Goal: Information Seeking & Learning: Check status

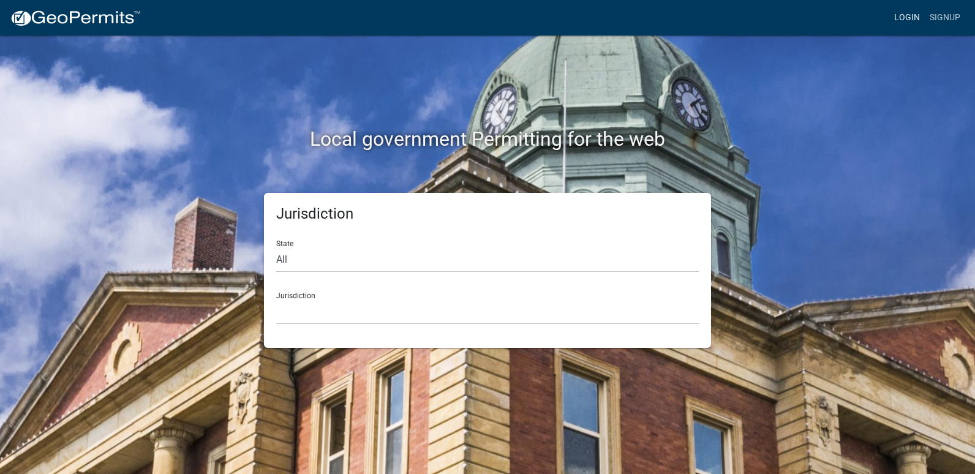
click at [902, 18] on link "Login" at bounding box center [907, 17] width 36 height 23
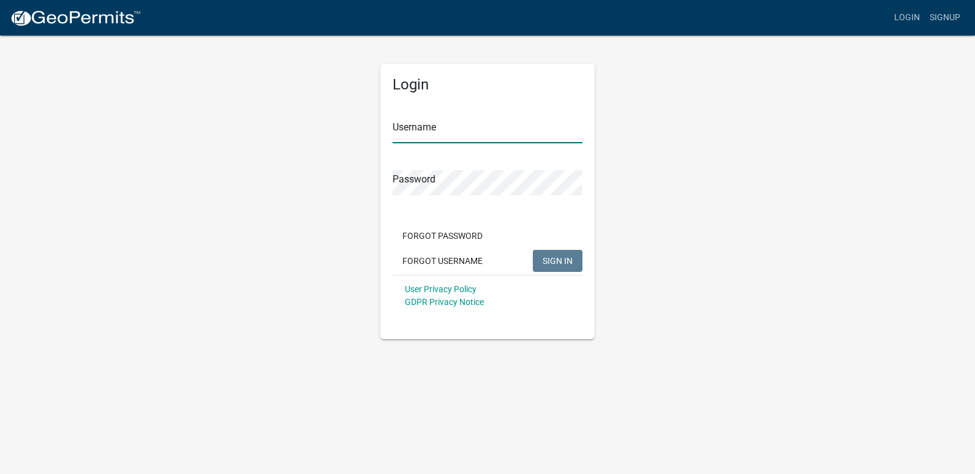
type input "ricktryon"
click at [578, 259] on button "SIGN IN" at bounding box center [558, 261] width 50 height 22
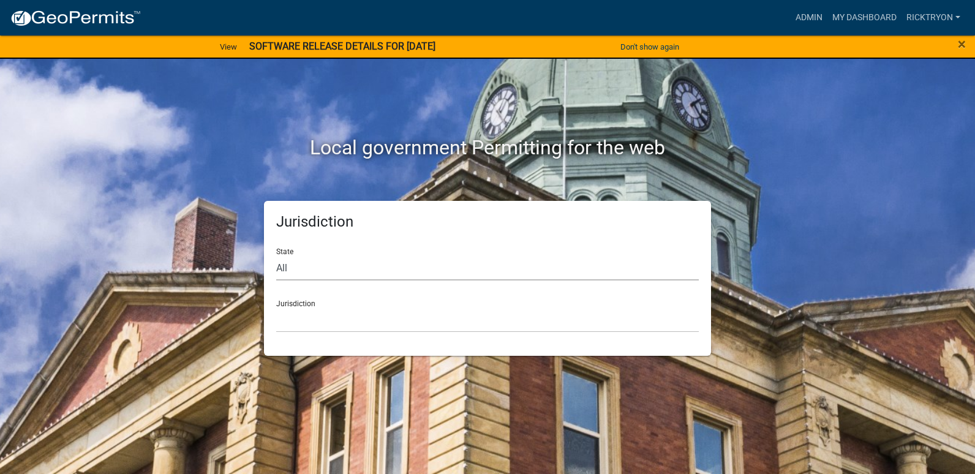
click at [327, 274] on select "All [US_STATE] [US_STATE] [US_STATE] [US_STATE] [US_STATE] [US_STATE] [US_STATE…" at bounding box center [487, 267] width 423 height 25
select select "[US_STATE]"
click at [276, 255] on select "All [US_STATE] [US_STATE] [US_STATE] [US_STATE] [US_STATE] [US_STATE] [US_STATE…" at bounding box center [487, 267] width 423 height 25
click at [344, 326] on select "City of [GEOGRAPHIC_DATA], [US_STATE] City of [GEOGRAPHIC_DATA], [US_STATE] Cit…" at bounding box center [487, 319] width 423 height 25
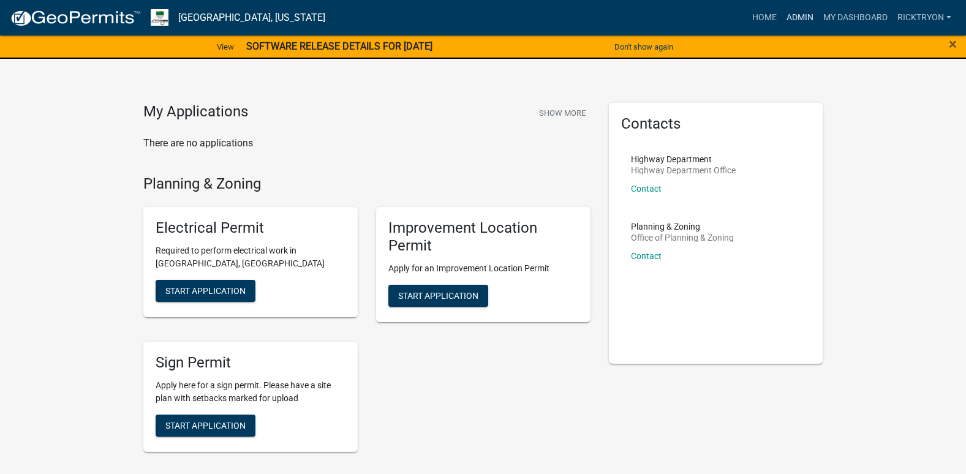
click at [802, 12] on link "Admin" at bounding box center [799, 17] width 37 height 23
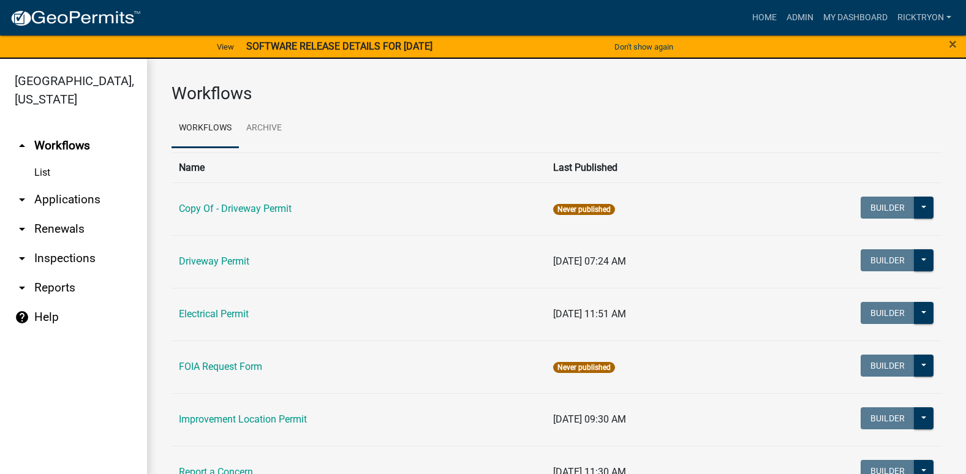
click at [50, 198] on link "arrow_drop_down Applications" at bounding box center [73, 199] width 147 height 29
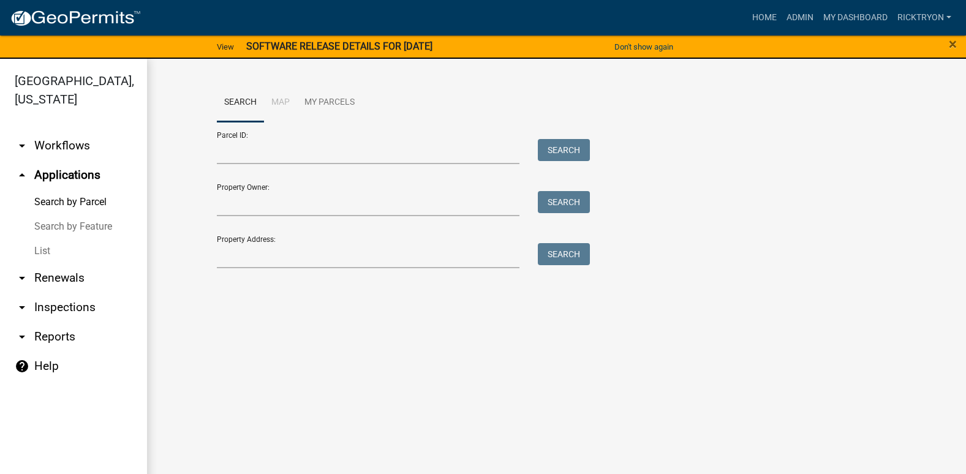
click at [43, 248] on link "List" at bounding box center [73, 251] width 147 height 24
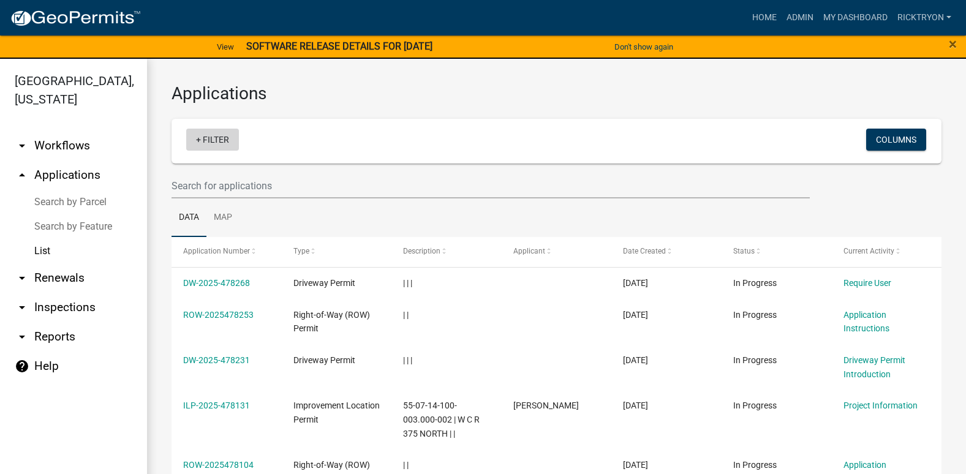
click at [218, 143] on link "+ Filter" at bounding box center [212, 140] width 53 height 22
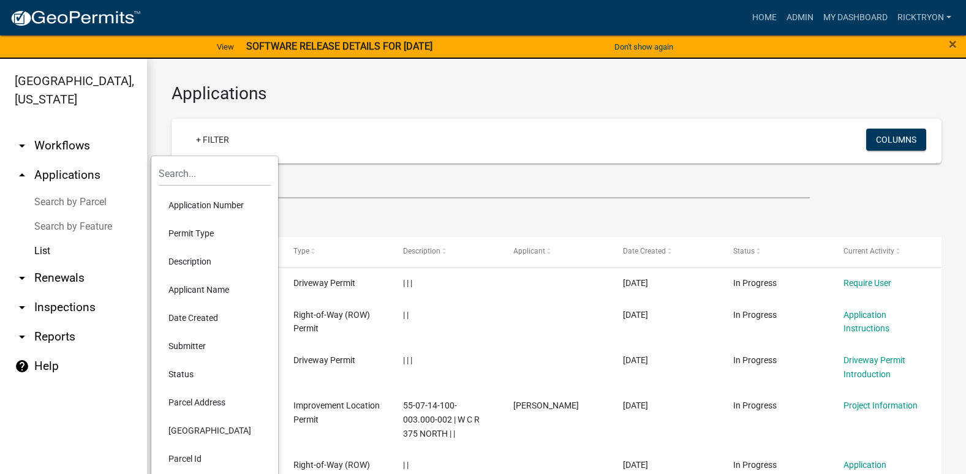
click at [179, 205] on li "Application Number" at bounding box center [215, 205] width 112 height 28
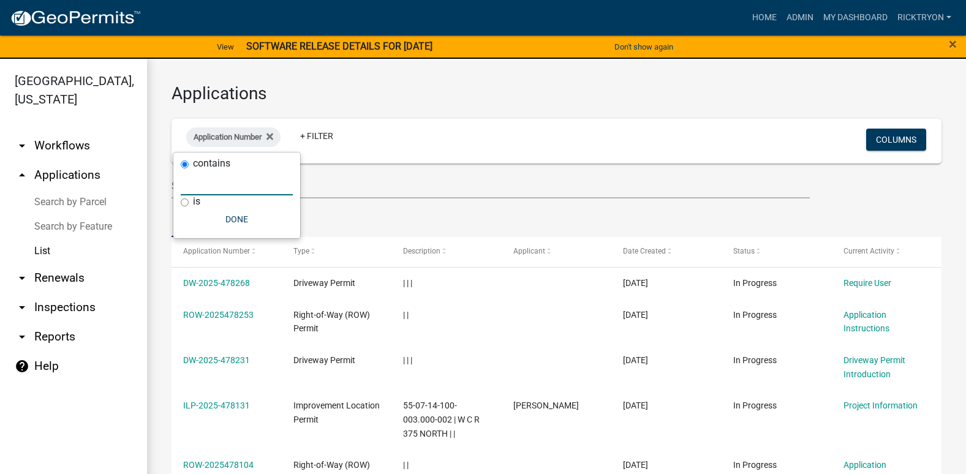
click at [211, 185] on input "text" at bounding box center [237, 182] width 112 height 25
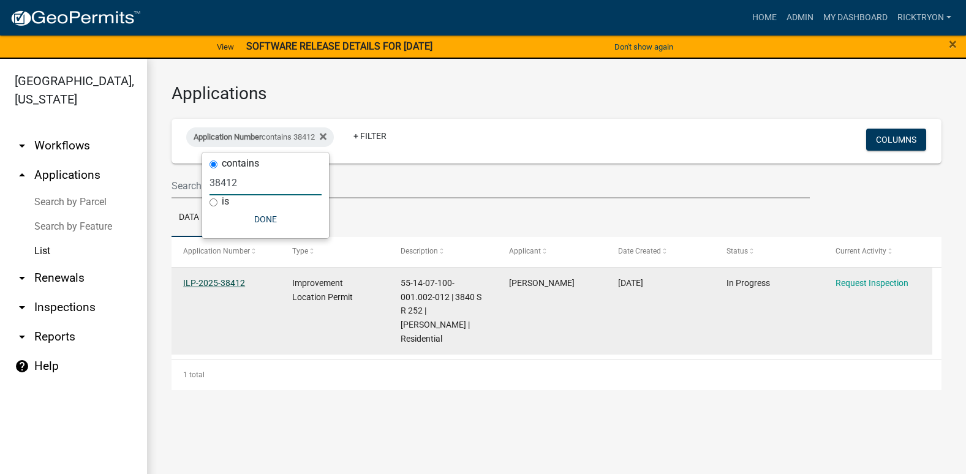
type input "38412"
click at [226, 282] on link "ILP-2025-38412" at bounding box center [214, 283] width 62 height 10
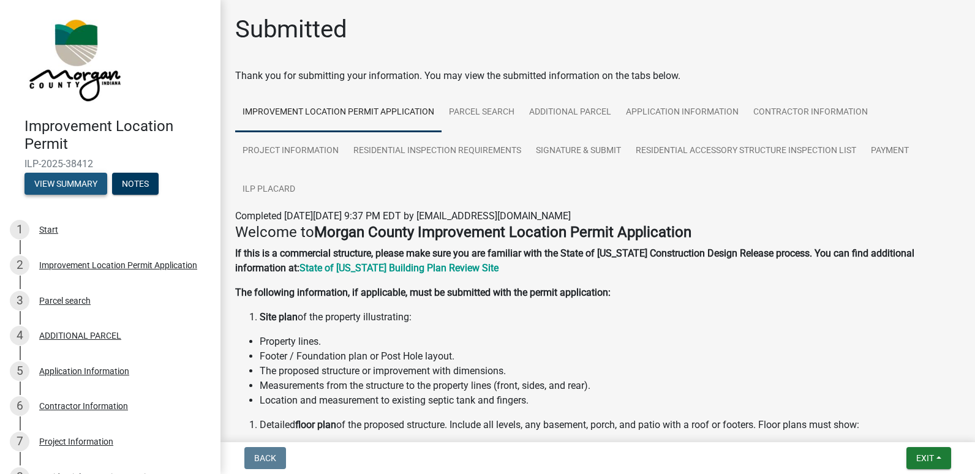
click at [66, 186] on button "View Summary" at bounding box center [65, 184] width 83 height 22
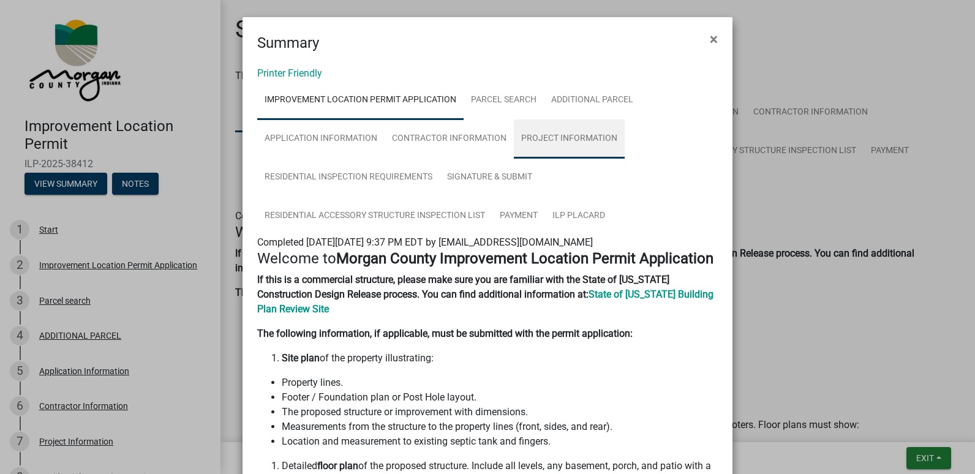
click at [541, 133] on link "Project Information" at bounding box center [569, 138] width 111 height 39
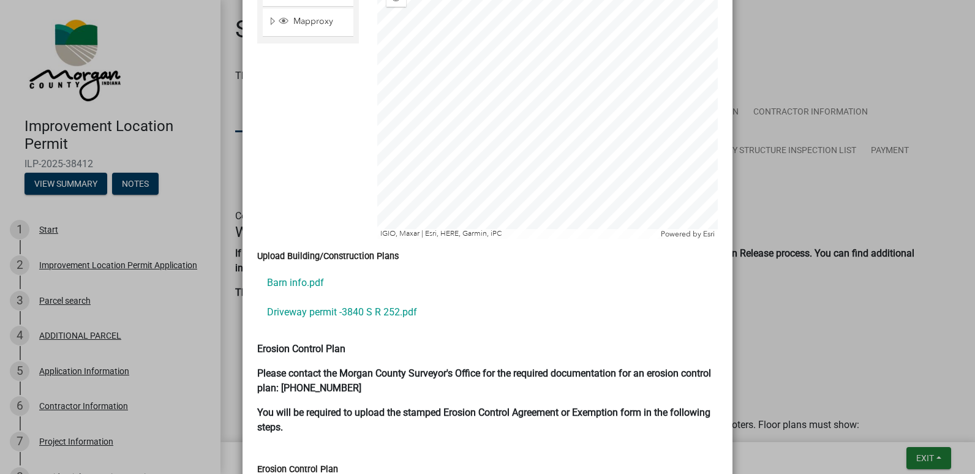
scroll to position [2389, 0]
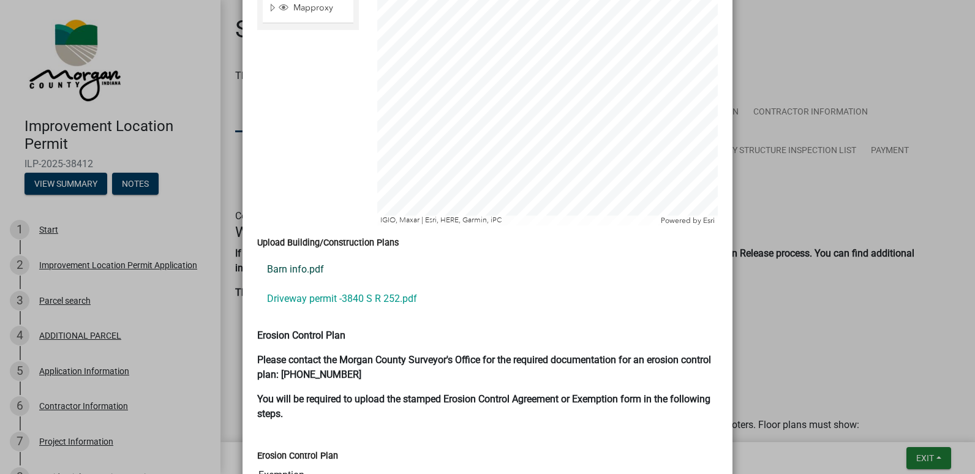
click at [272, 255] on link "Barn info.pdf" at bounding box center [487, 269] width 461 height 29
click at [293, 284] on link "Driveway permit -3840 S R 252.pdf" at bounding box center [487, 298] width 461 height 29
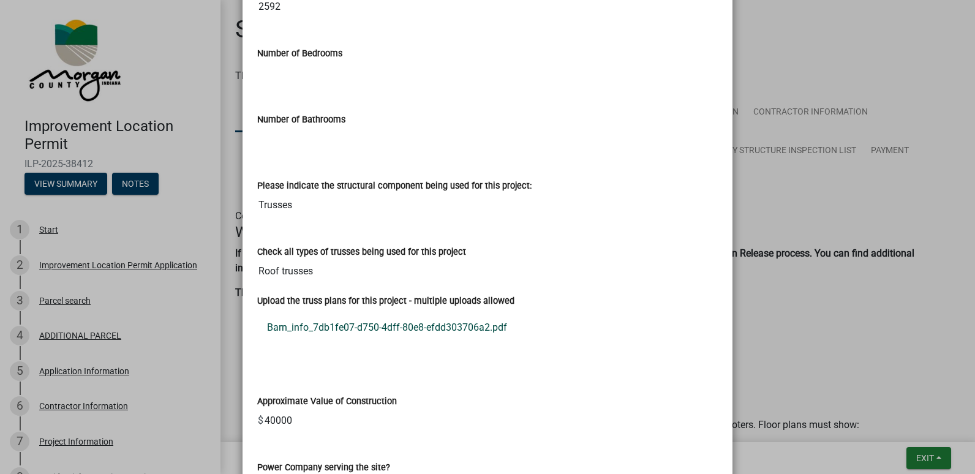
scroll to position [1046, 0]
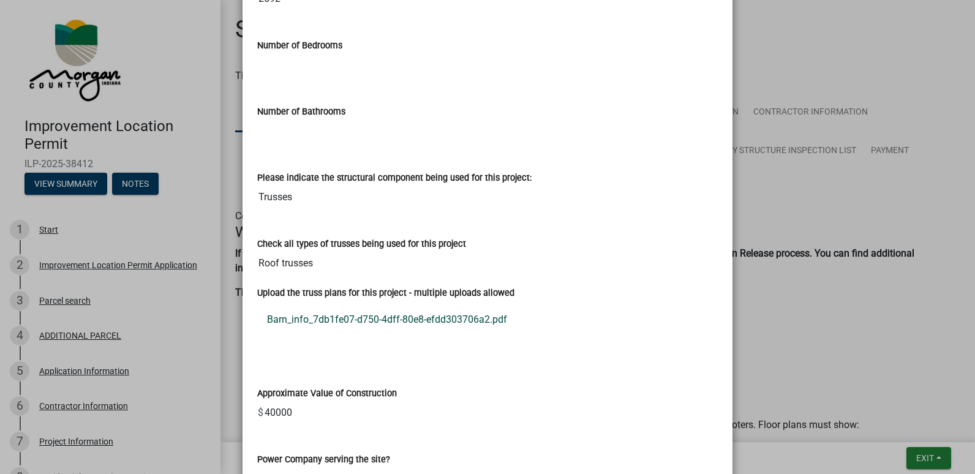
click at [353, 322] on link "Barn_info_7db1fe07-d750-4dff-80e8-efdd303706a2.pdf" at bounding box center [487, 319] width 461 height 29
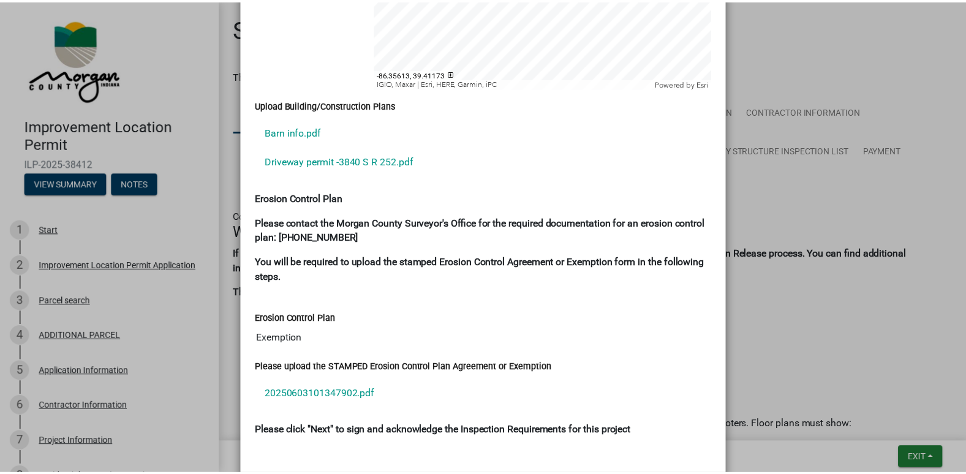
scroll to position [2455, 0]
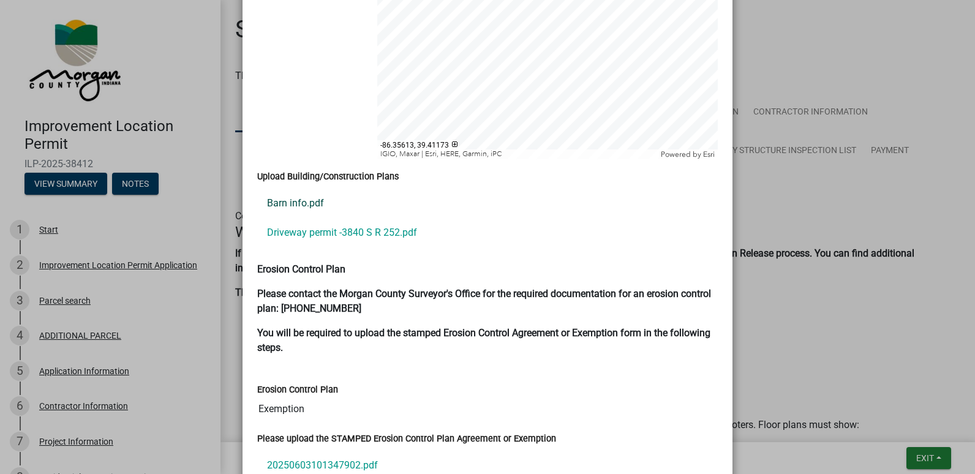
click at [277, 189] on link "Barn info.pdf" at bounding box center [487, 203] width 461 height 29
click at [927, 465] on ngb-modal-window "Summary × Printer Friendly Improvement Location Permit Application Parcel searc…" at bounding box center [487, 237] width 975 height 474
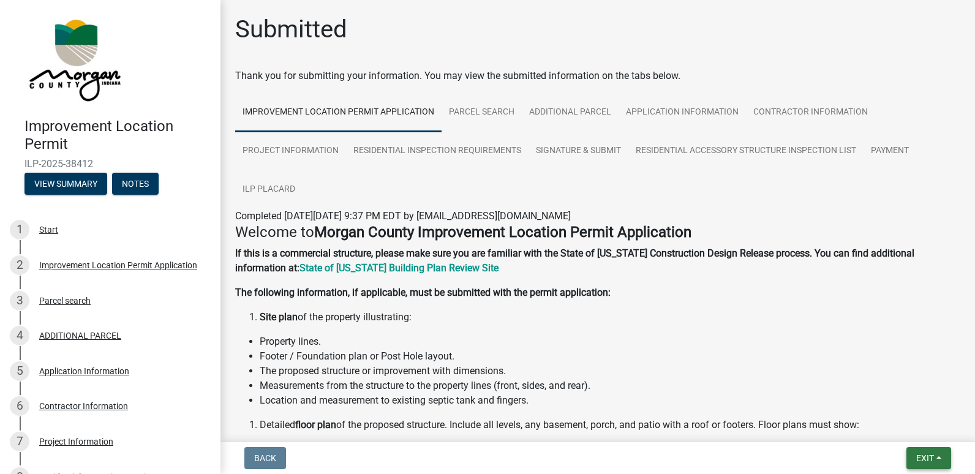
click at [927, 465] on button "Exit" at bounding box center [928, 458] width 45 height 22
click at [903, 426] on button "Save & Exit" at bounding box center [902, 426] width 98 height 29
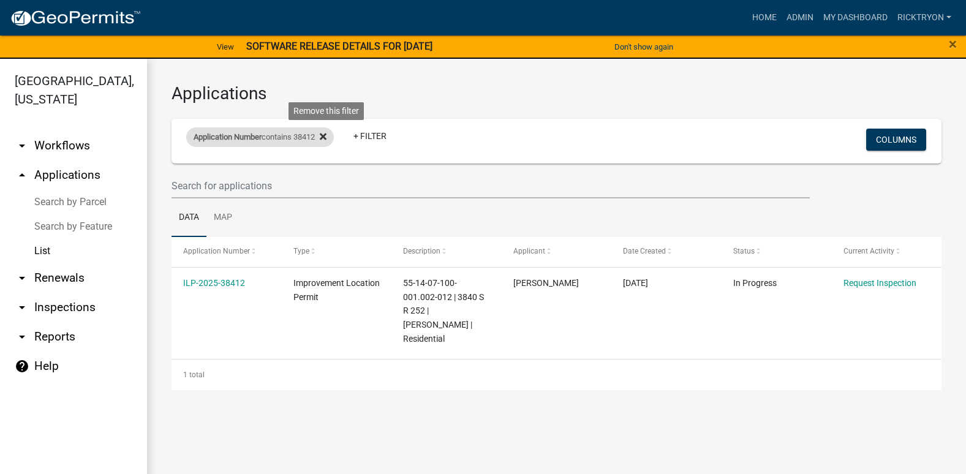
click at [326, 137] on icon at bounding box center [323, 137] width 7 height 10
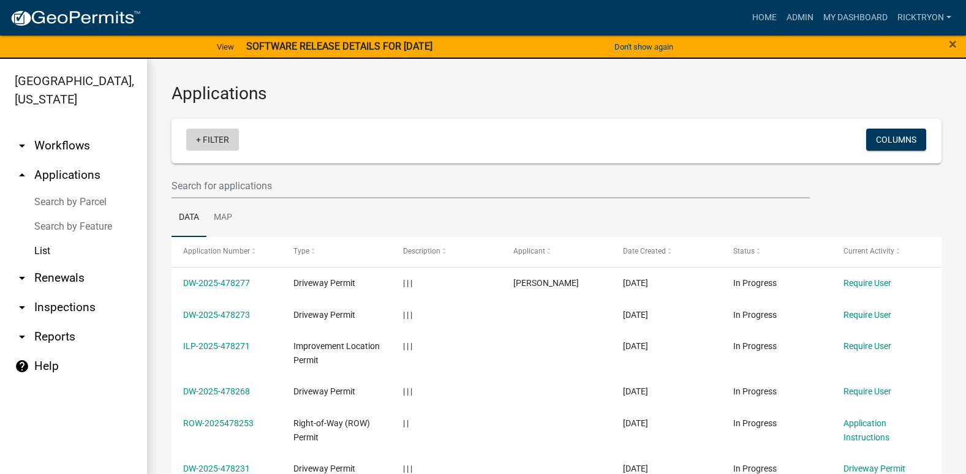
click at [217, 146] on link "+ Filter" at bounding box center [212, 140] width 53 height 22
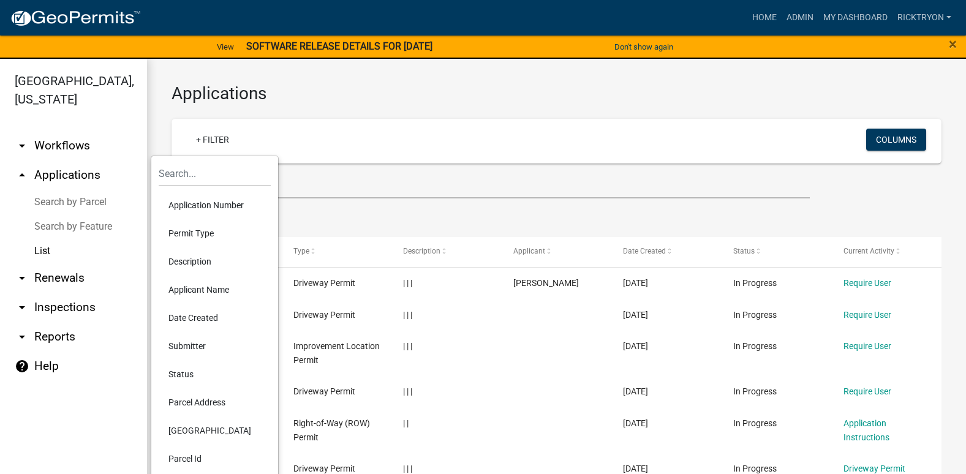
click at [212, 207] on li "Application Number" at bounding box center [215, 205] width 112 height 28
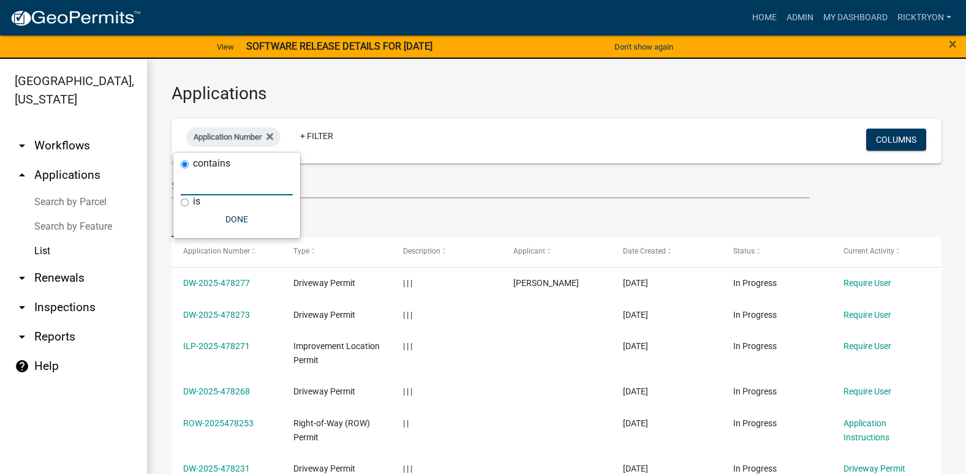
click at [205, 189] on input "text" at bounding box center [237, 182] width 112 height 25
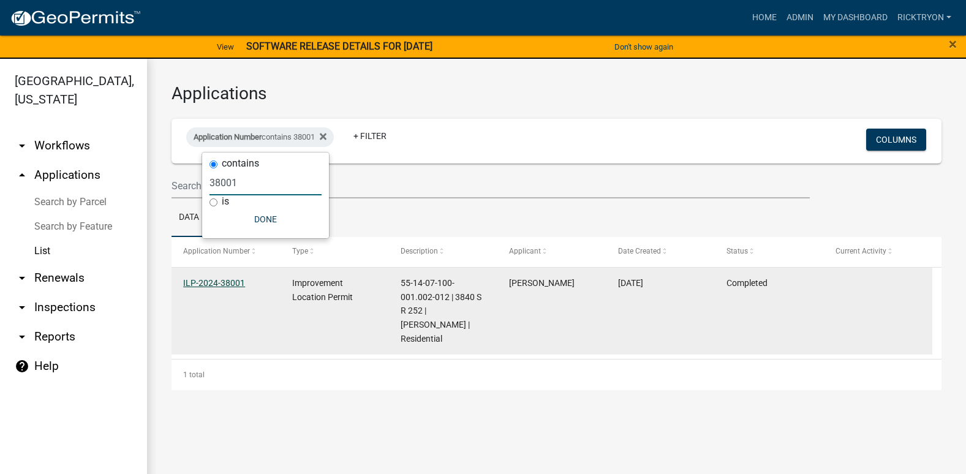
type input "38001"
click at [219, 286] on link "ILP-2024-38001" at bounding box center [214, 283] width 62 height 10
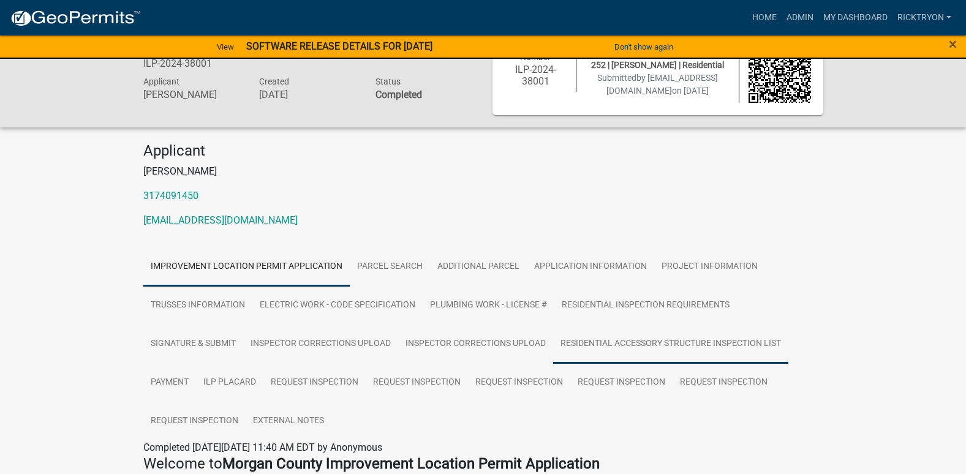
scroll to position [61, 0]
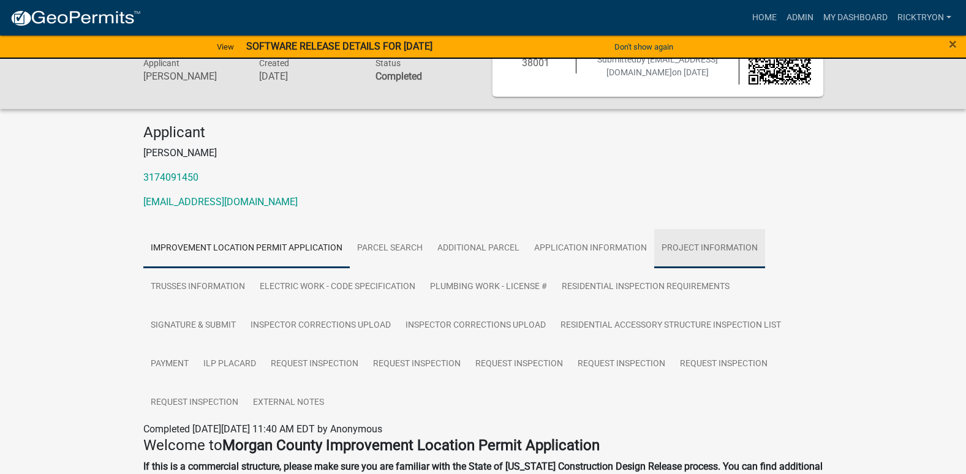
click at [686, 249] on link "Project Information" at bounding box center [709, 248] width 111 height 39
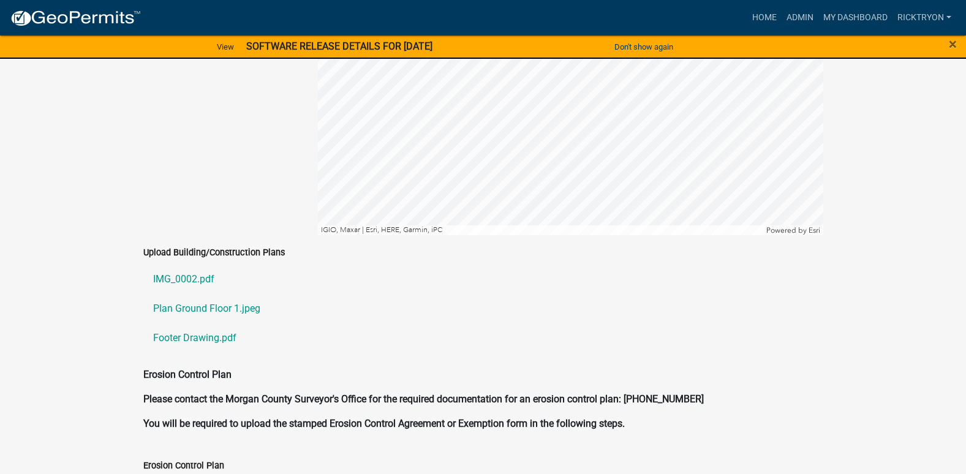
scroll to position [2695, 0]
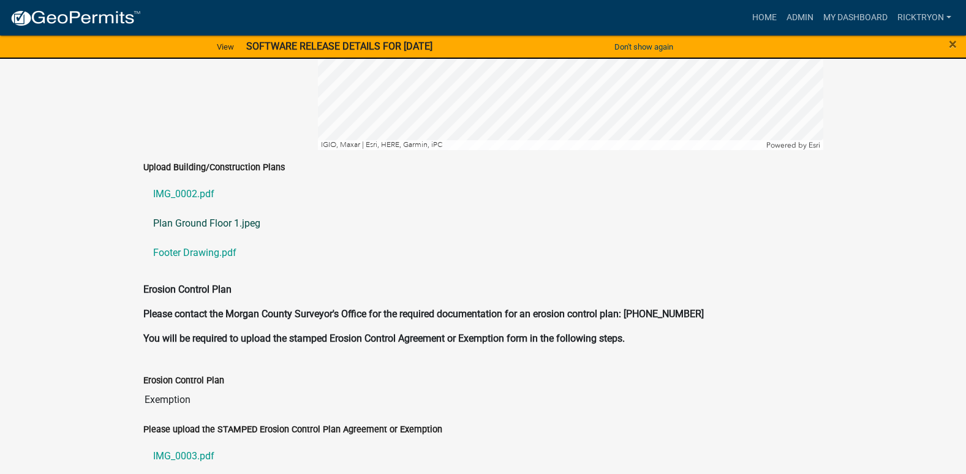
click at [187, 209] on link "Plan Ground Floor 1.jpeg" at bounding box center [483, 223] width 680 height 29
click at [191, 180] on link "IMG_0002.pdf" at bounding box center [483, 193] width 680 height 29
click at [195, 239] on link "Footer Drawing.pdf" at bounding box center [483, 252] width 680 height 29
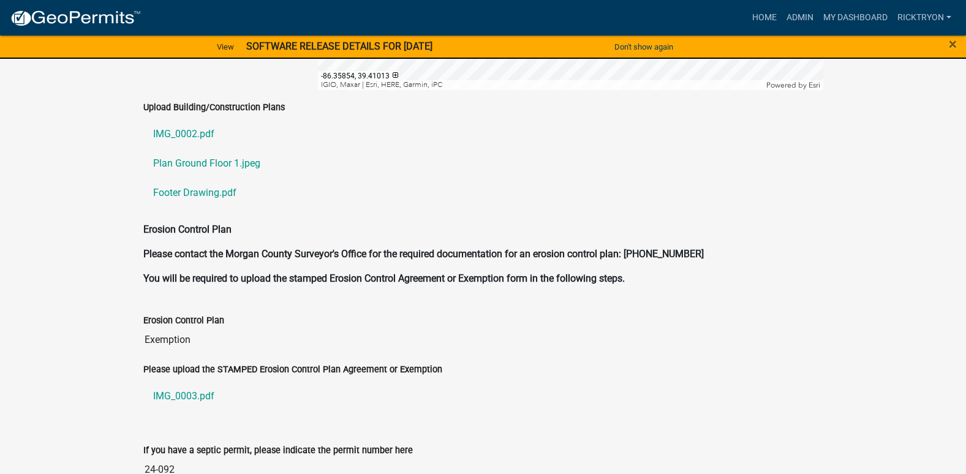
scroll to position [2756, 0]
click at [211, 149] on link "Plan Ground Floor 1.jpeg" at bounding box center [483, 162] width 680 height 29
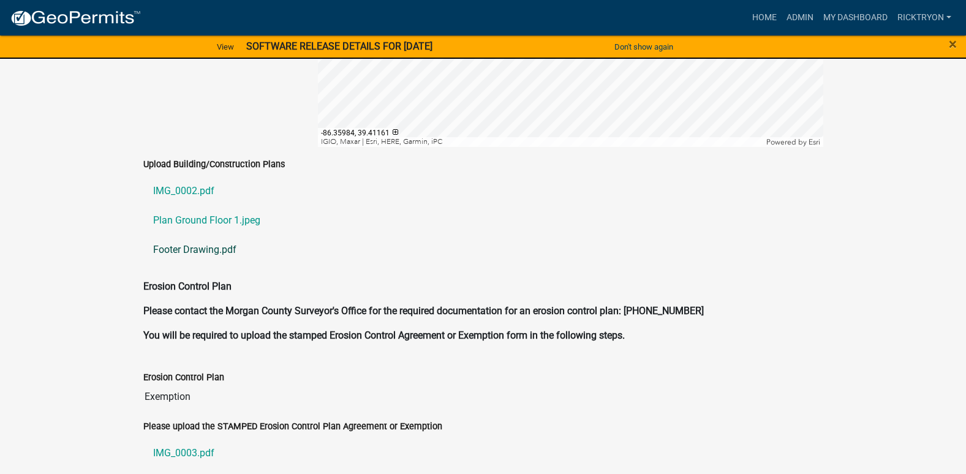
scroll to position [2695, 0]
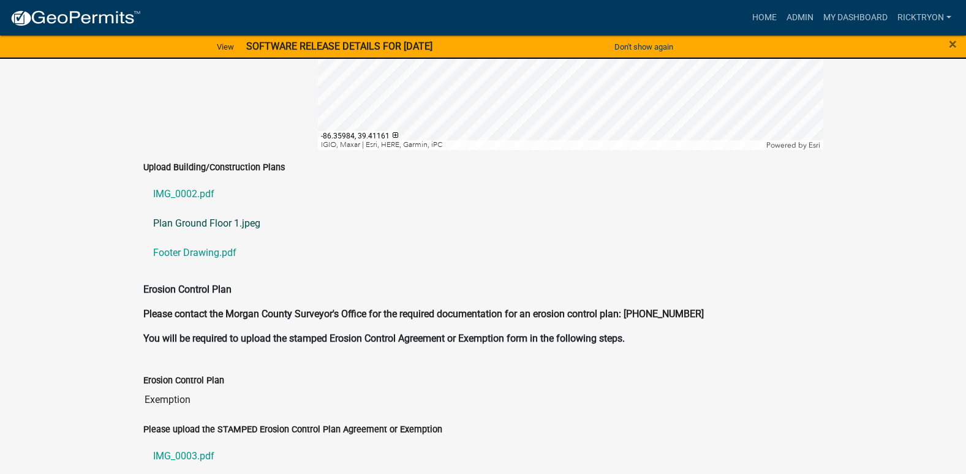
click at [205, 213] on link "Plan Ground Floor 1.jpeg" at bounding box center [483, 223] width 680 height 29
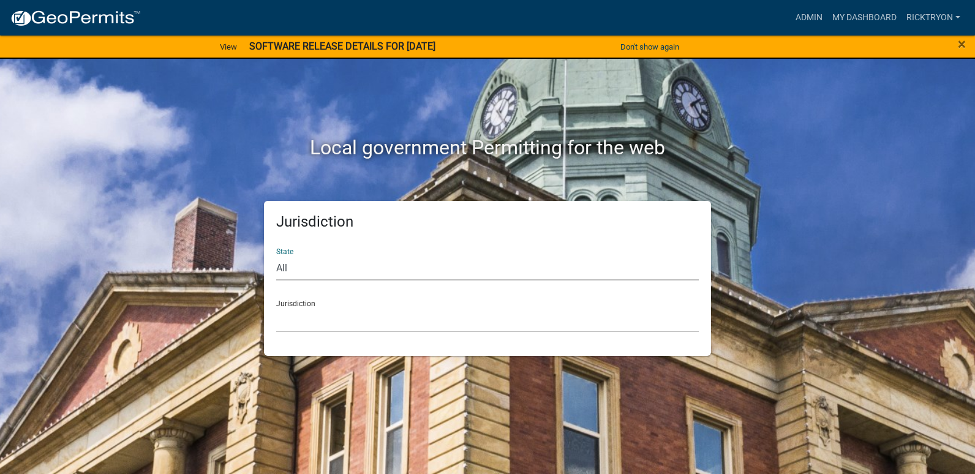
click at [302, 268] on select "All [US_STATE] [US_STATE] [US_STATE] [US_STATE] [US_STATE] [US_STATE] [US_STATE…" at bounding box center [487, 267] width 423 height 25
select select "[US_STATE]"
click at [276, 255] on select "All [US_STATE] [US_STATE] [US_STATE] [US_STATE] [US_STATE] [US_STATE] [US_STATE…" at bounding box center [487, 267] width 423 height 25
click at [332, 320] on select "City of [GEOGRAPHIC_DATA], [US_STATE] City of [GEOGRAPHIC_DATA], [US_STATE] Cit…" at bounding box center [487, 319] width 423 height 25
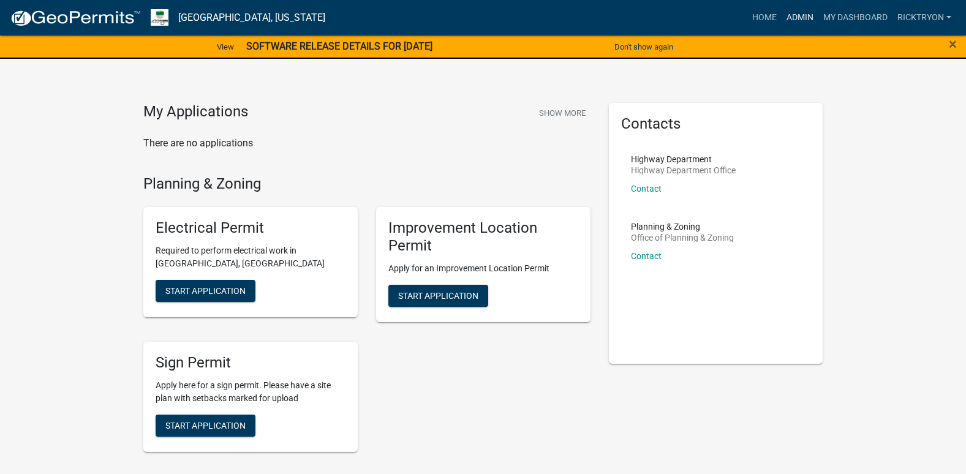
click at [790, 21] on link "Admin" at bounding box center [799, 17] width 37 height 23
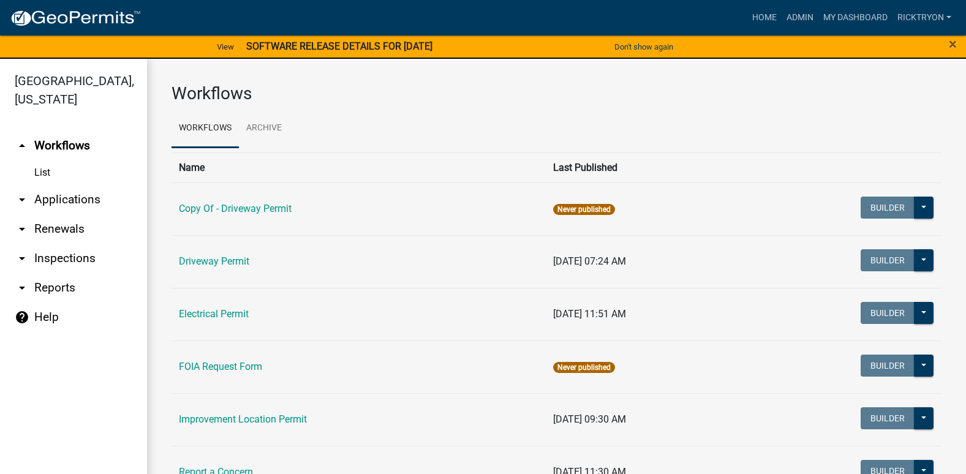
click at [28, 200] on icon "arrow_drop_down" at bounding box center [22, 199] width 15 height 15
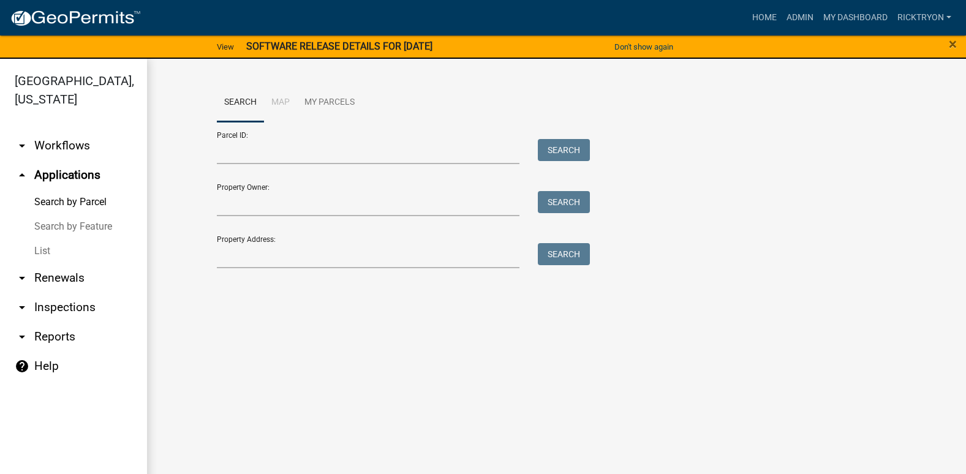
click at [46, 247] on link "List" at bounding box center [73, 251] width 147 height 24
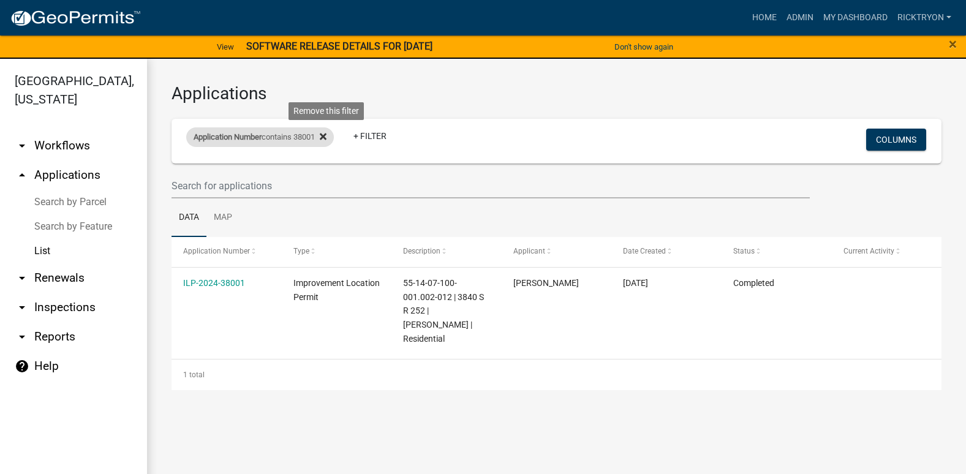
click at [326, 138] on icon at bounding box center [323, 137] width 7 height 10
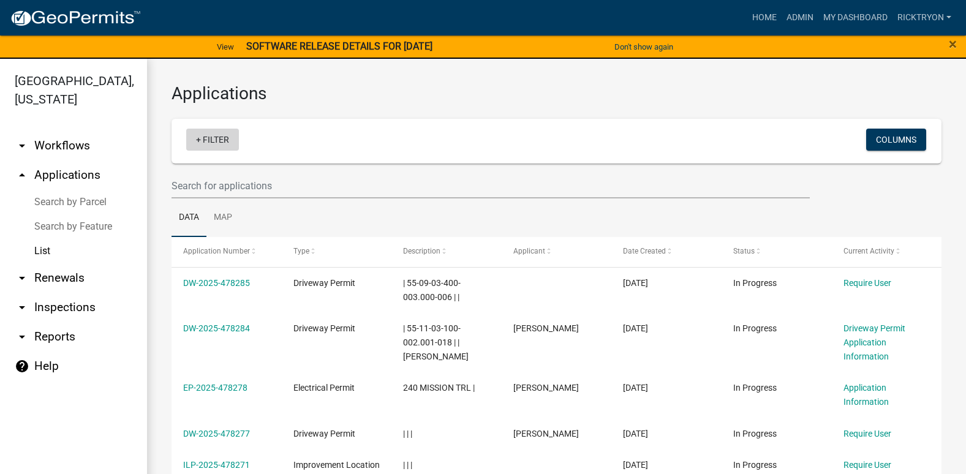
click at [219, 143] on link "+ Filter" at bounding box center [212, 140] width 53 height 22
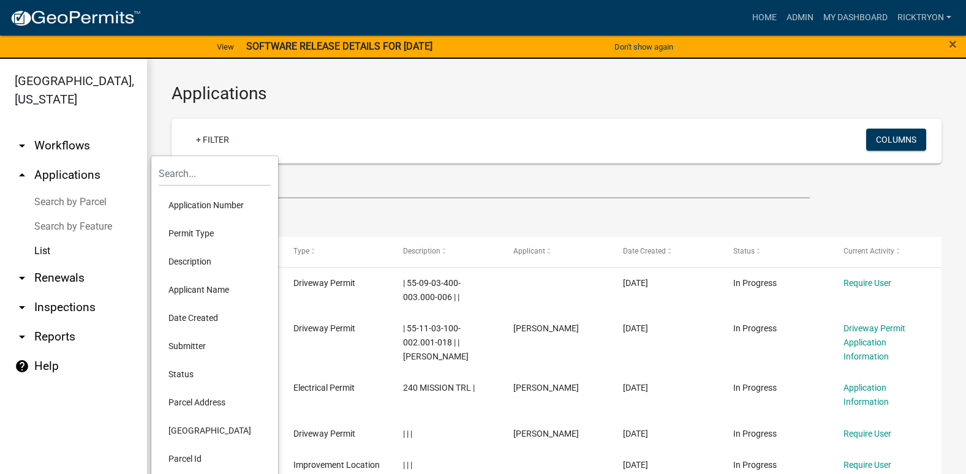
click at [218, 203] on li "Application Number" at bounding box center [215, 205] width 112 height 28
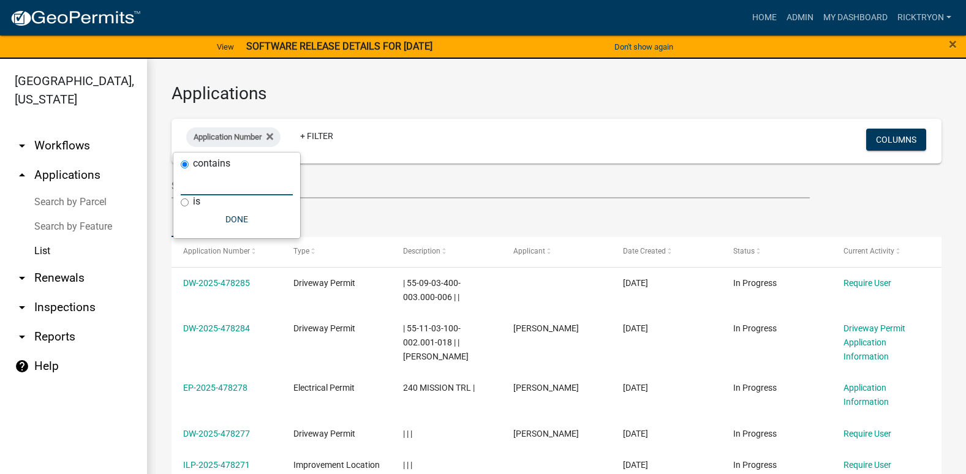
click at [219, 189] on input "text" at bounding box center [237, 182] width 112 height 25
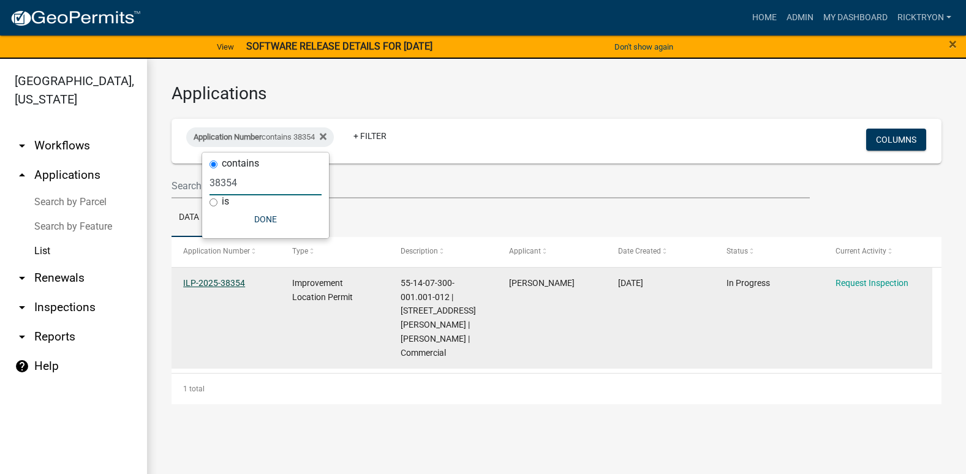
type input "38354"
click at [224, 281] on link "ILP-2025-38354" at bounding box center [214, 283] width 62 height 10
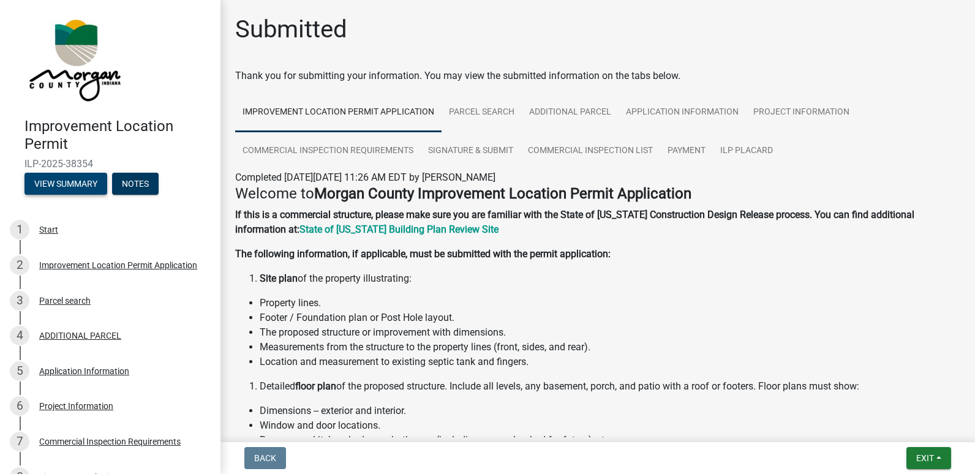
click at [71, 186] on button "View Summary" at bounding box center [65, 184] width 83 height 22
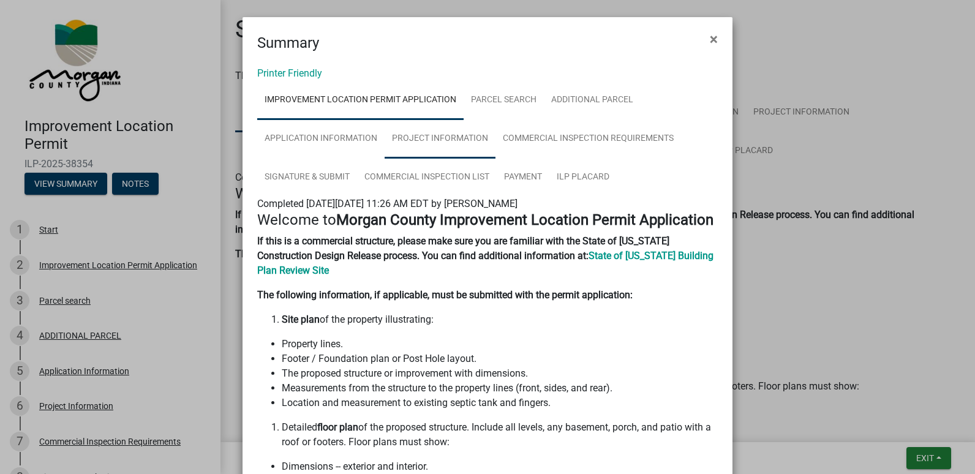
click at [418, 137] on link "Project Information" at bounding box center [440, 138] width 111 height 39
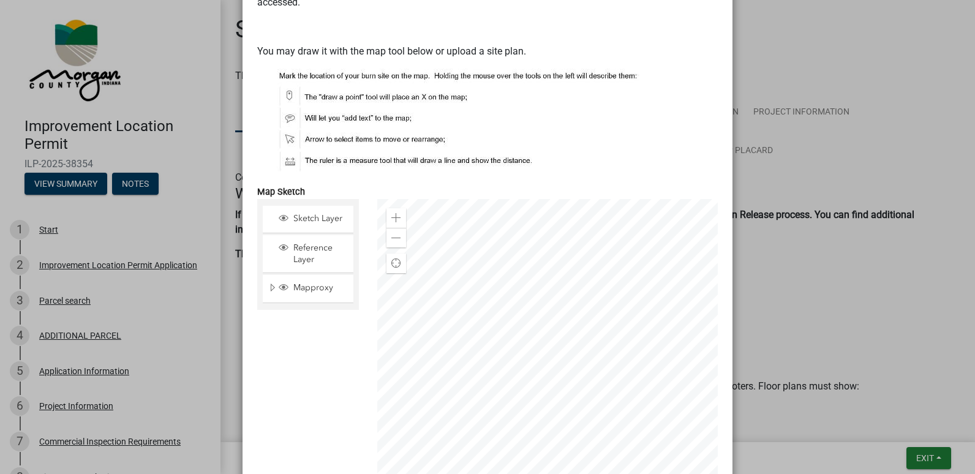
scroll to position [2205, 0]
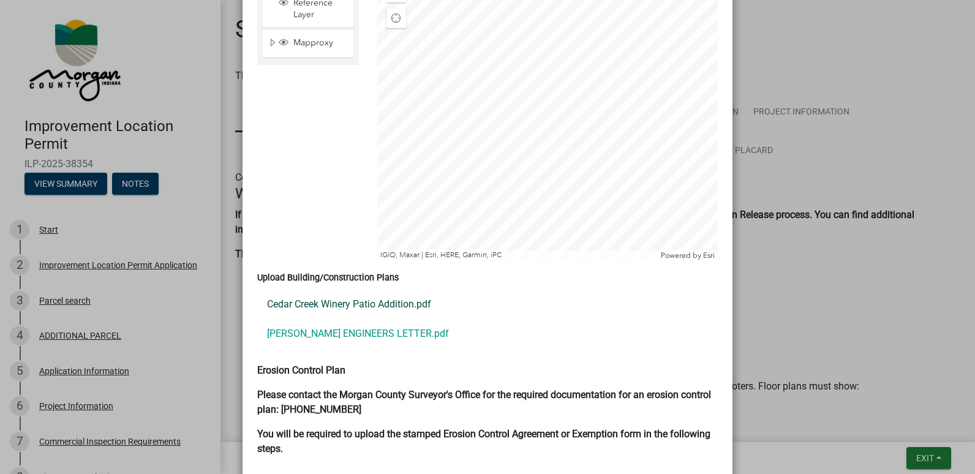
click at [346, 291] on link "Cedar Creek Winery Patio Addition.pdf" at bounding box center [487, 304] width 461 height 29
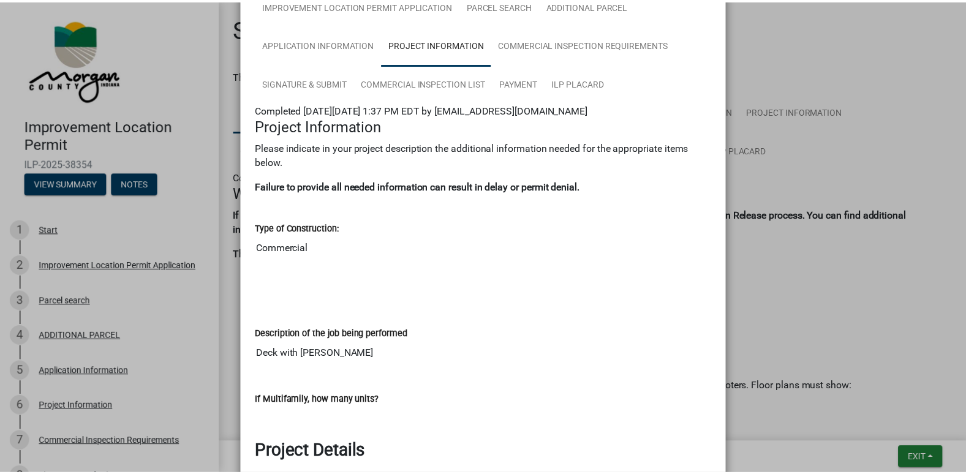
scroll to position [0, 0]
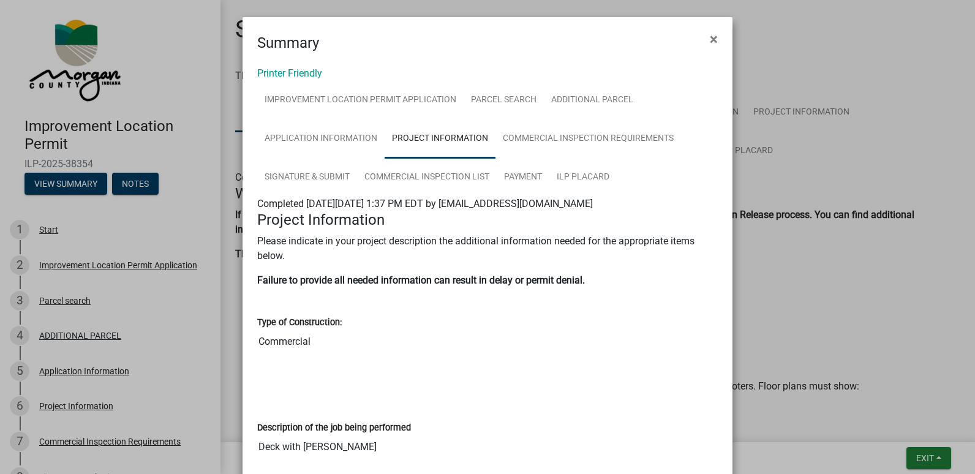
click at [932, 458] on ngb-modal-window "Summary × Printer Friendly Improvement Location Permit Application Parcel searc…" at bounding box center [487, 237] width 975 height 474
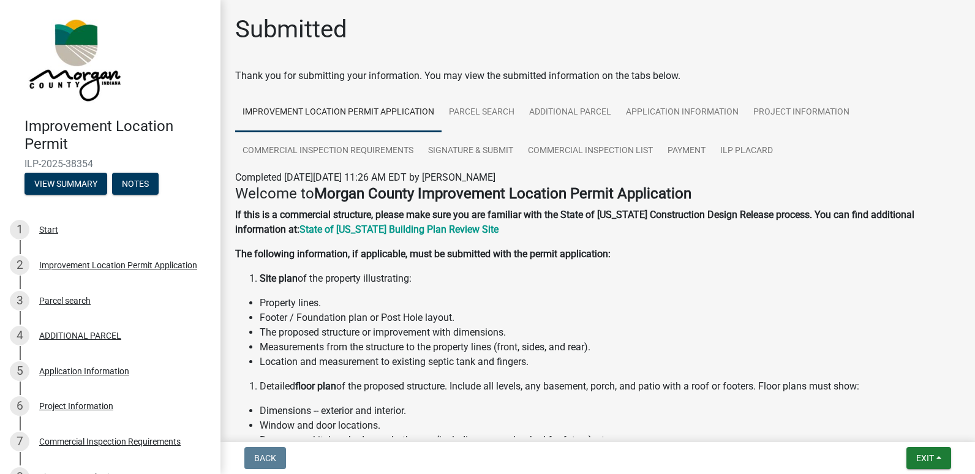
click at [932, 458] on ngb-modal-window "Summary × Printer Friendly Improvement Location Permit Application Parcel searc…" at bounding box center [487, 237] width 975 height 474
click at [931, 459] on span "Exit" at bounding box center [925, 458] width 18 height 10
click at [904, 422] on button "Save & Exit" at bounding box center [902, 426] width 98 height 29
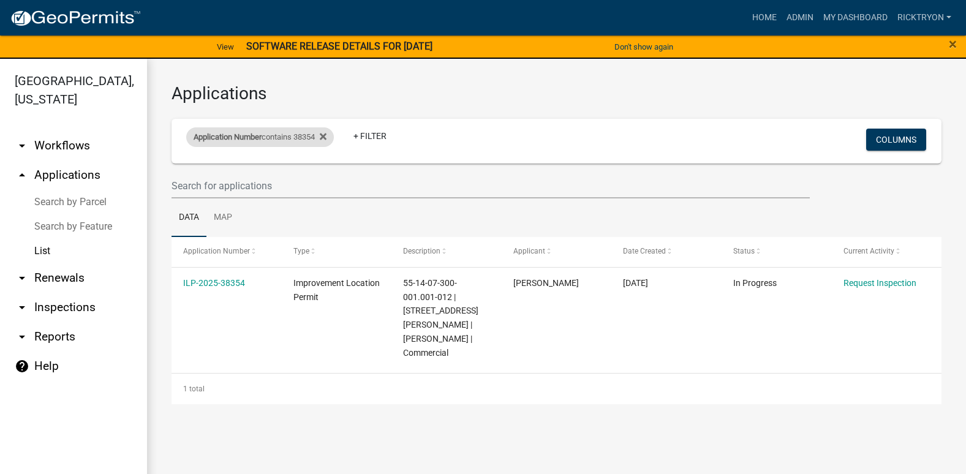
click at [333, 138] on div "Application Number contains 38354" at bounding box center [260, 137] width 148 height 20
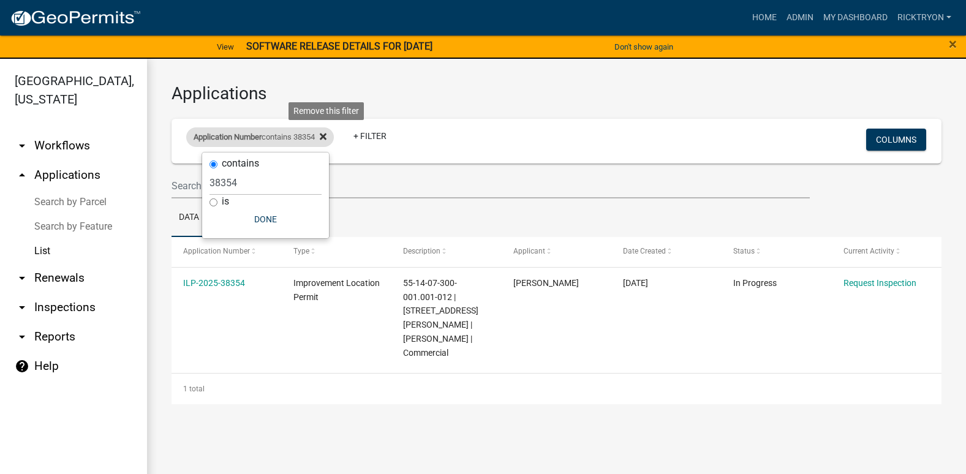
click at [326, 138] on icon at bounding box center [323, 137] width 7 height 7
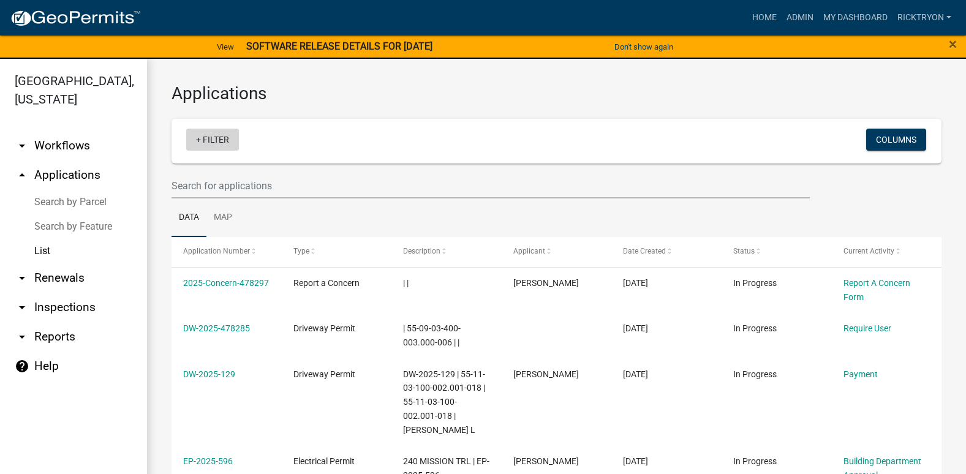
click at [208, 141] on link "+ Filter" at bounding box center [212, 140] width 53 height 22
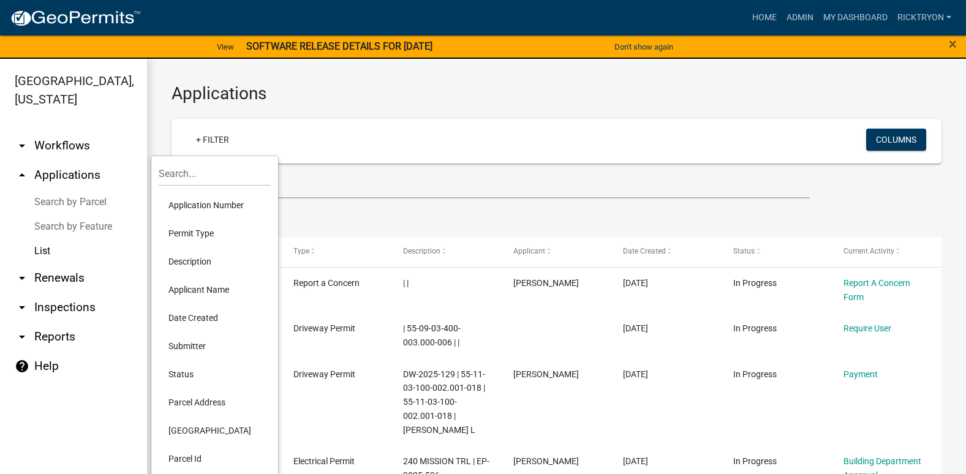
click at [223, 206] on li "Application Number" at bounding box center [215, 205] width 112 height 28
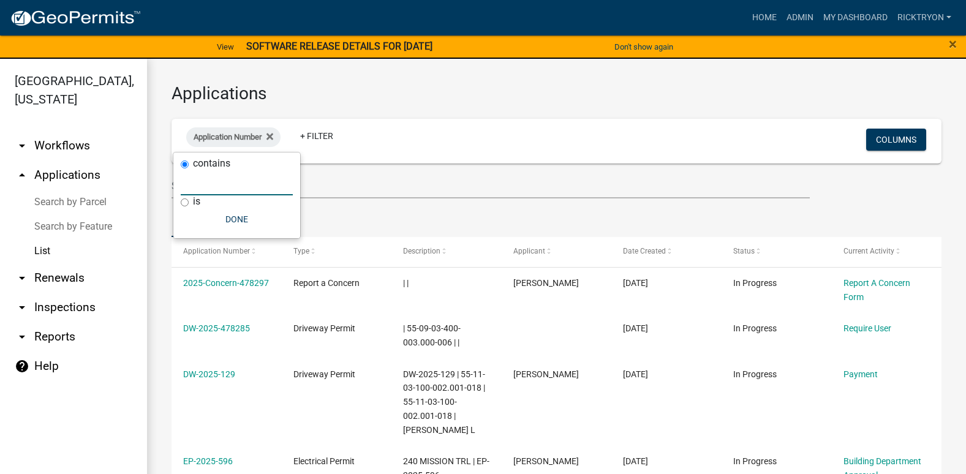
click at [213, 189] on input "text" at bounding box center [237, 182] width 112 height 25
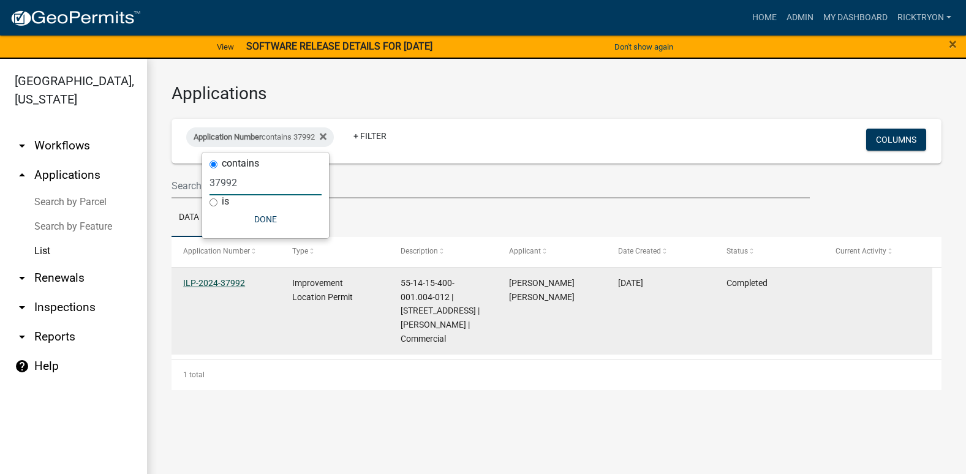
type input "37992"
click at [209, 278] on link "ILP-2024-37992" at bounding box center [214, 283] width 62 height 10
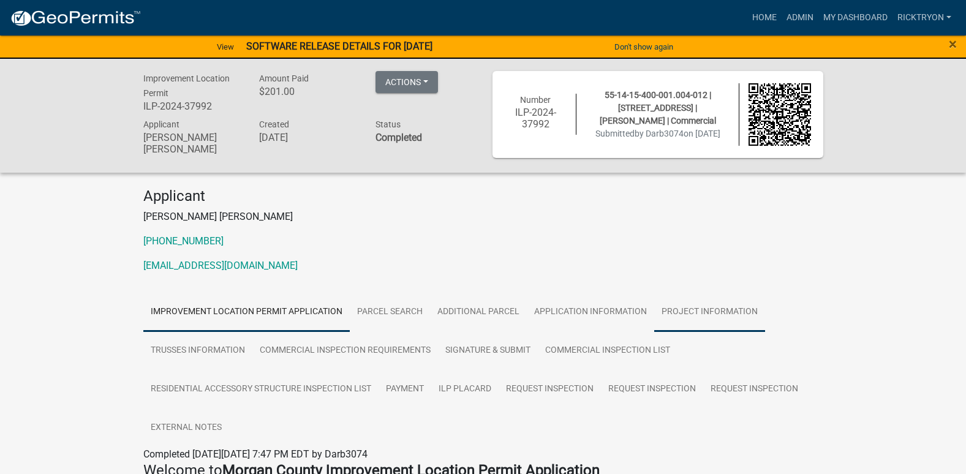
click at [704, 303] on link "Project Information" at bounding box center [709, 312] width 111 height 39
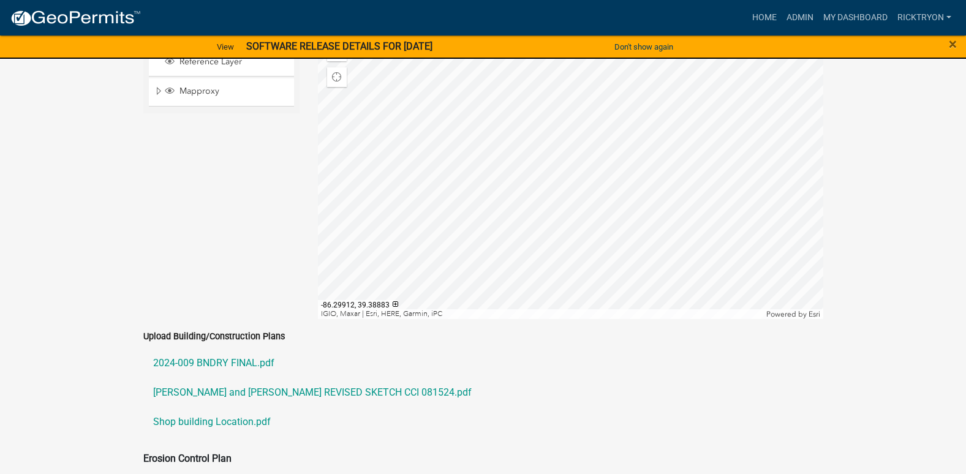
scroll to position [2511, 0]
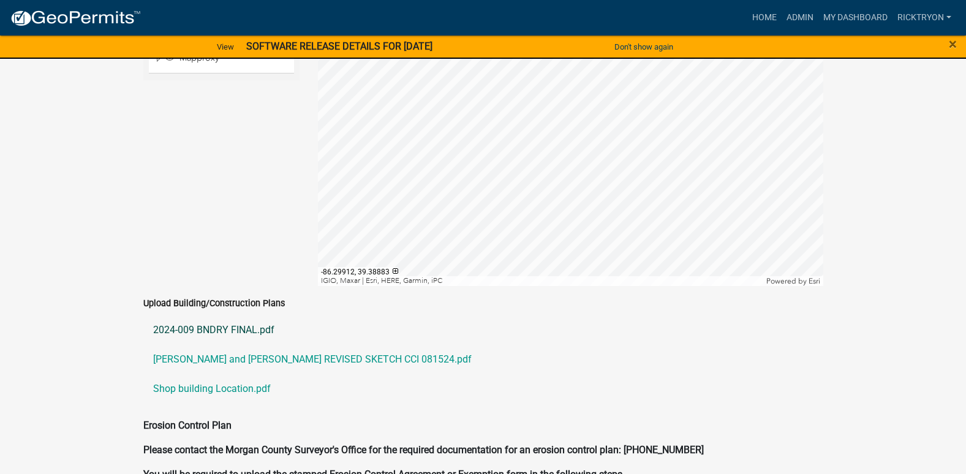
click at [209, 315] on link "2024-009 BNDRY FINAL.pdf" at bounding box center [483, 329] width 680 height 29
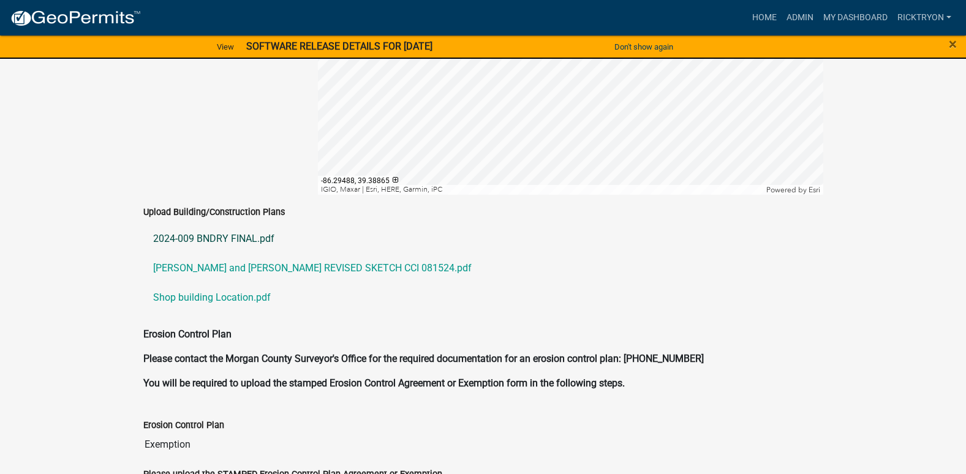
click at [205, 224] on link "2024-009 BNDRY FINAL.pdf" at bounding box center [483, 238] width 680 height 29
click at [228, 254] on link "Brad and Polly Akers REVISED SKETCH CCI 081524.pdf" at bounding box center [483, 268] width 680 height 29
click at [237, 283] on link "Shop building Location.pdf" at bounding box center [483, 297] width 680 height 29
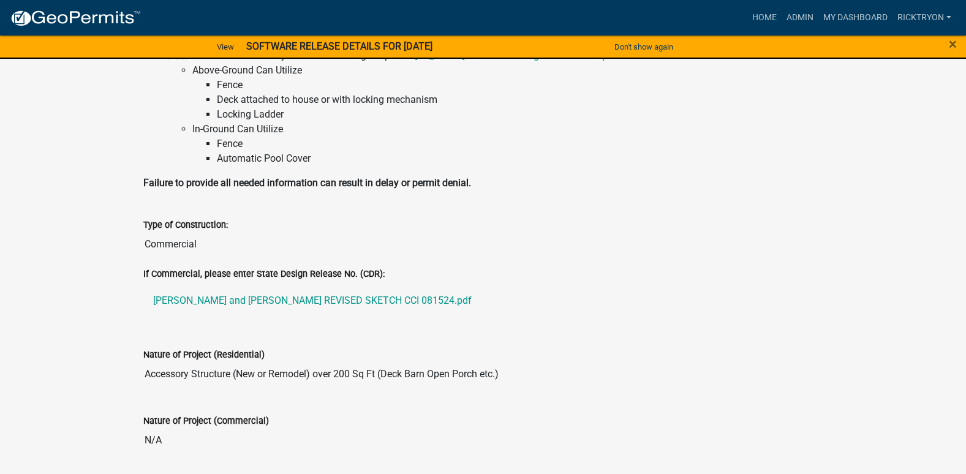
scroll to position [459, 0]
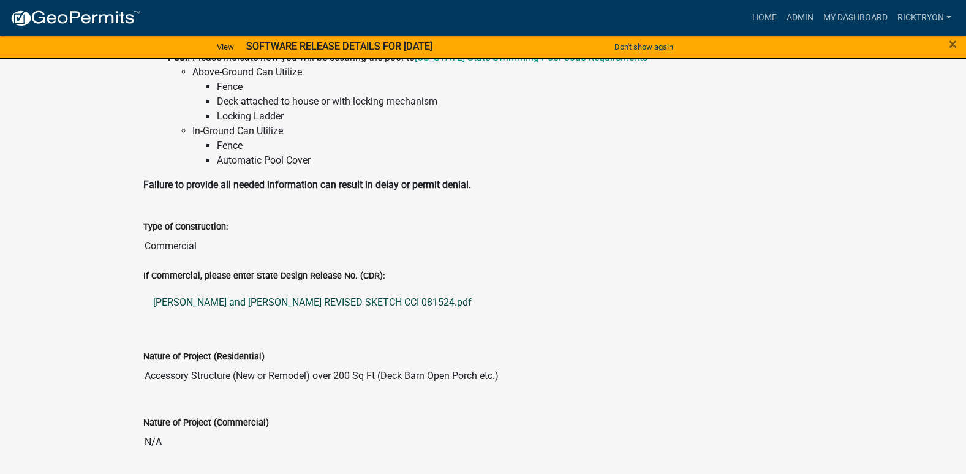
click at [262, 299] on link "Brad and Polly Akers REVISED SKETCH CCI 081524.pdf" at bounding box center [483, 302] width 680 height 29
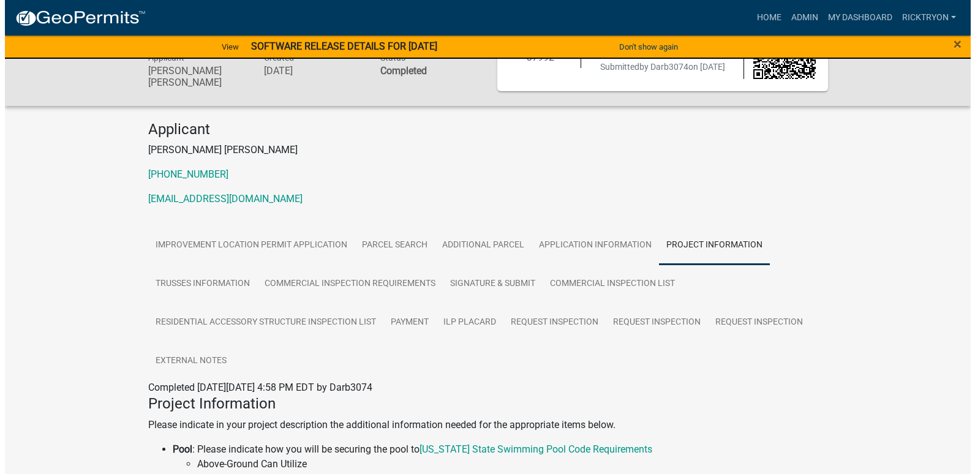
scroll to position [0, 0]
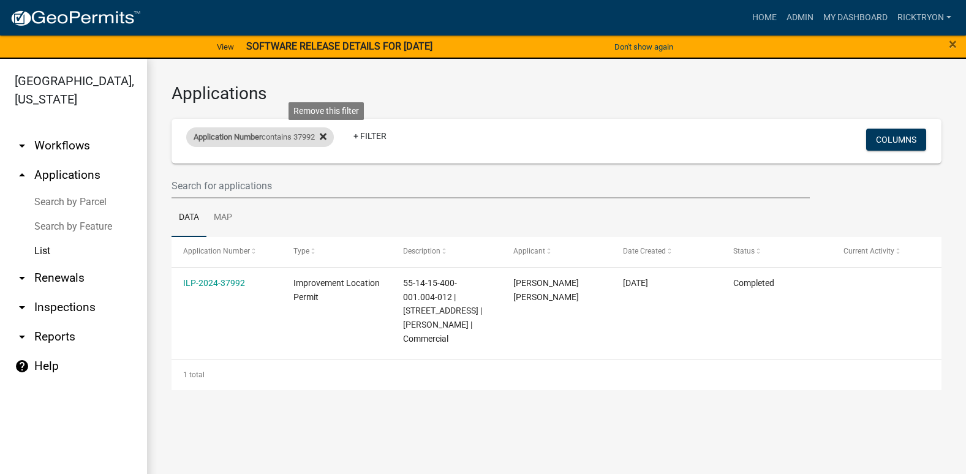
click at [326, 138] on icon at bounding box center [323, 137] width 7 height 7
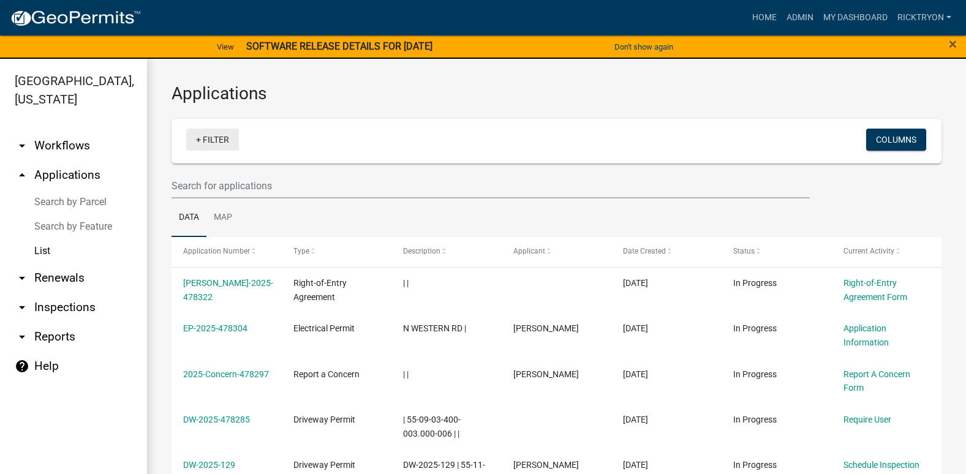
click at [211, 141] on link "+ Filter" at bounding box center [212, 140] width 53 height 22
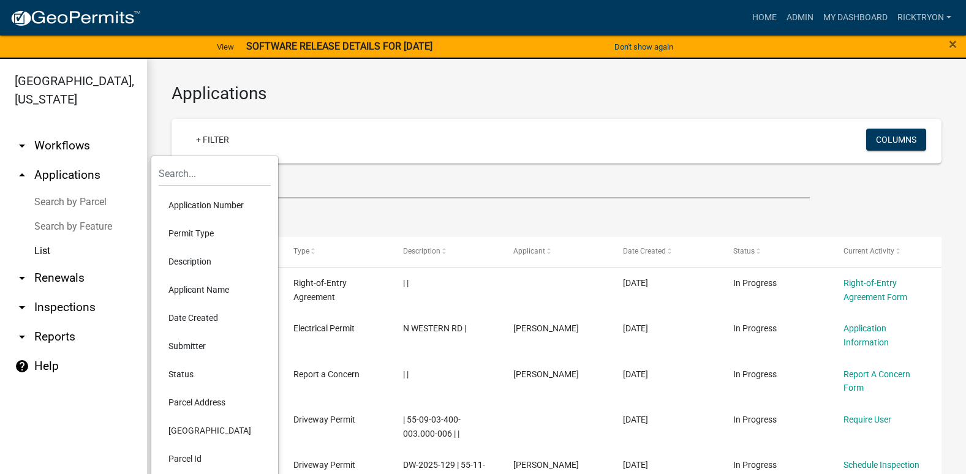
click at [207, 205] on li "Application Number" at bounding box center [215, 205] width 112 height 28
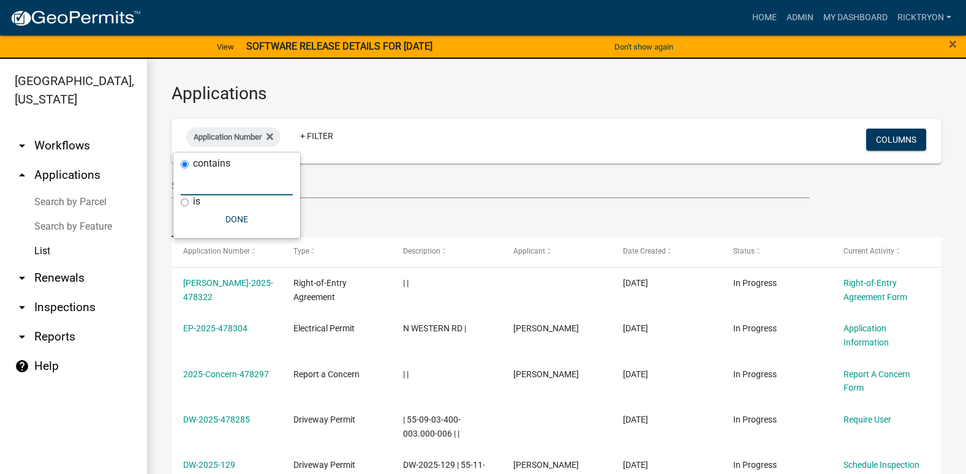
drag, startPoint x: 206, startPoint y: 187, endPoint x: 213, endPoint y: 181, distance: 8.7
click at [206, 186] on input "text" at bounding box center [237, 182] width 112 height 25
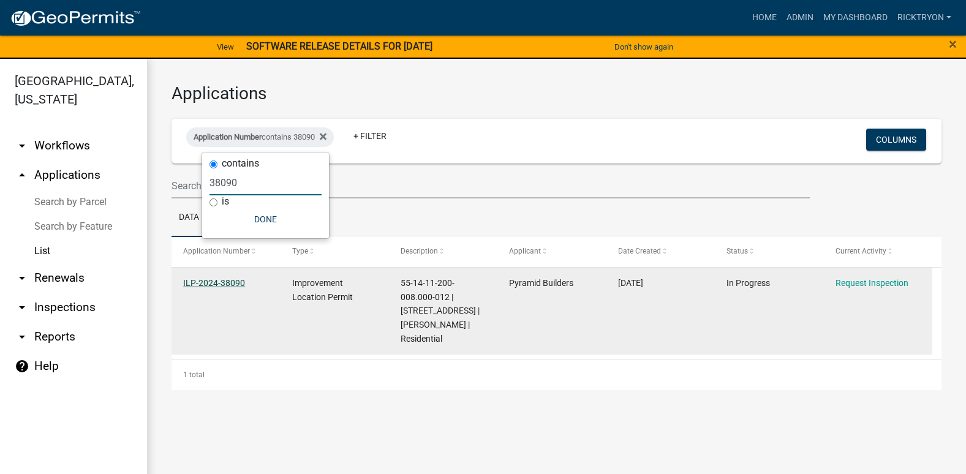
type input "38090"
click at [221, 284] on link "ILP-2024-38090" at bounding box center [214, 283] width 62 height 10
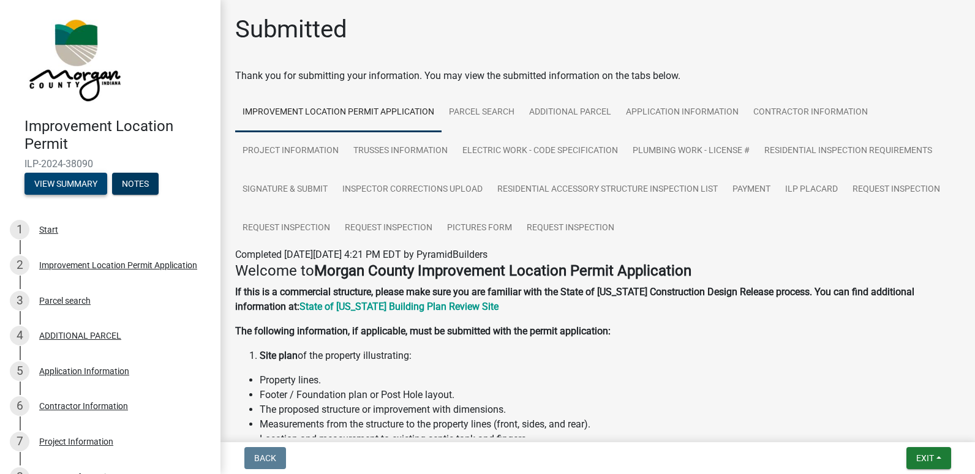
click at [61, 184] on button "View Summary" at bounding box center [65, 184] width 83 height 22
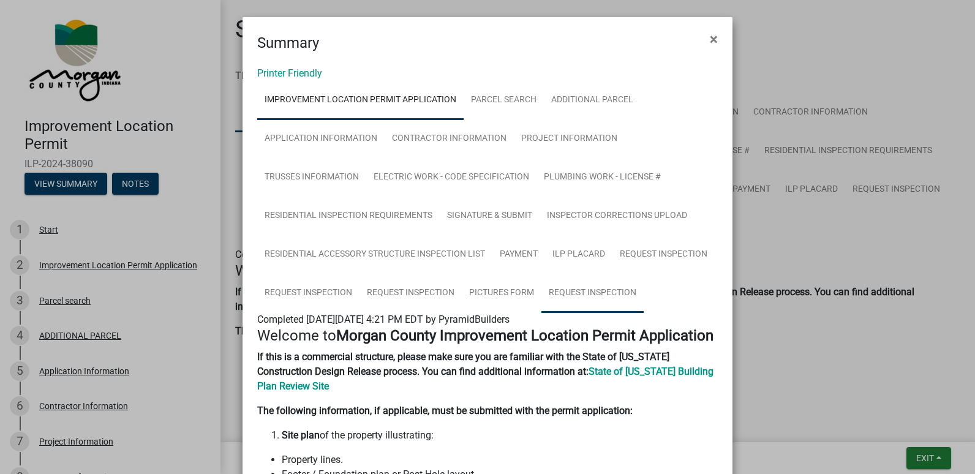
click at [599, 294] on link "Request Inspection" at bounding box center [592, 293] width 102 height 39
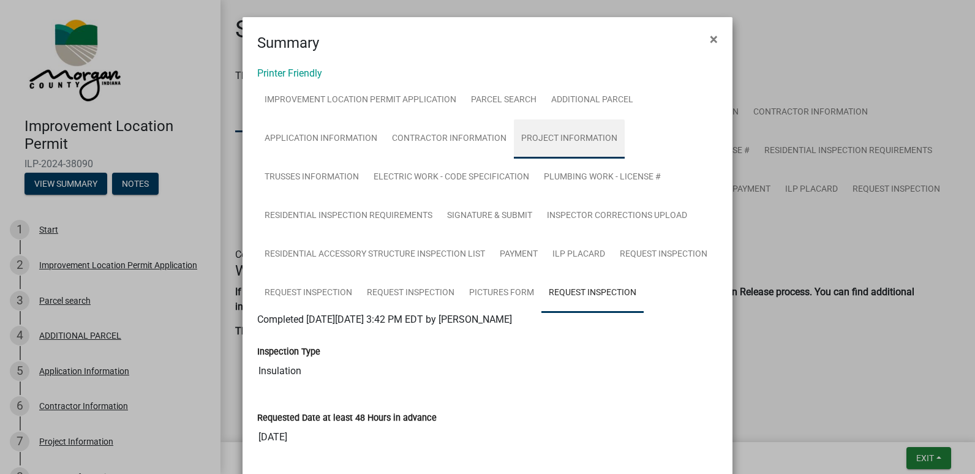
click at [537, 148] on link "Project Information" at bounding box center [569, 138] width 111 height 39
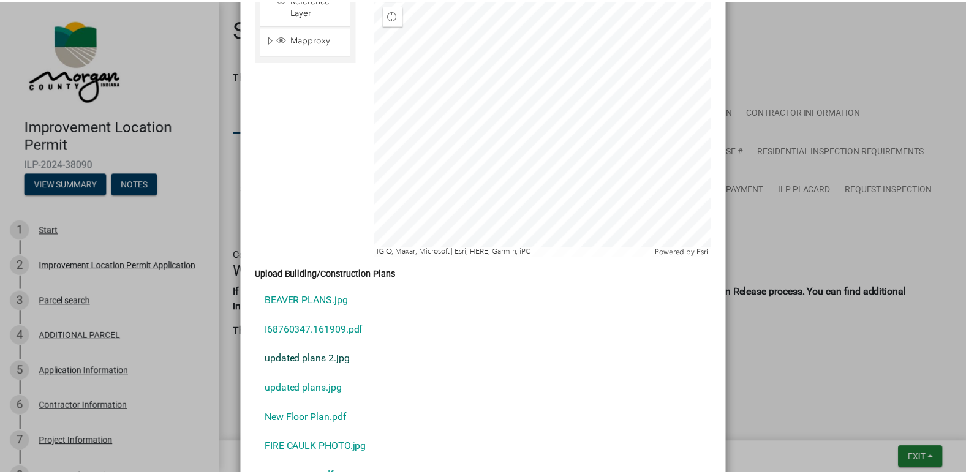
scroll to position [2572, 0]
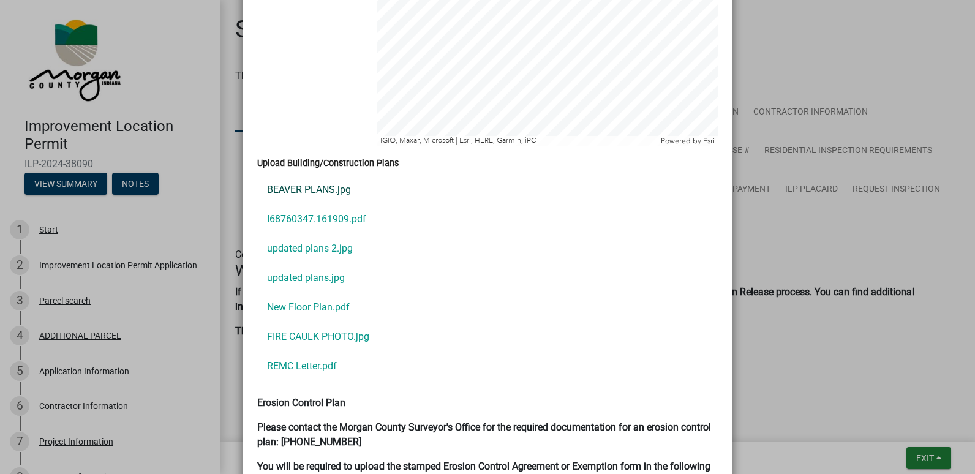
click at [299, 175] on link "BEAVER PLANS.jpg" at bounding box center [487, 189] width 461 height 29
click at [300, 209] on link "I68760347.161909.pdf" at bounding box center [487, 219] width 461 height 29
click at [311, 244] on link "updated plans 2.jpg" at bounding box center [487, 248] width 461 height 29
click at [295, 293] on link "New Floor Plan.pdf" at bounding box center [487, 307] width 461 height 29
click at [276, 263] on link "updated plans.jpg" at bounding box center [487, 277] width 461 height 29
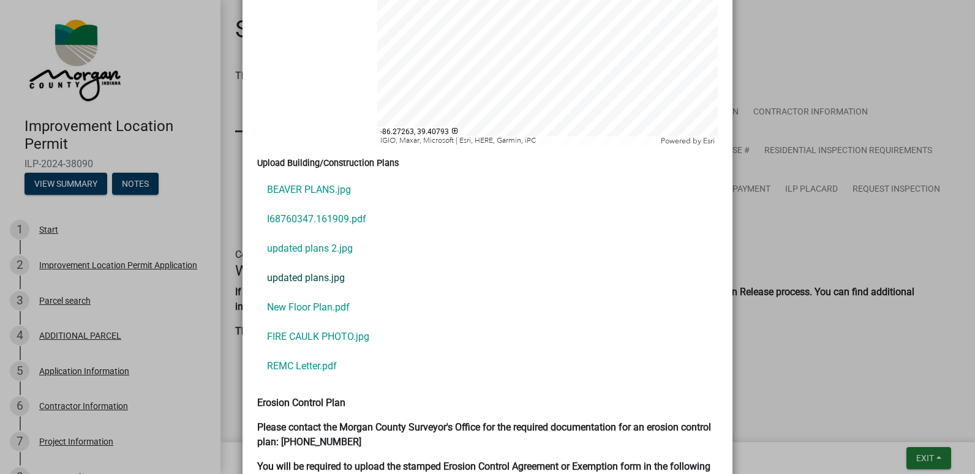
click at [293, 263] on link "updated plans.jpg" at bounding box center [487, 277] width 461 height 29
click at [314, 234] on link "updated plans 2.jpg" at bounding box center [487, 248] width 461 height 29
click at [309, 263] on link "updated plans.jpg" at bounding box center [487, 277] width 461 height 29
click at [930, 461] on ngb-modal-window "Summary × Printer Friendly Improvement Location Permit Application Parcel searc…" at bounding box center [487, 237] width 975 height 474
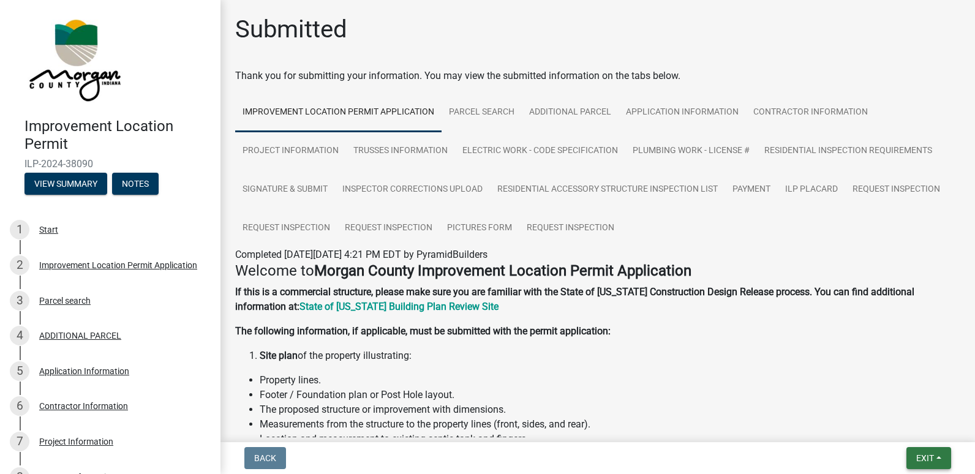
click at [930, 461] on span "Exit" at bounding box center [925, 458] width 18 height 10
click at [884, 423] on button "Save & Exit" at bounding box center [902, 426] width 98 height 29
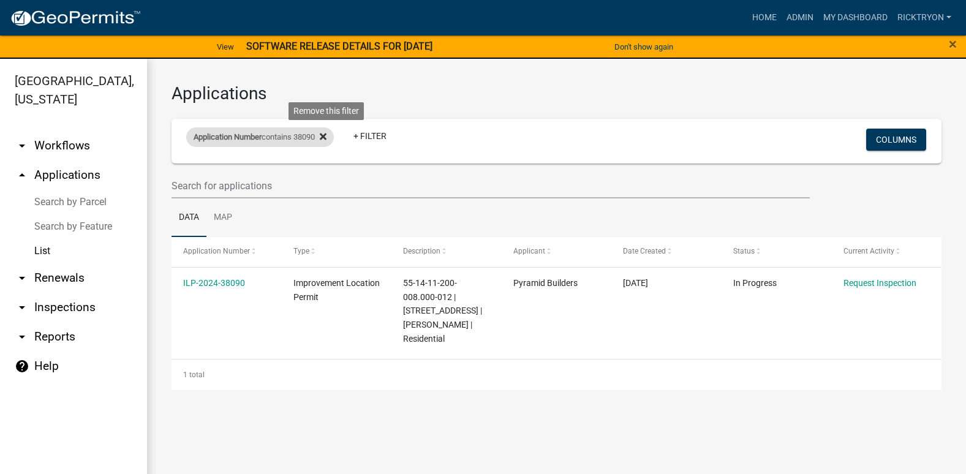
click at [326, 135] on icon at bounding box center [323, 137] width 7 height 7
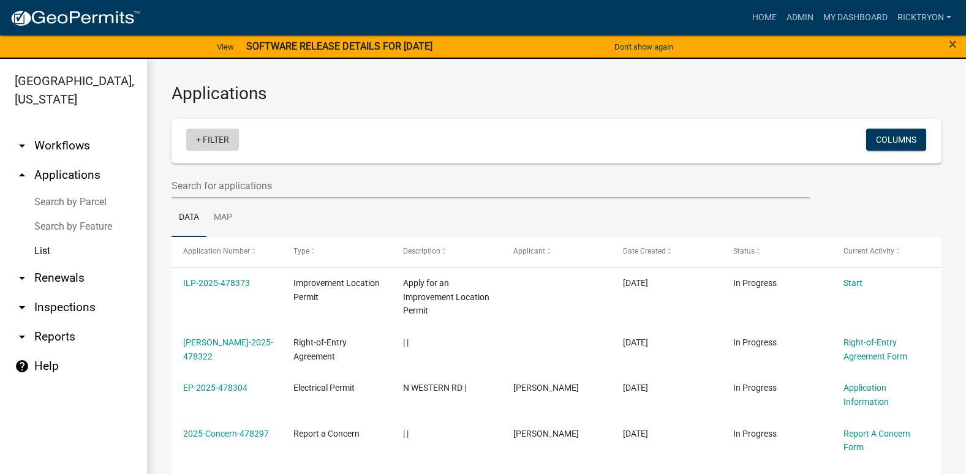
click at [215, 140] on link "+ Filter" at bounding box center [212, 140] width 53 height 22
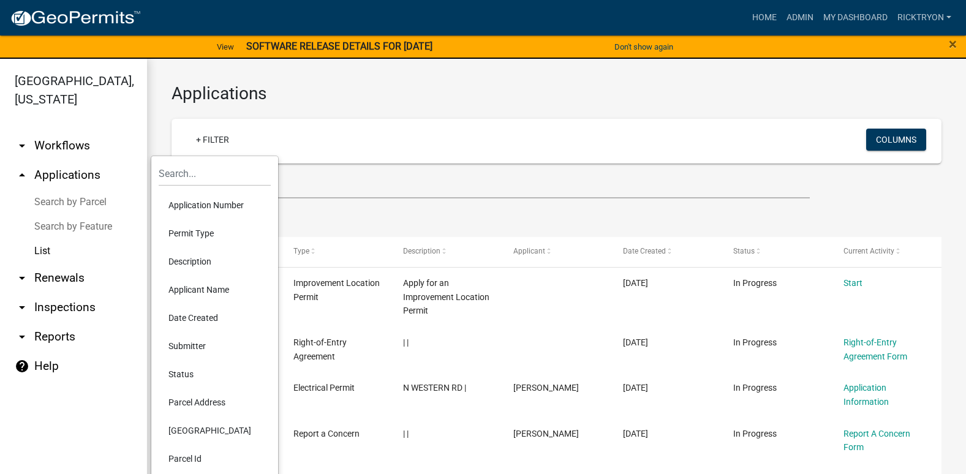
click at [186, 206] on li "Application Number" at bounding box center [215, 205] width 112 height 28
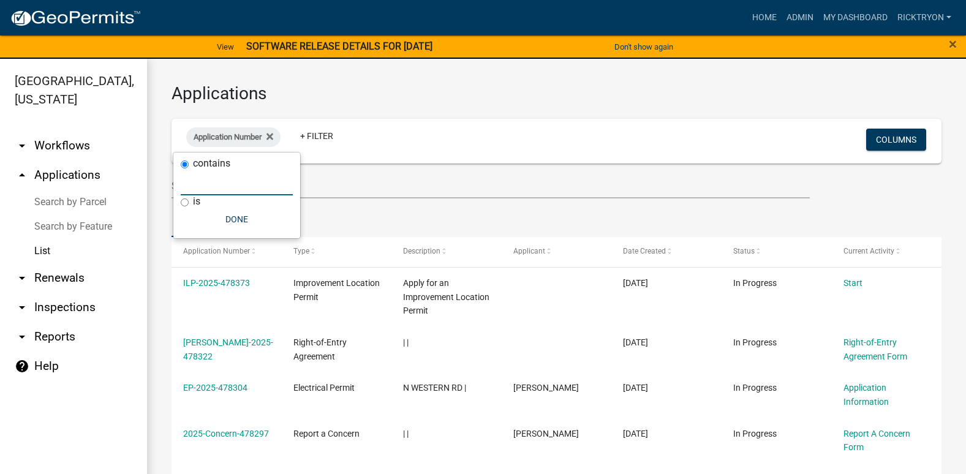
click at [200, 187] on input "text" at bounding box center [237, 182] width 112 height 25
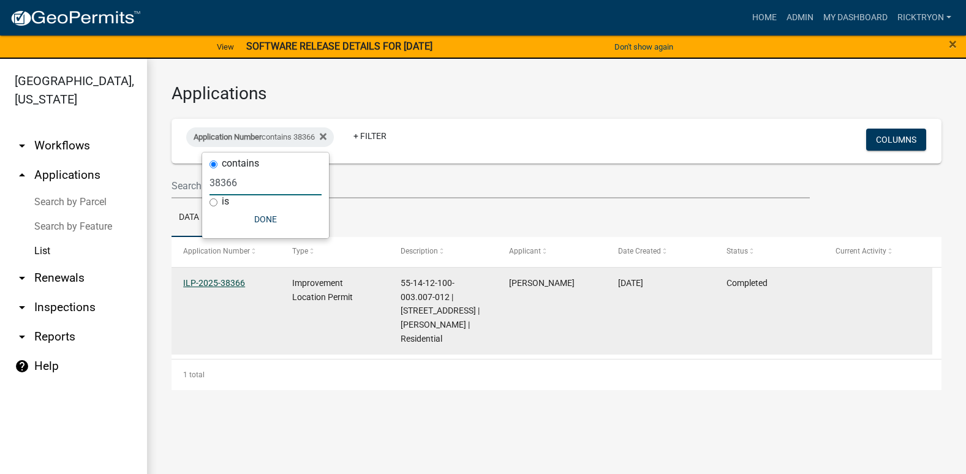
type input "38366"
click at [230, 286] on link "ILP-2025-38366" at bounding box center [214, 283] width 62 height 10
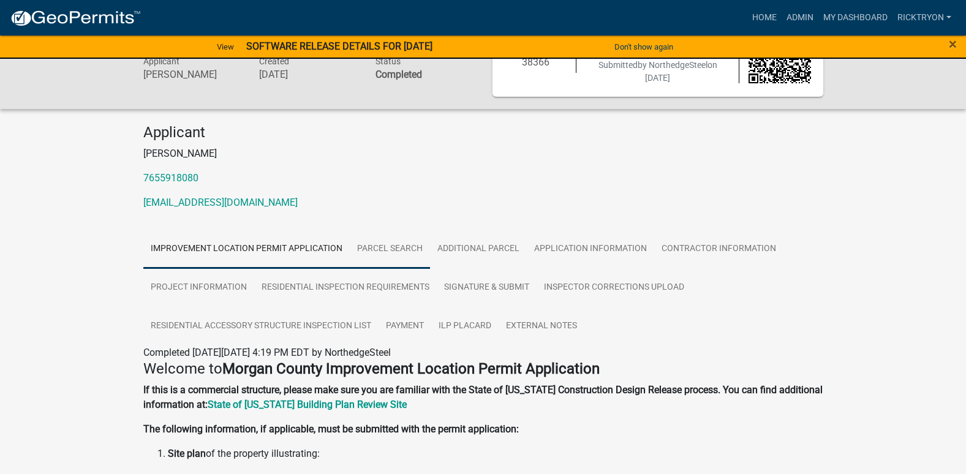
scroll to position [122, 0]
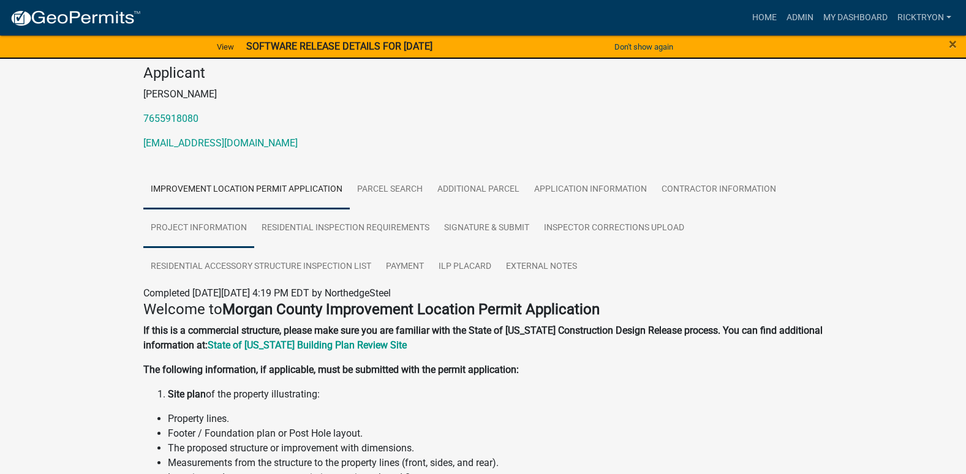
click at [189, 223] on link "Project Information" at bounding box center [198, 228] width 111 height 39
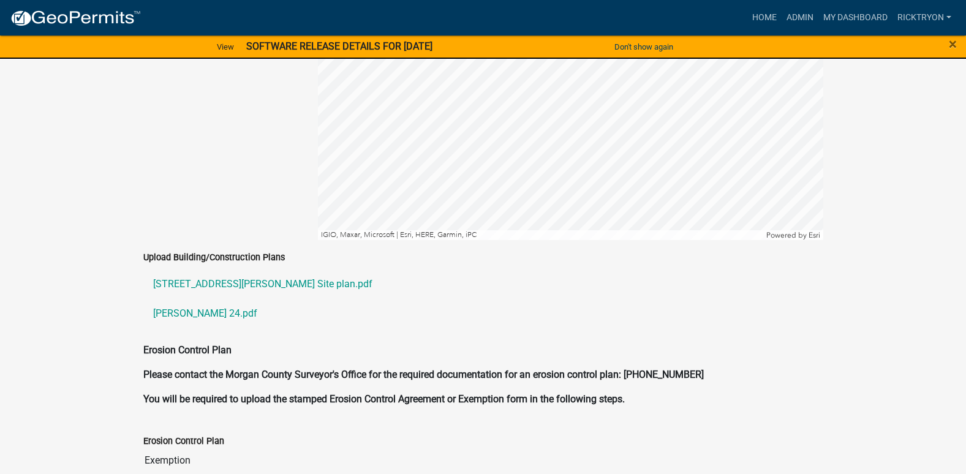
scroll to position [2450, 0]
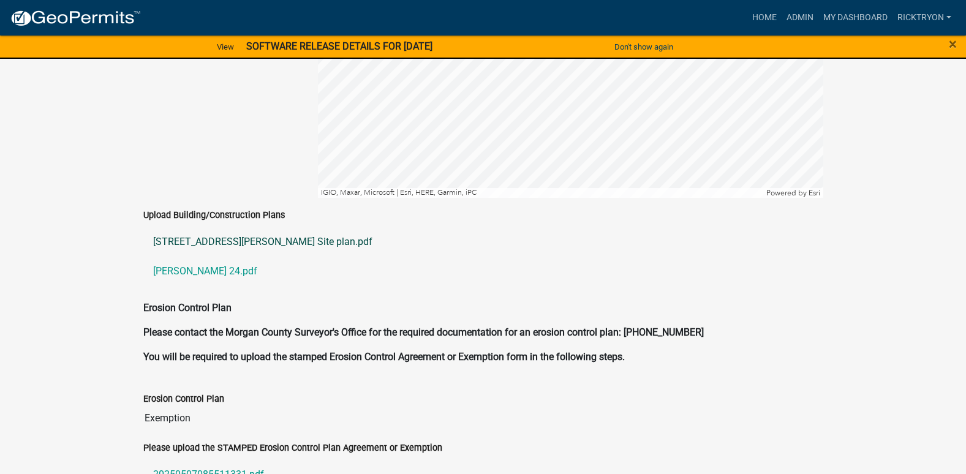
click at [257, 228] on link "1455 Morgan Rd Site plan.pdf" at bounding box center [483, 241] width 680 height 29
click at [182, 257] on link "Russell Hill 24.pdf" at bounding box center [483, 271] width 680 height 29
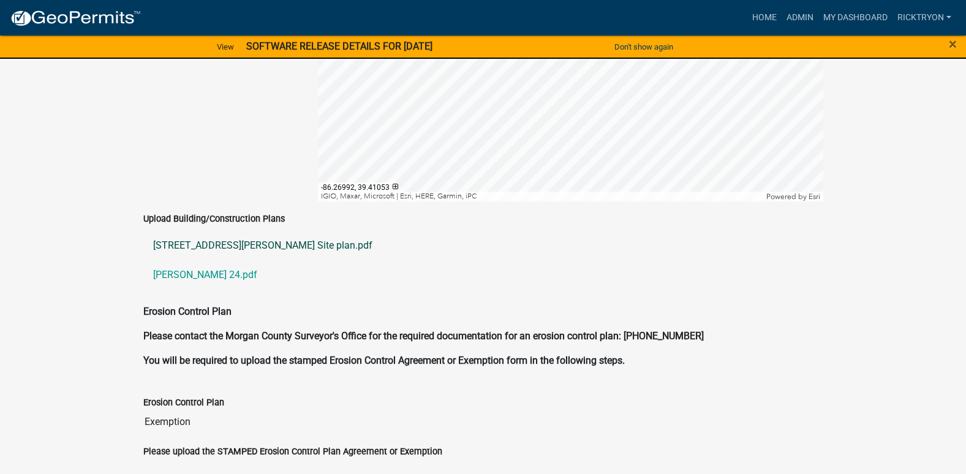
scroll to position [2357, 0]
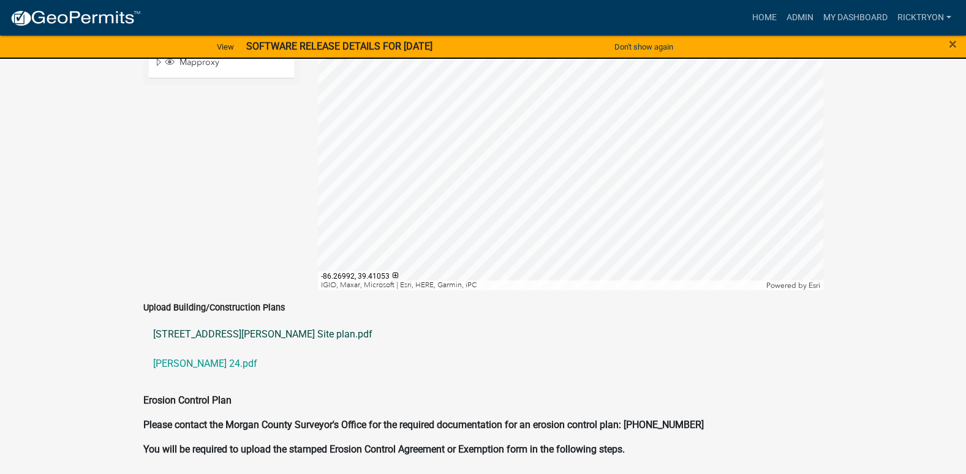
click at [240, 320] on link "1455 Morgan Rd Site plan.pdf" at bounding box center [483, 334] width 680 height 29
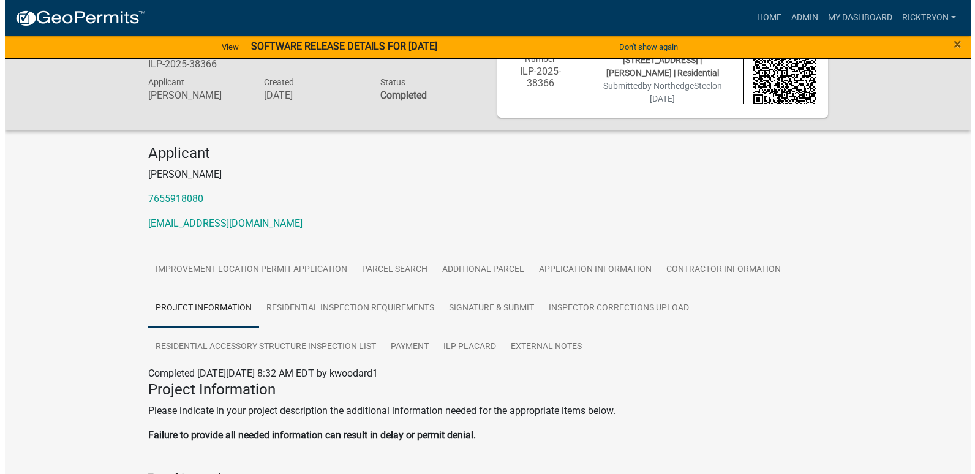
scroll to position [0, 0]
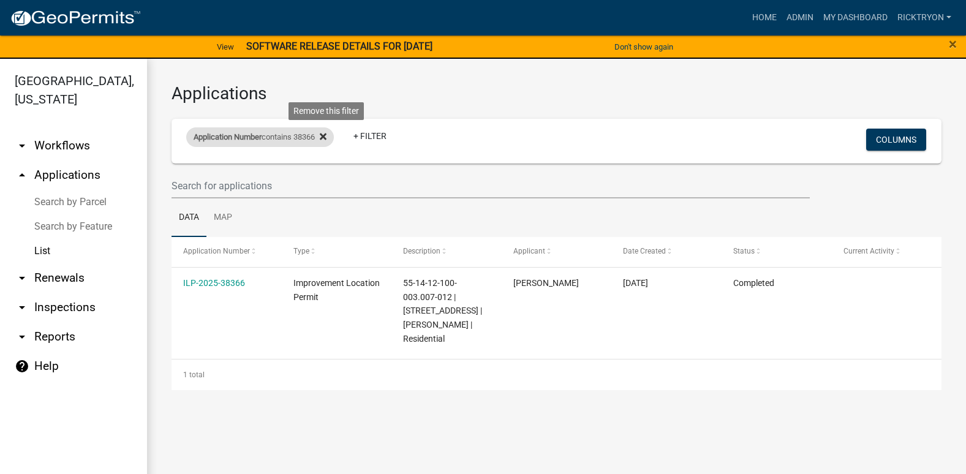
click at [326, 137] on icon at bounding box center [323, 137] width 7 height 7
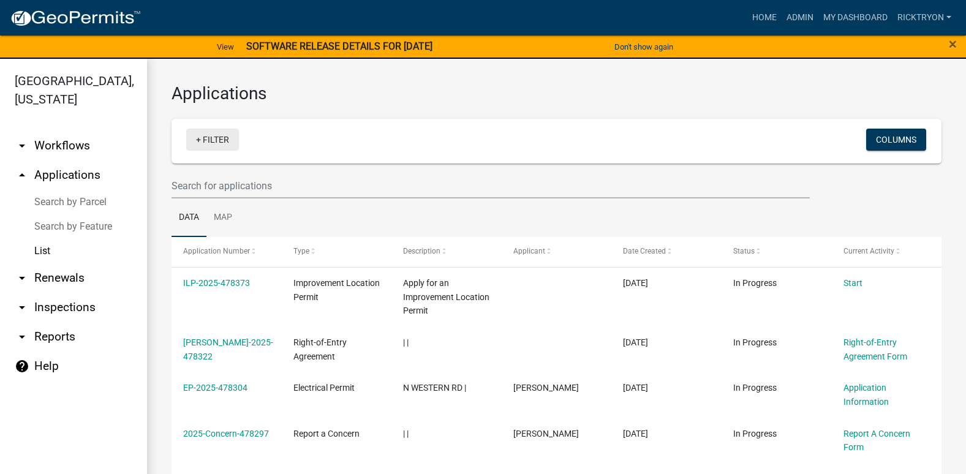
click at [221, 138] on link "+ Filter" at bounding box center [212, 140] width 53 height 22
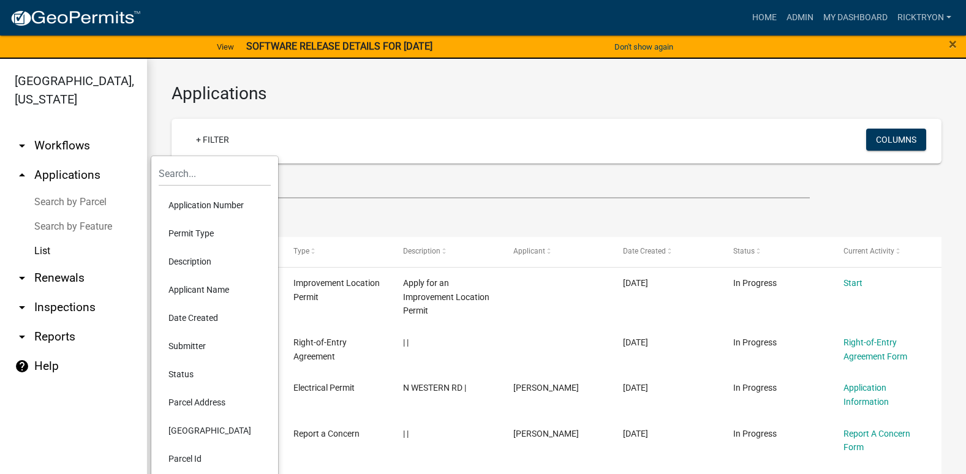
click at [189, 205] on li "Application Number" at bounding box center [215, 205] width 112 height 28
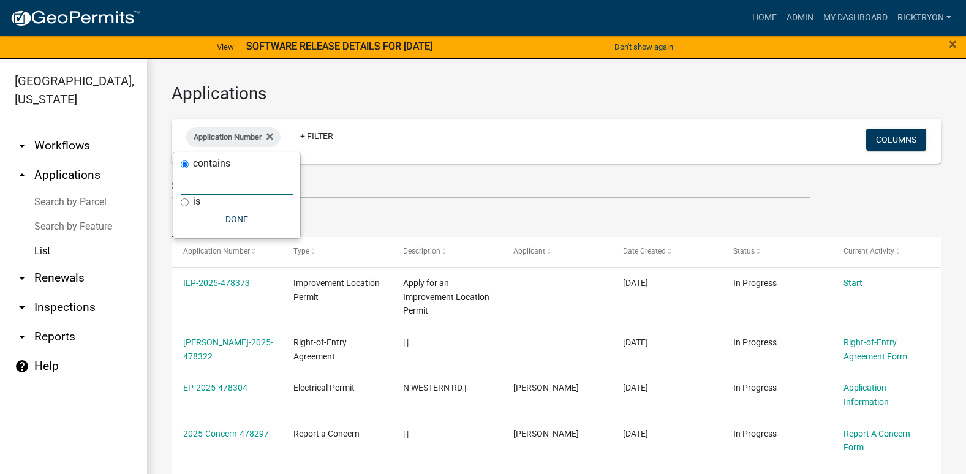
click at [230, 190] on input "text" at bounding box center [237, 182] width 112 height 25
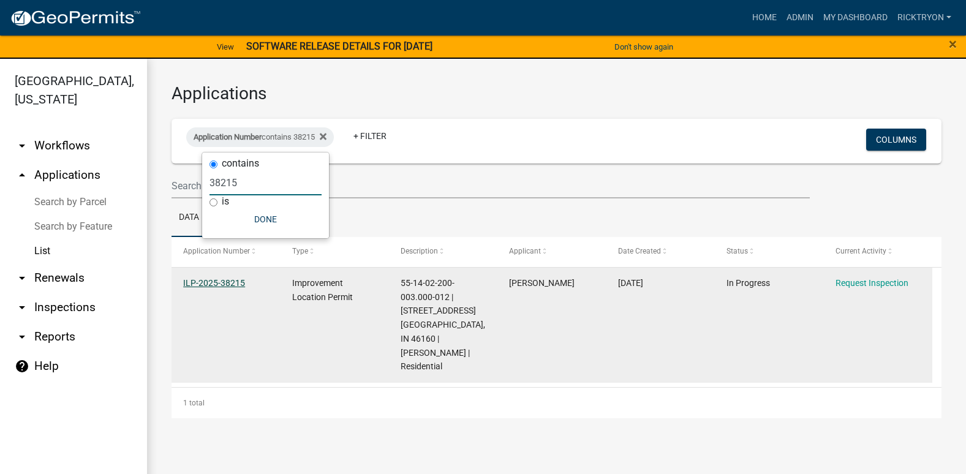
type input "38215"
click at [223, 282] on link "ILP-2025-38215" at bounding box center [214, 283] width 62 height 10
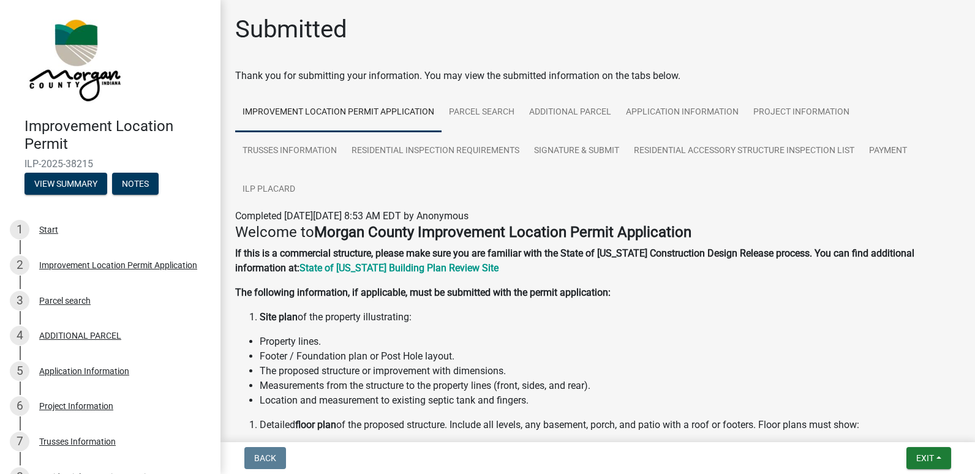
click at [59, 168] on span "ILP-2025-38215" at bounding box center [109, 164] width 171 height 12
click at [66, 186] on button "View Summary" at bounding box center [65, 184] width 83 height 22
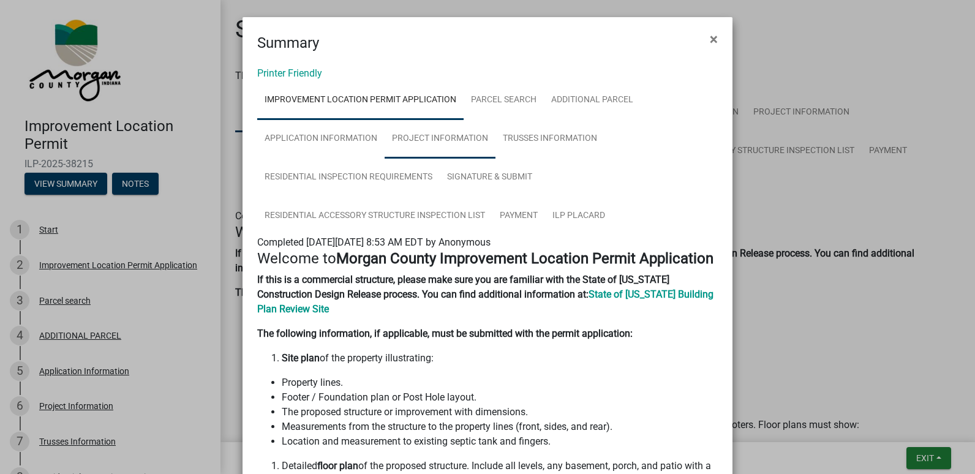
click at [467, 135] on link "Project Information" at bounding box center [440, 138] width 111 height 39
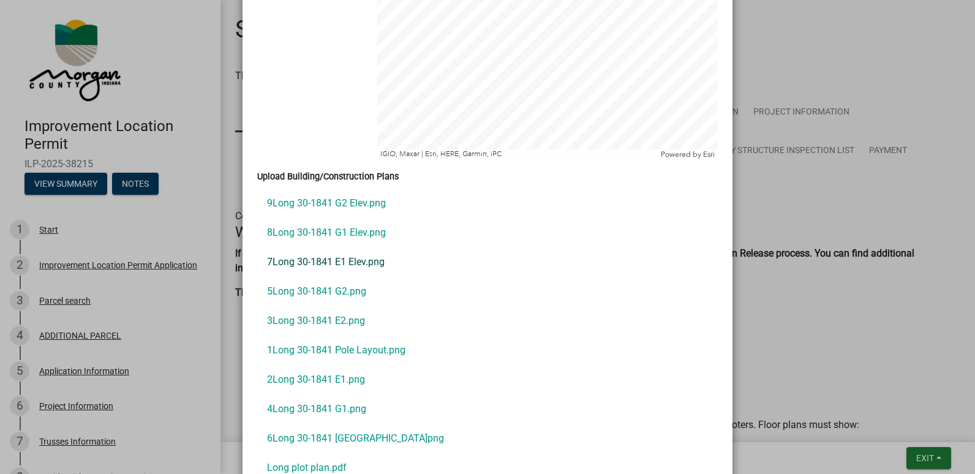
scroll to position [2572, 0]
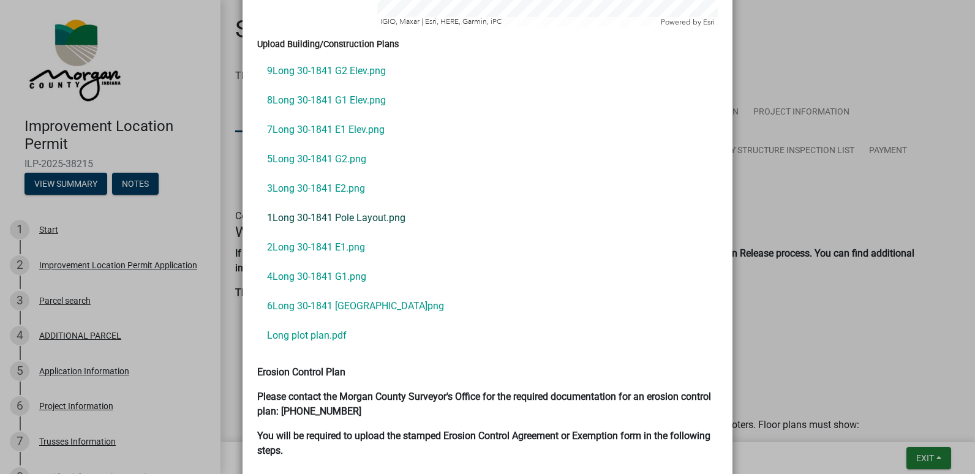
click at [324, 206] on link "1Long 30-1841 Pole Layout.png" at bounding box center [487, 217] width 461 height 29
click at [320, 56] on link "9Long 30-1841 G2 Elev.png" at bounding box center [487, 70] width 461 height 29
click at [345, 87] on link "8Long 30-1841 G1 Elev.png" at bounding box center [487, 100] width 461 height 29
click at [321, 115] on link "7Long 30-1841 E1 Elev.png" at bounding box center [487, 129] width 461 height 29
click at [341, 148] on link "5Long 30-1841 G2.png" at bounding box center [487, 159] width 461 height 29
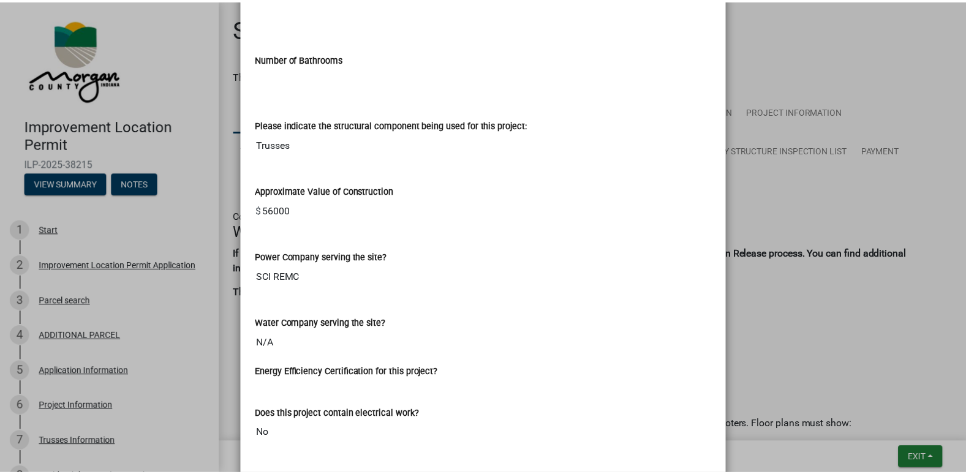
scroll to position [1347, 0]
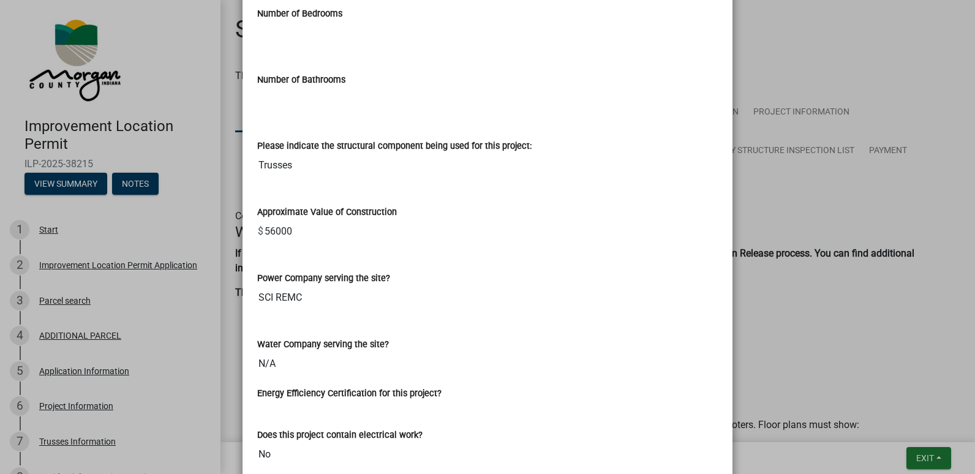
click at [928, 459] on ngb-modal-window "Summary × Printer Friendly Improvement Location Permit Application Parcel searc…" at bounding box center [487, 237] width 975 height 474
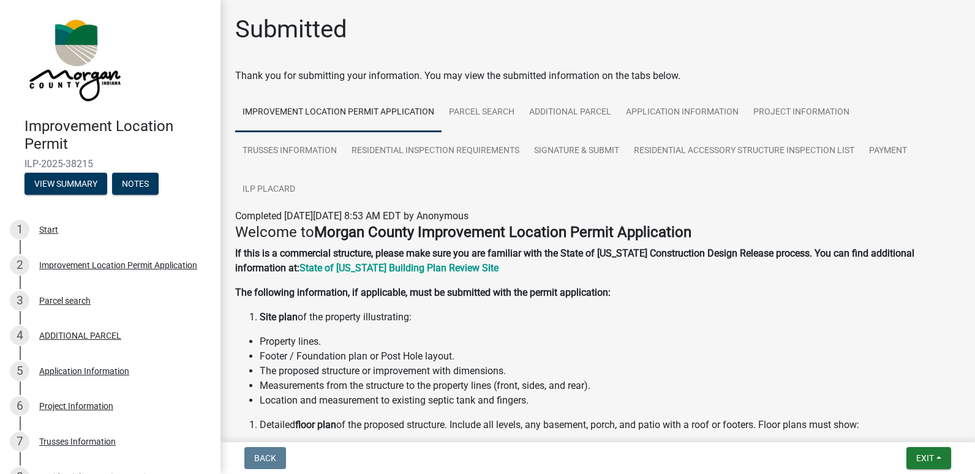
click at [928, 459] on ngb-modal-window "Summary × Printer Friendly Improvement Location Permit Application Parcel searc…" at bounding box center [487, 237] width 975 height 474
click at [928, 459] on span "Exit" at bounding box center [925, 458] width 18 height 10
click at [900, 430] on button "Save & Exit" at bounding box center [902, 426] width 98 height 29
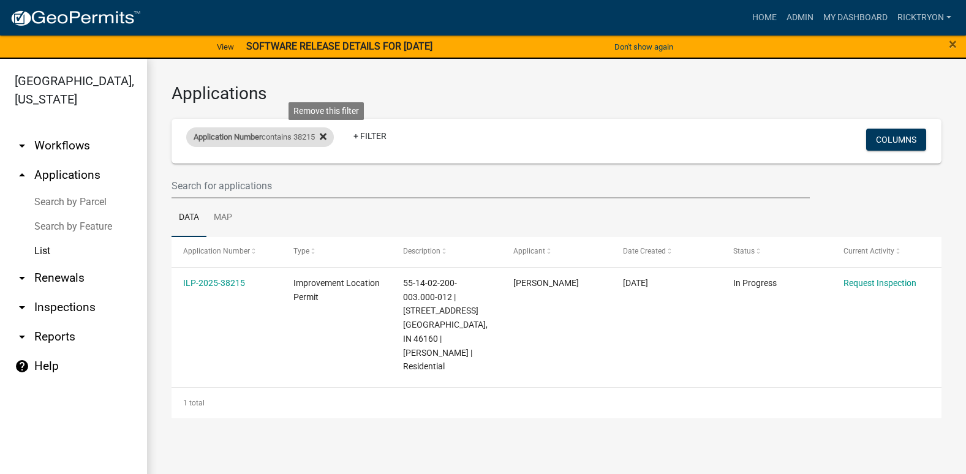
click at [326, 136] on icon at bounding box center [323, 137] width 7 height 7
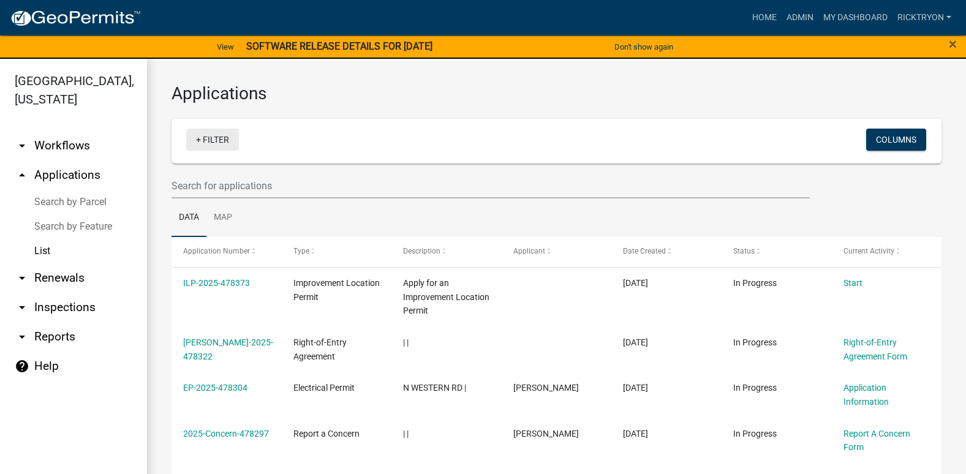
click at [216, 135] on link "+ Filter" at bounding box center [212, 140] width 53 height 22
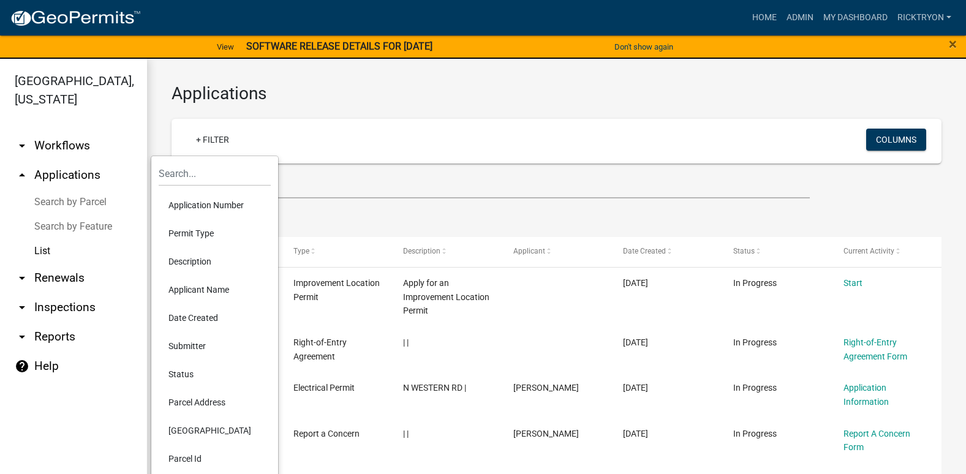
click at [209, 209] on li "Application Number" at bounding box center [215, 205] width 112 height 28
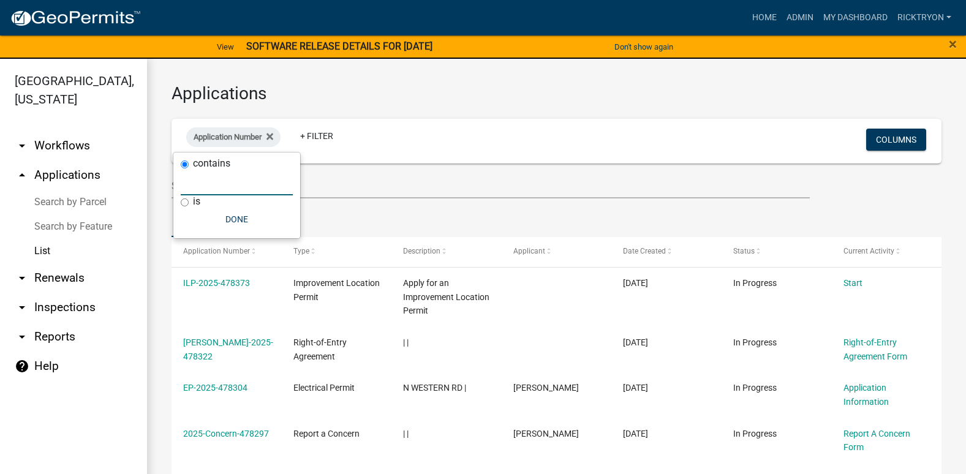
click at [196, 183] on input "text" at bounding box center [237, 182] width 112 height 25
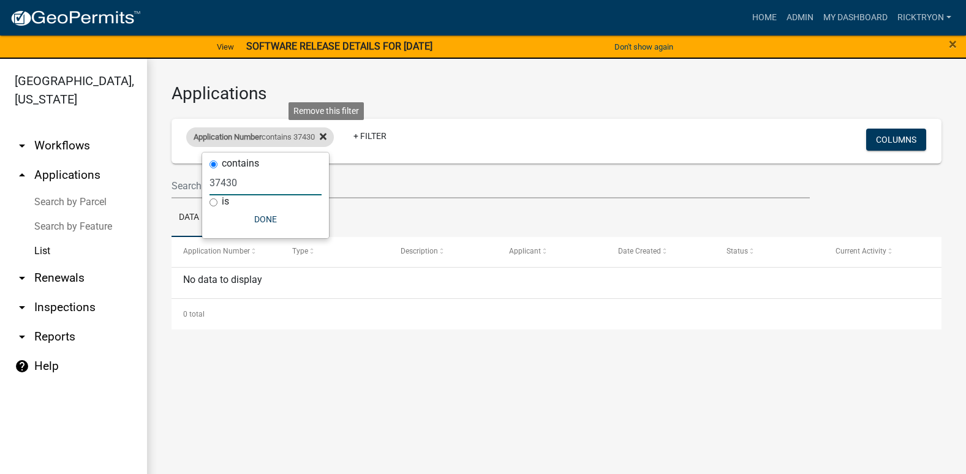
type input "37430"
click at [326, 138] on icon at bounding box center [323, 137] width 7 height 10
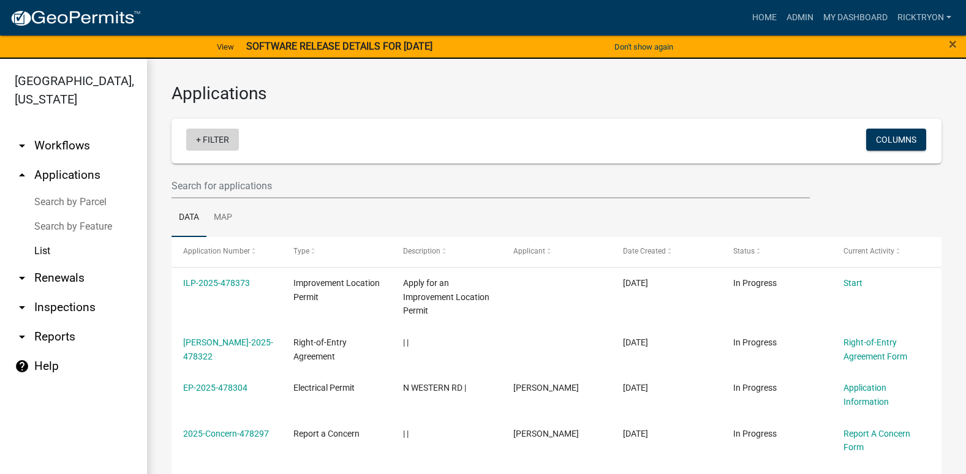
click at [212, 137] on link "+ Filter" at bounding box center [212, 140] width 53 height 22
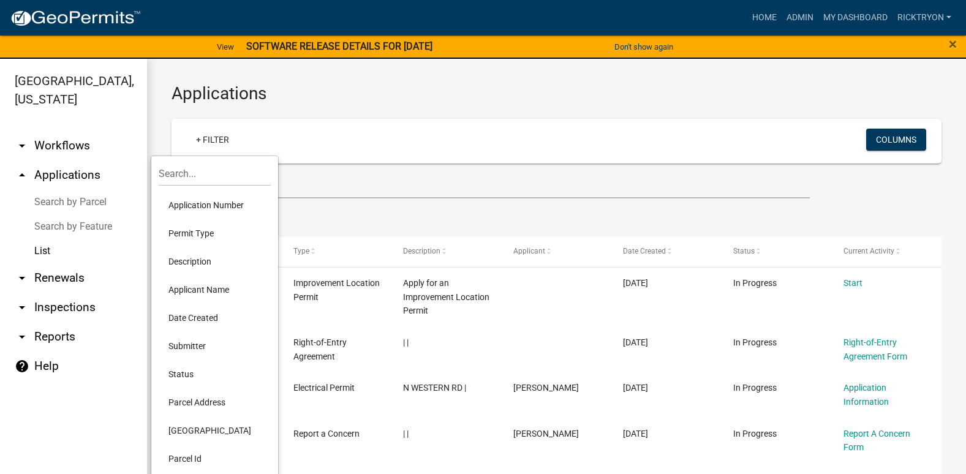
click at [193, 204] on li "Application Number" at bounding box center [215, 205] width 112 height 28
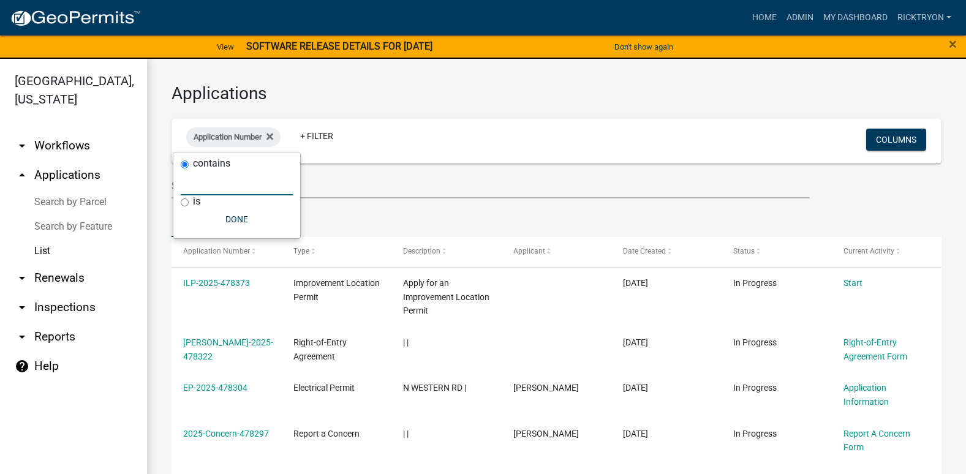
click at [214, 184] on input "text" at bounding box center [237, 182] width 112 height 25
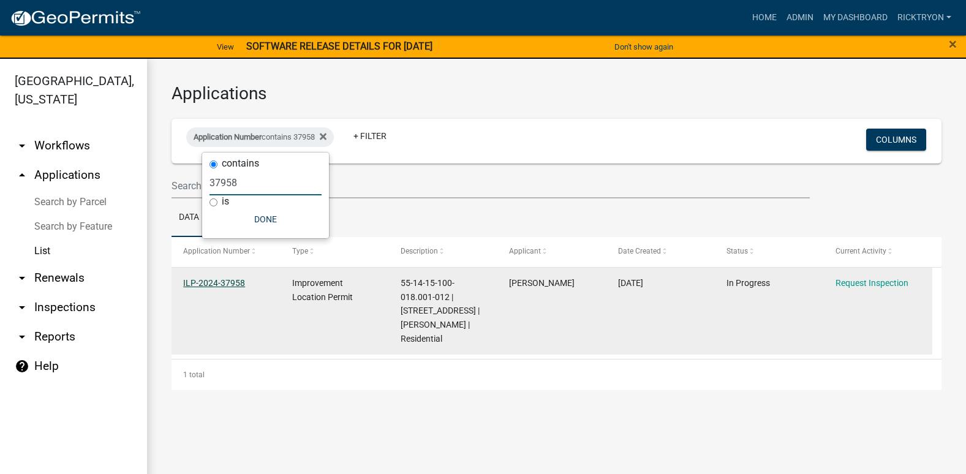
type input "37958"
click at [221, 284] on link "ILP-2024-37958" at bounding box center [214, 283] width 62 height 10
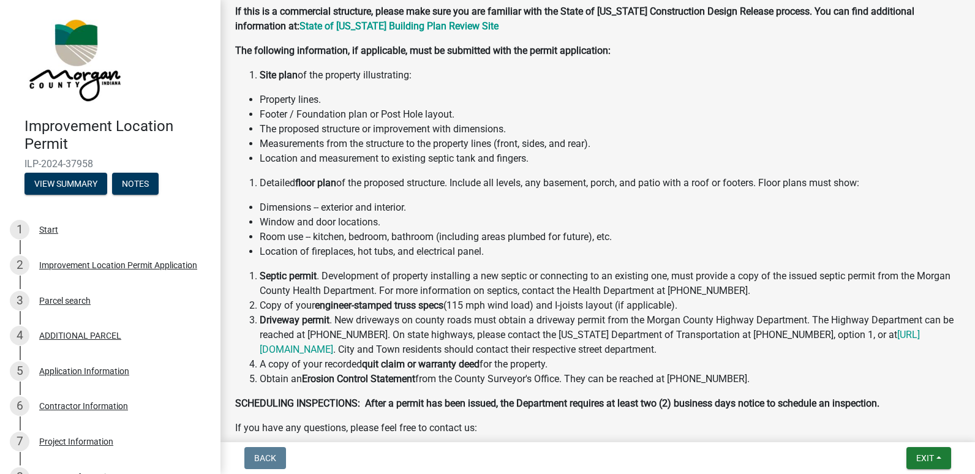
scroll to position [61, 0]
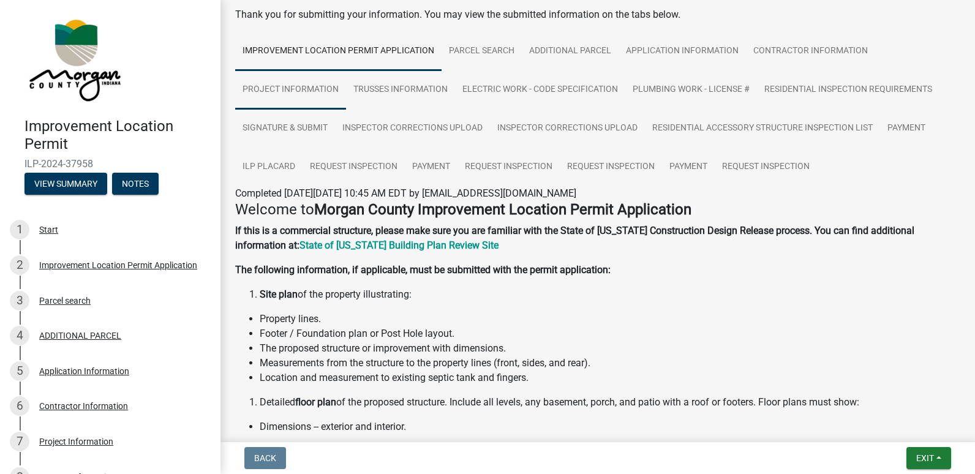
click at [316, 93] on link "Project Information" at bounding box center [290, 89] width 111 height 39
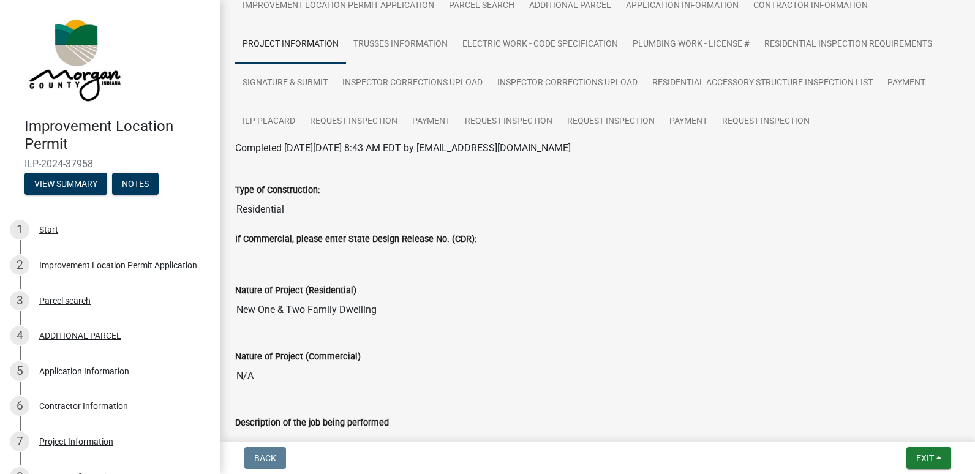
scroll to position [0, 0]
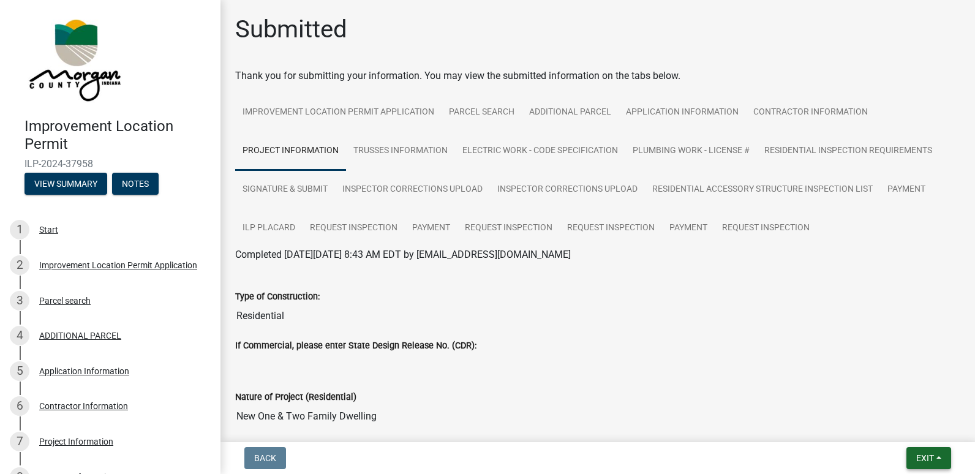
drag, startPoint x: 927, startPoint y: 465, endPoint x: 925, endPoint y: 459, distance: 7.0
click at [927, 465] on button "Exit" at bounding box center [928, 458] width 45 height 22
click at [889, 424] on button "Save & Exit" at bounding box center [902, 426] width 98 height 29
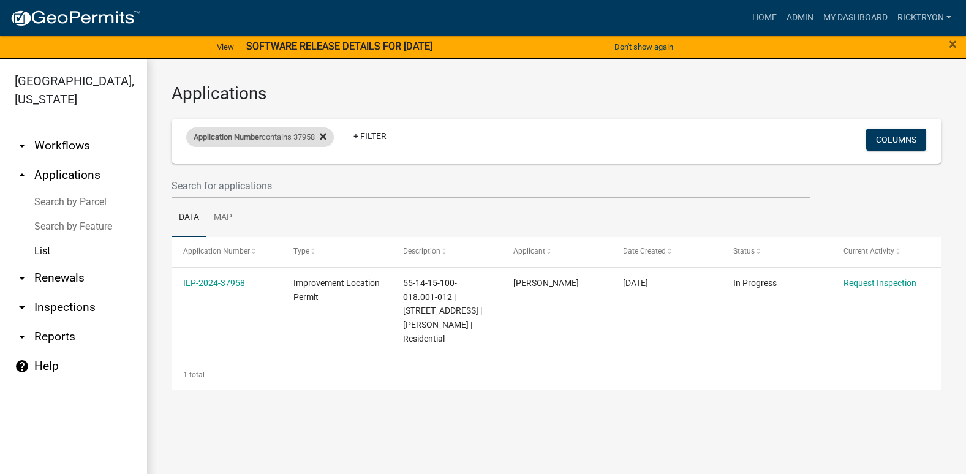
click at [326, 137] on icon at bounding box center [323, 137] width 7 height 7
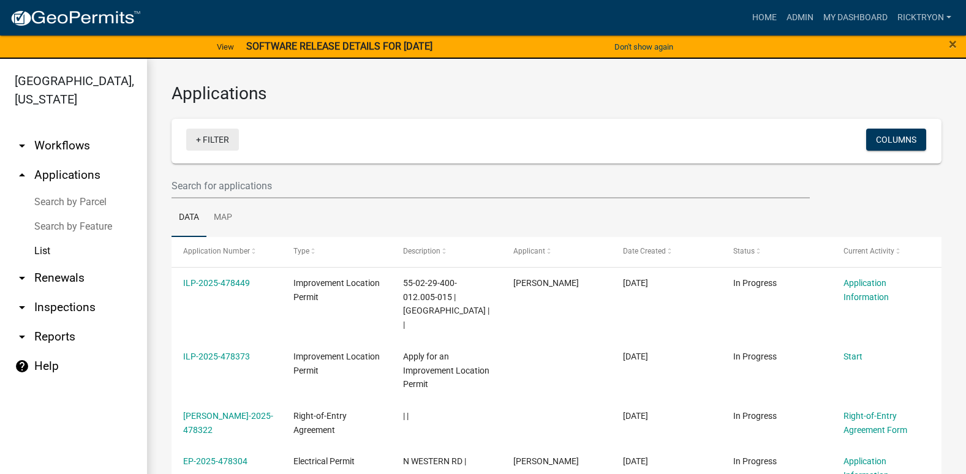
click at [215, 144] on link "+ Filter" at bounding box center [212, 140] width 53 height 22
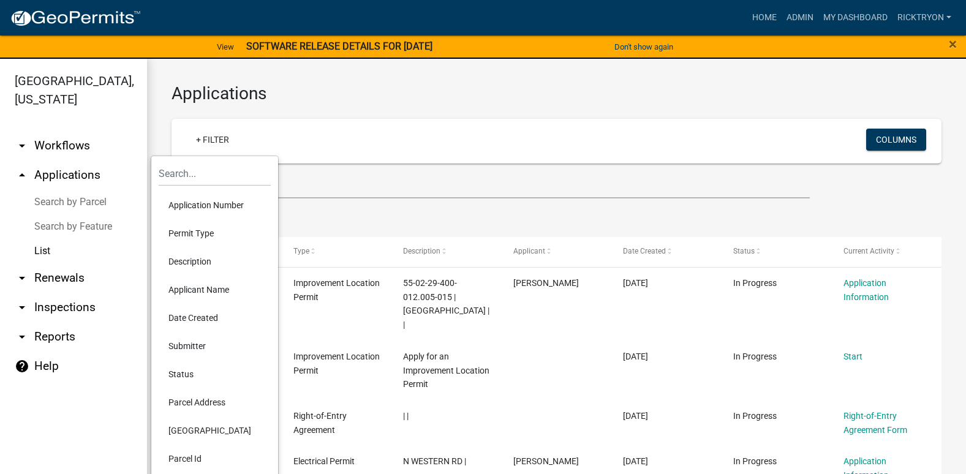
click at [209, 205] on li "Application Number" at bounding box center [215, 205] width 112 height 28
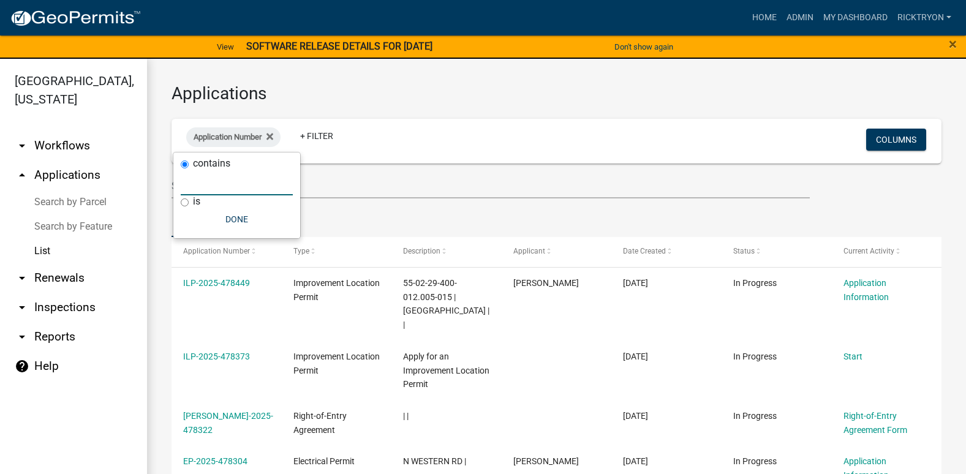
click at [252, 189] on input "text" at bounding box center [237, 182] width 112 height 25
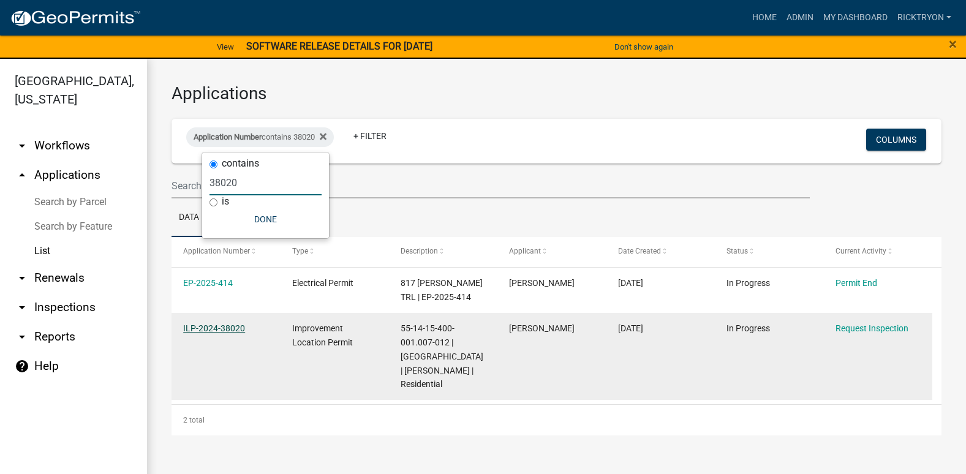
type input "38020"
click at [214, 325] on link "ILP-2024-38020" at bounding box center [214, 328] width 62 height 10
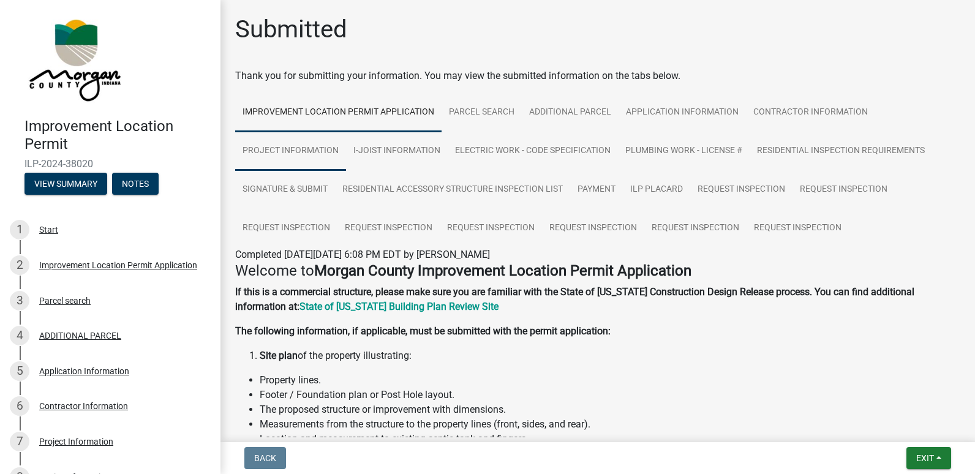
click at [312, 154] on link "Project Information" at bounding box center [290, 151] width 111 height 39
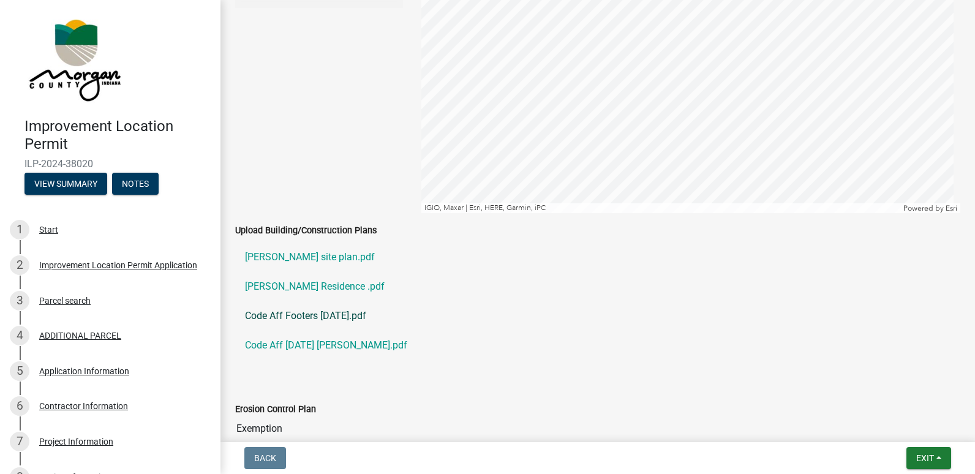
scroll to position [2021, 0]
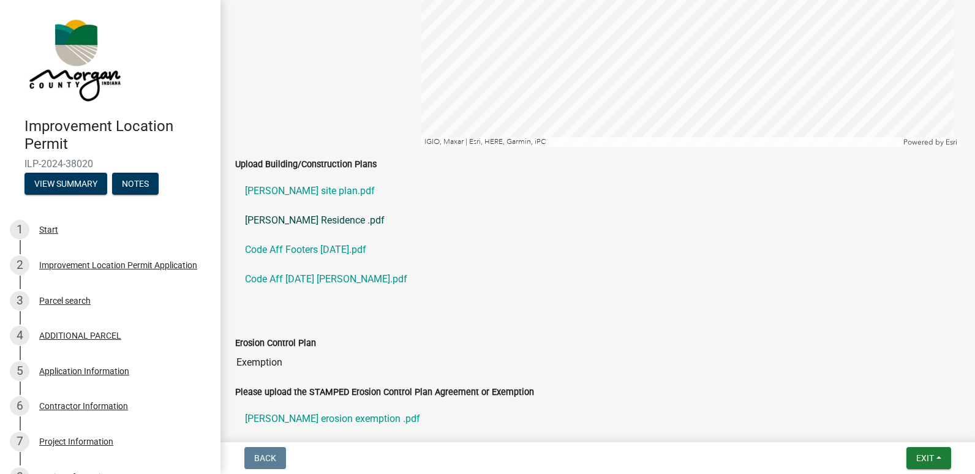
click at [281, 215] on link "Voris Residence .pdf" at bounding box center [597, 220] width 725 height 29
click at [935, 456] on button "Exit" at bounding box center [928, 458] width 45 height 22
click at [892, 429] on button "Save & Exit" at bounding box center [902, 426] width 98 height 29
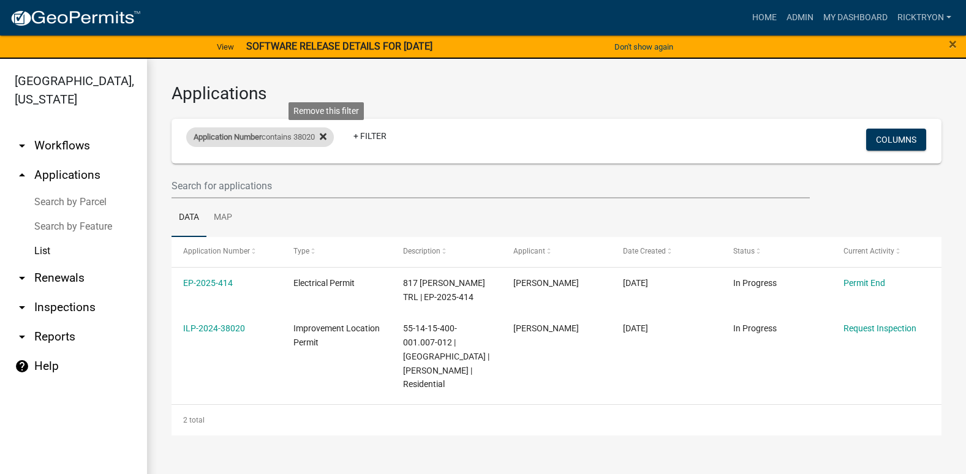
click at [326, 135] on icon at bounding box center [323, 137] width 7 height 7
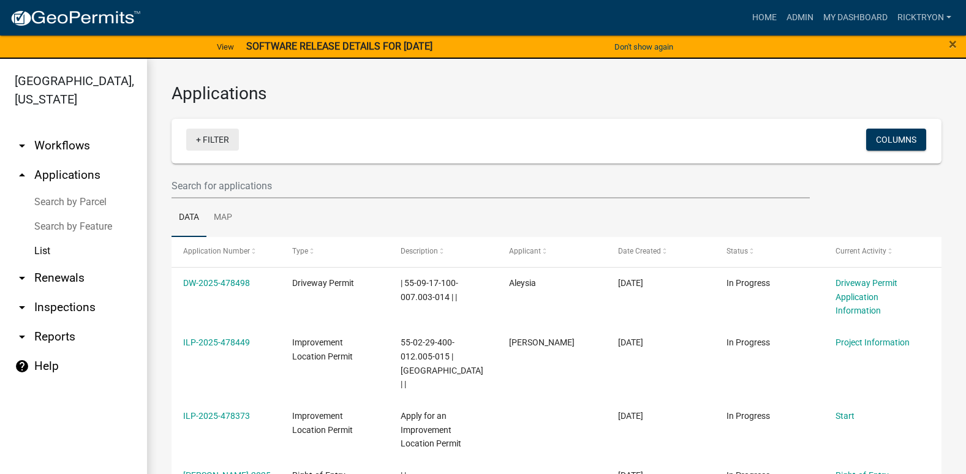
click at [208, 138] on link "+ Filter" at bounding box center [212, 140] width 53 height 22
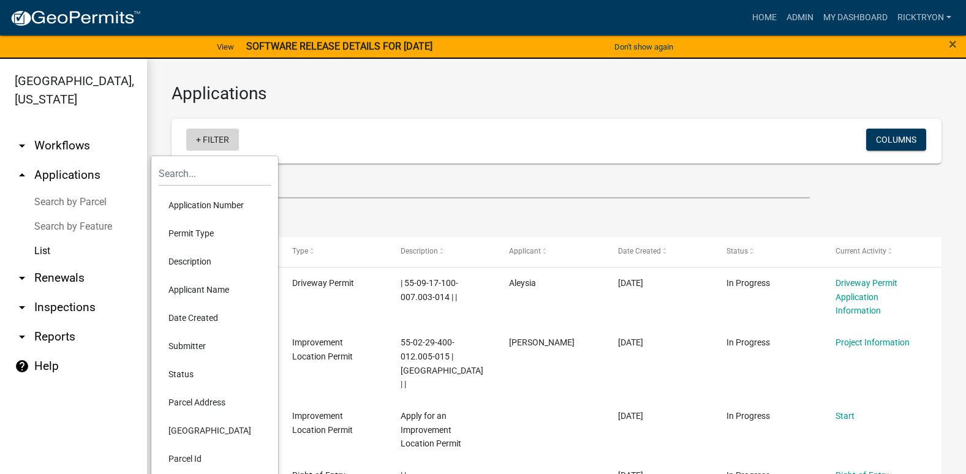
click at [207, 138] on link "+ Filter" at bounding box center [212, 140] width 53 height 22
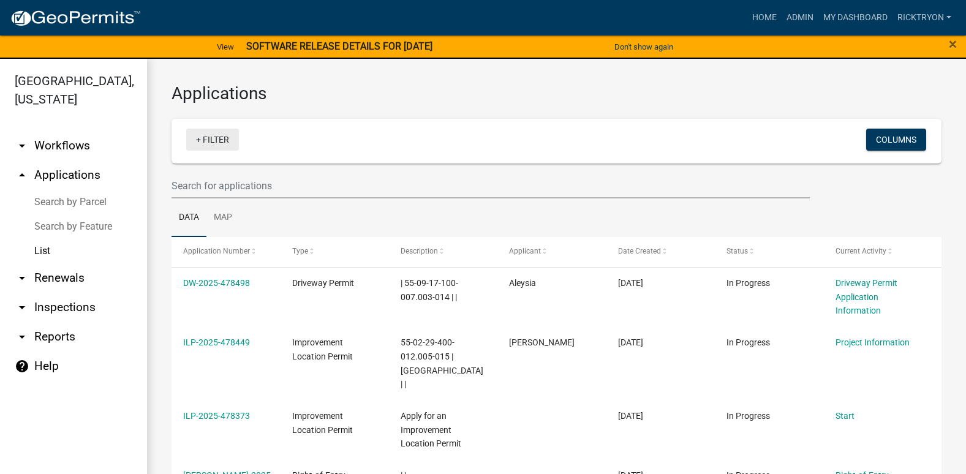
click at [208, 139] on link "+ Filter" at bounding box center [212, 140] width 53 height 22
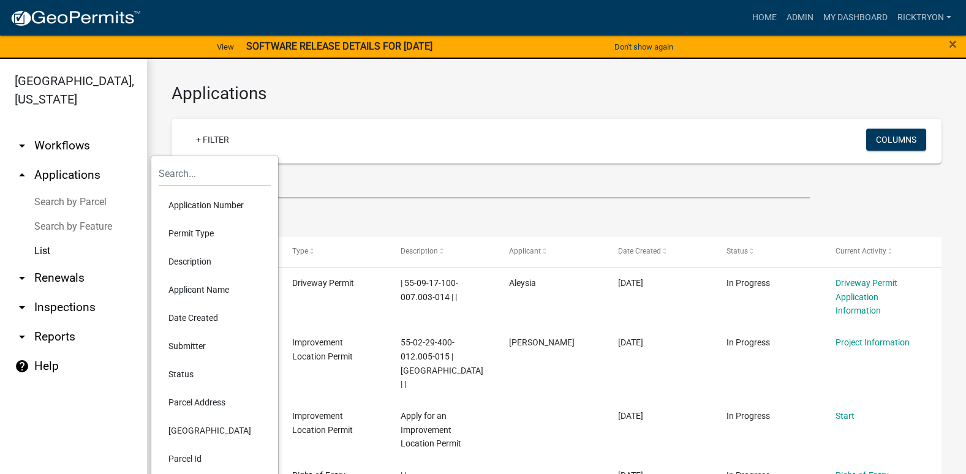
click at [201, 190] on ul "Application Number Permit Type Description Applicant Name Date Created Submitte…" at bounding box center [215, 360] width 112 height 348
click at [201, 201] on li "Application Number" at bounding box center [215, 205] width 112 height 28
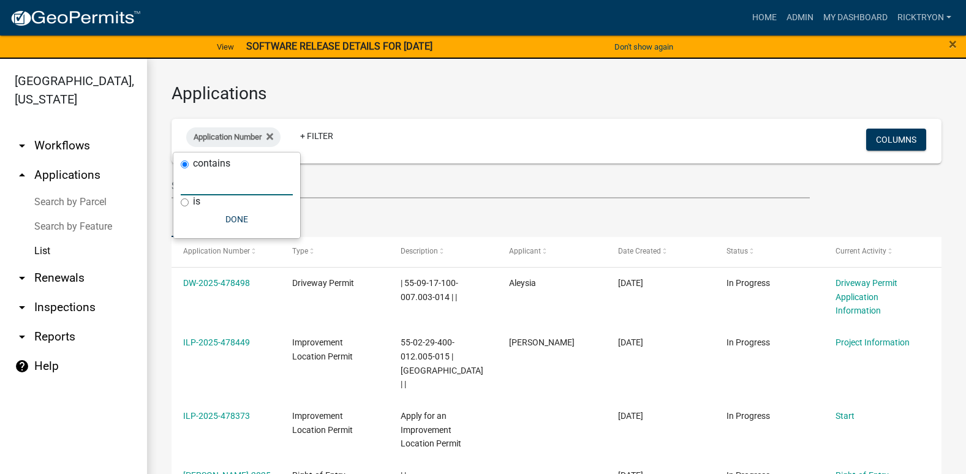
click at [202, 192] on input "text" at bounding box center [237, 182] width 112 height 25
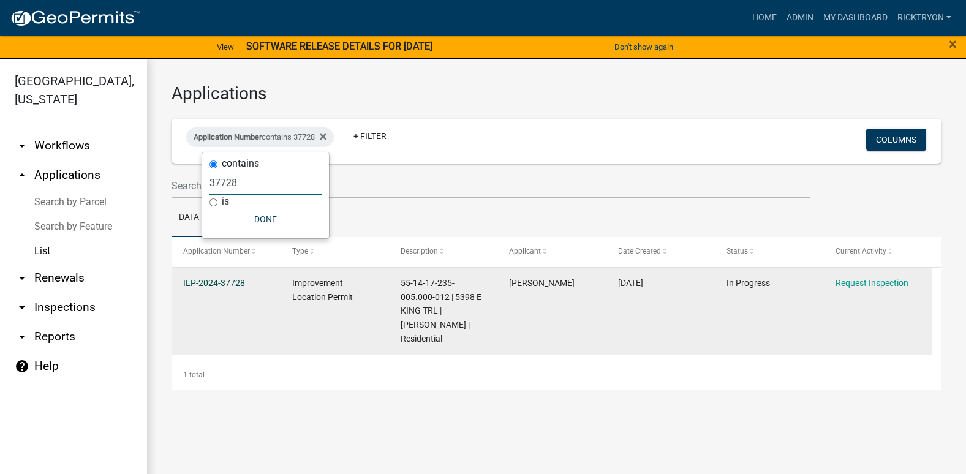
type input "37728"
click at [223, 282] on link "ILP-2024-37728" at bounding box center [214, 283] width 62 height 10
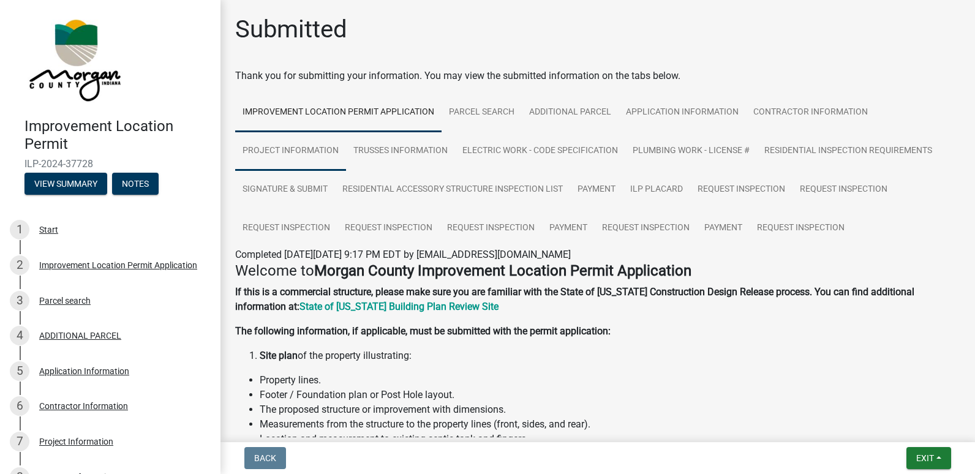
click at [325, 152] on link "Project Information" at bounding box center [290, 151] width 111 height 39
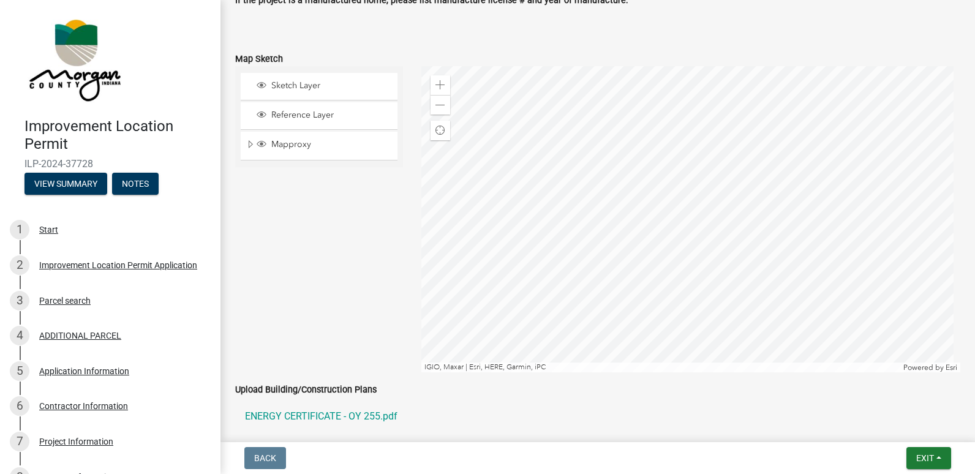
scroll to position [2021, 0]
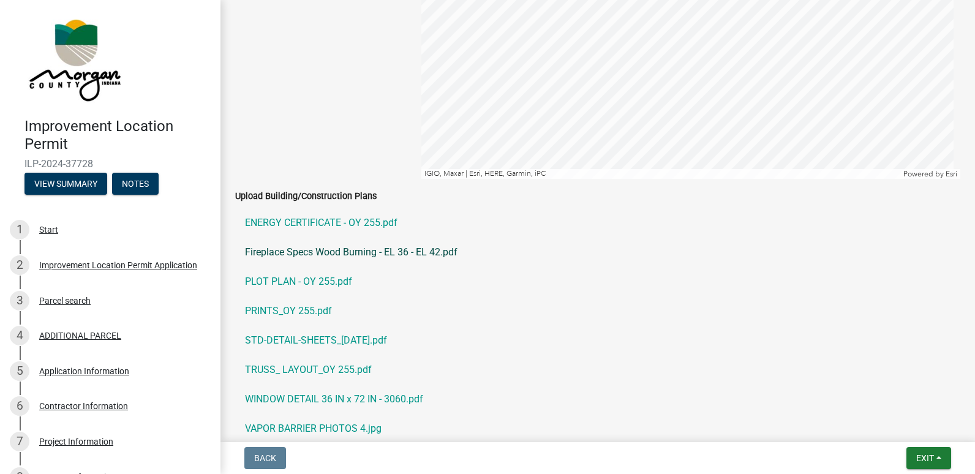
click at [292, 256] on link "Fireplace Specs Wood Burning - EL 36 - EL 42.pdf" at bounding box center [597, 252] width 725 height 29
click at [284, 283] on link "PLOT PLAN - OY 255.pdf" at bounding box center [597, 281] width 725 height 29
click at [301, 304] on link "PRINTS_OY 255.pdf" at bounding box center [597, 310] width 725 height 29
click at [918, 457] on span "Exit" at bounding box center [925, 458] width 18 height 10
click at [899, 427] on button "Save & Exit" at bounding box center [902, 426] width 98 height 29
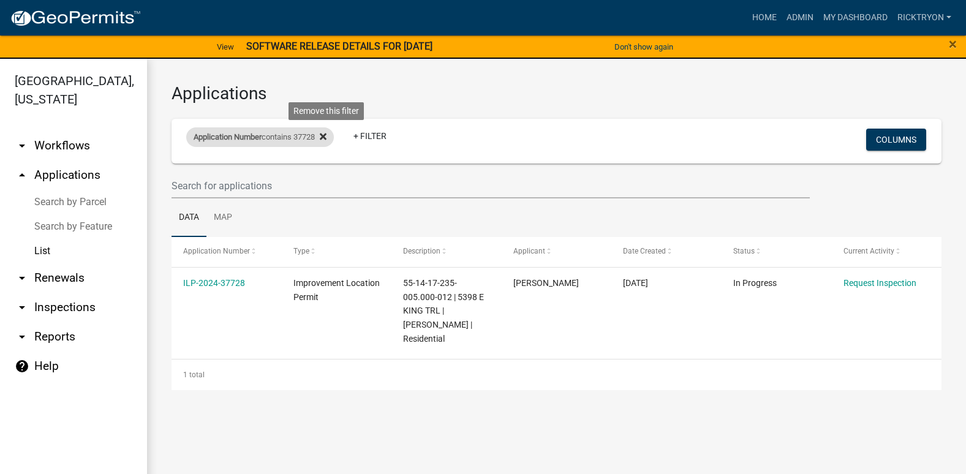
click at [326, 138] on icon at bounding box center [323, 137] width 7 height 7
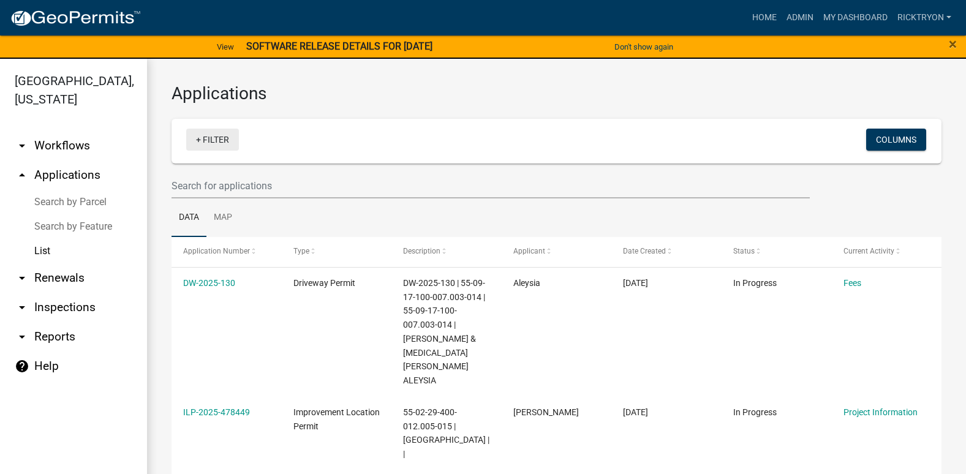
click at [213, 138] on link "+ Filter" at bounding box center [212, 140] width 53 height 22
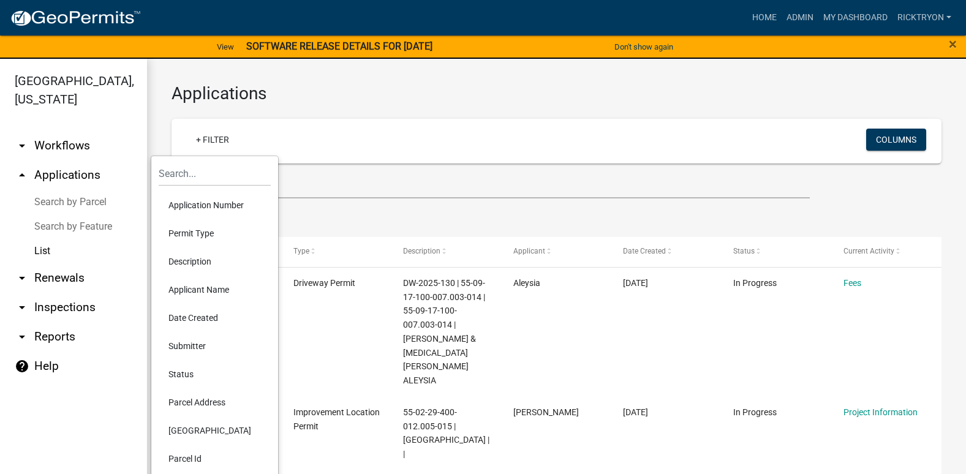
click at [190, 200] on li "Application Number" at bounding box center [215, 205] width 112 height 28
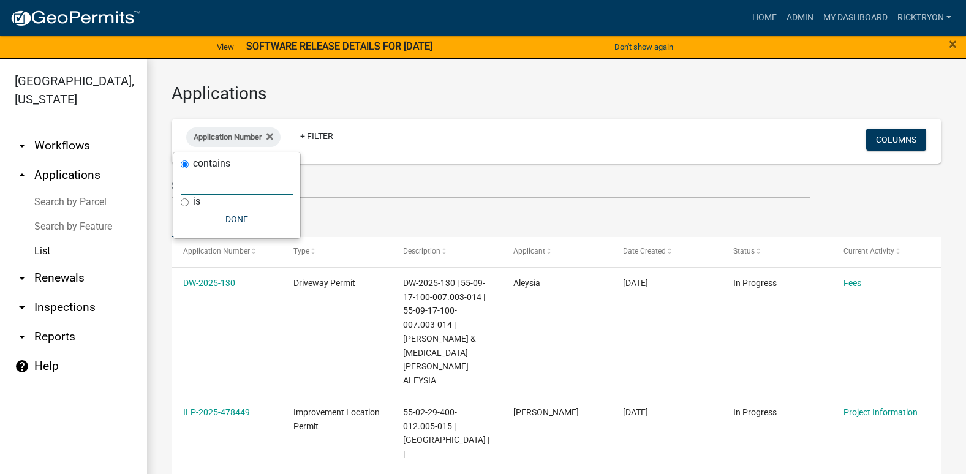
click at [228, 189] on input "text" at bounding box center [237, 182] width 112 height 25
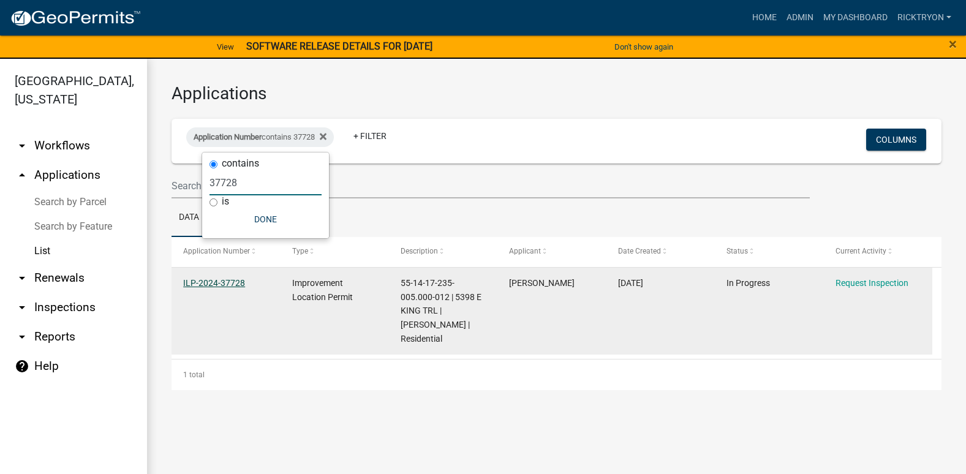
type input "37728"
click at [229, 284] on link "ILP-2024-37728" at bounding box center [214, 283] width 62 height 10
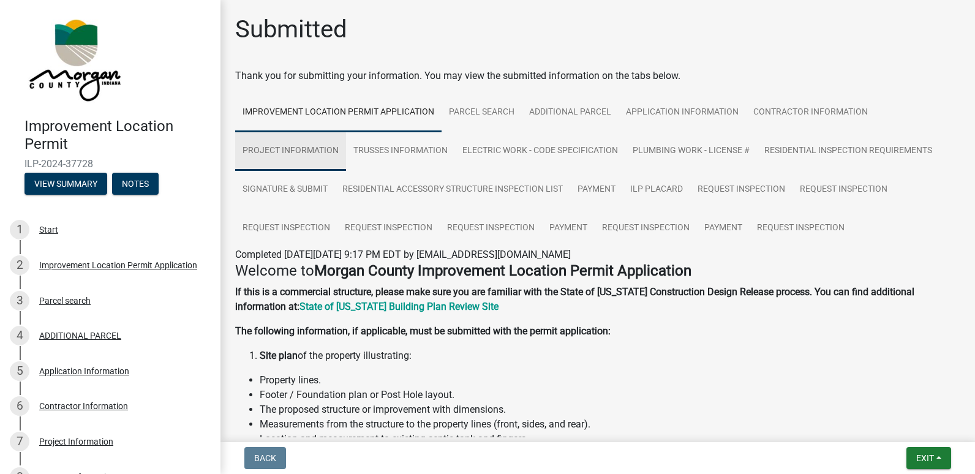
click at [284, 151] on link "Project Information" at bounding box center [290, 151] width 111 height 39
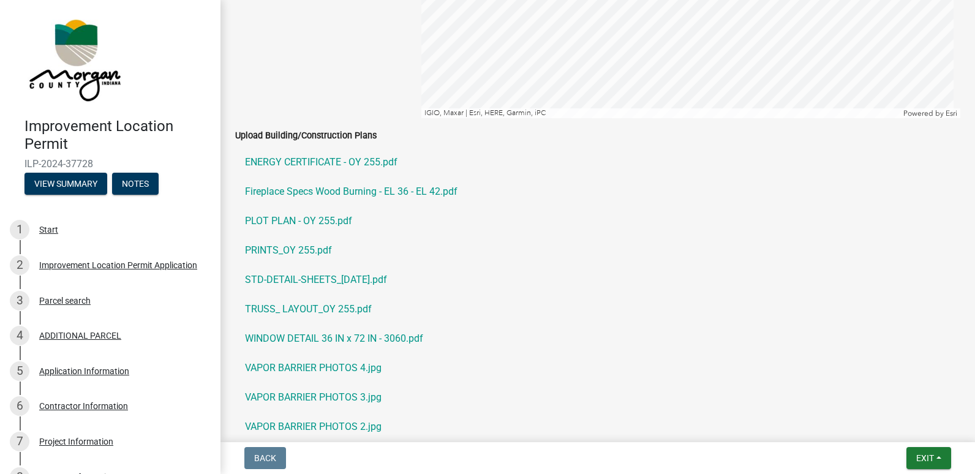
scroll to position [2082, 0]
click at [271, 246] on link "PRINTS_OY 255.pdf" at bounding box center [597, 249] width 725 height 29
click at [923, 458] on span "Exit" at bounding box center [925, 458] width 18 height 10
click at [888, 435] on button "Save & Exit" at bounding box center [902, 426] width 98 height 29
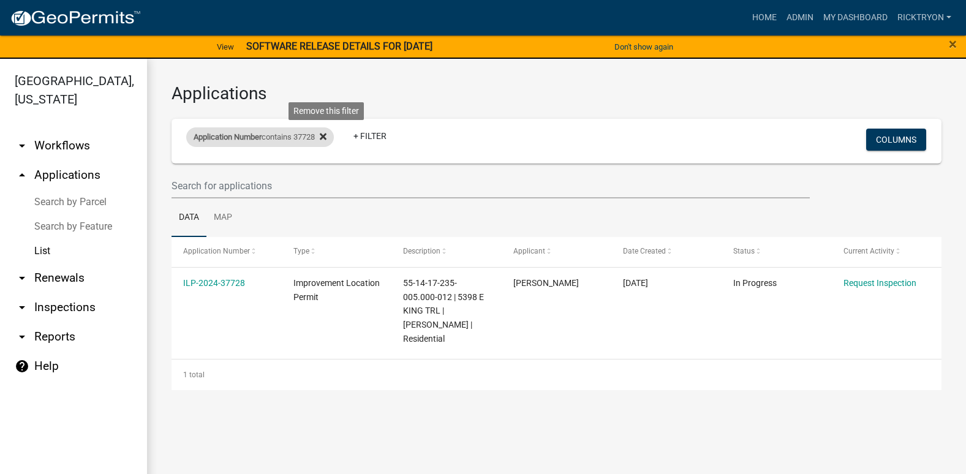
click at [326, 136] on icon at bounding box center [323, 137] width 7 height 7
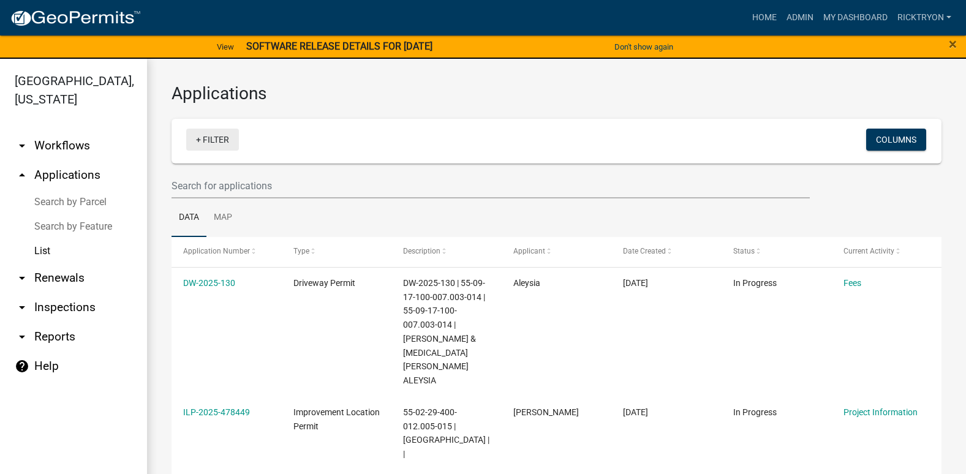
click at [199, 137] on link "+ Filter" at bounding box center [212, 140] width 53 height 22
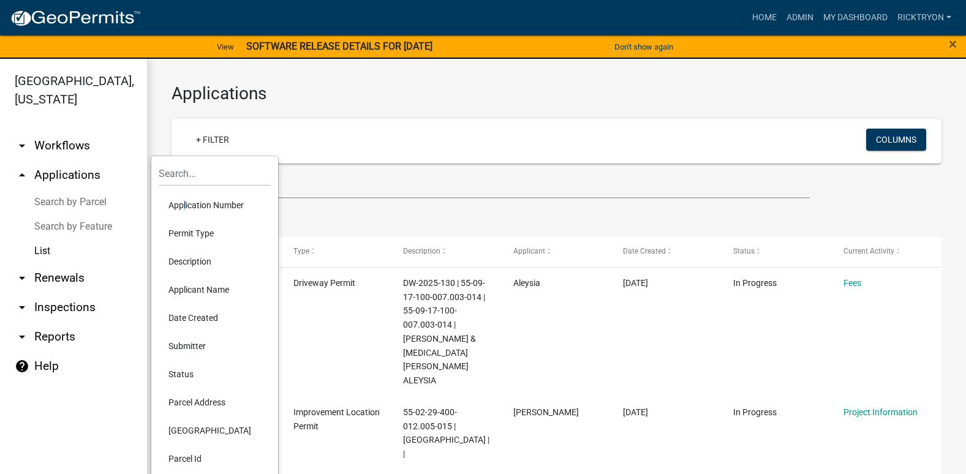
click at [183, 201] on li "Application Number" at bounding box center [215, 205] width 112 height 28
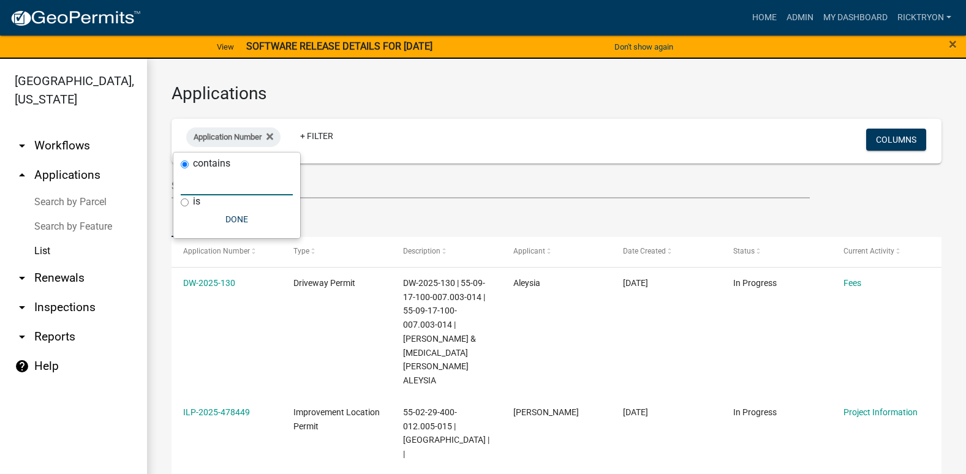
drag, startPoint x: 183, startPoint y: 201, endPoint x: 232, endPoint y: 190, distance: 50.4
click at [232, 190] on input "text" at bounding box center [237, 182] width 112 height 25
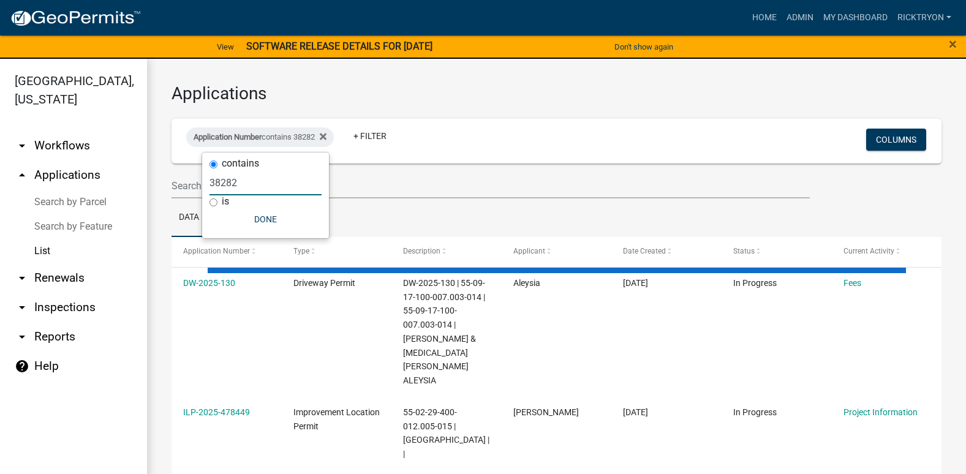
type input "38282"
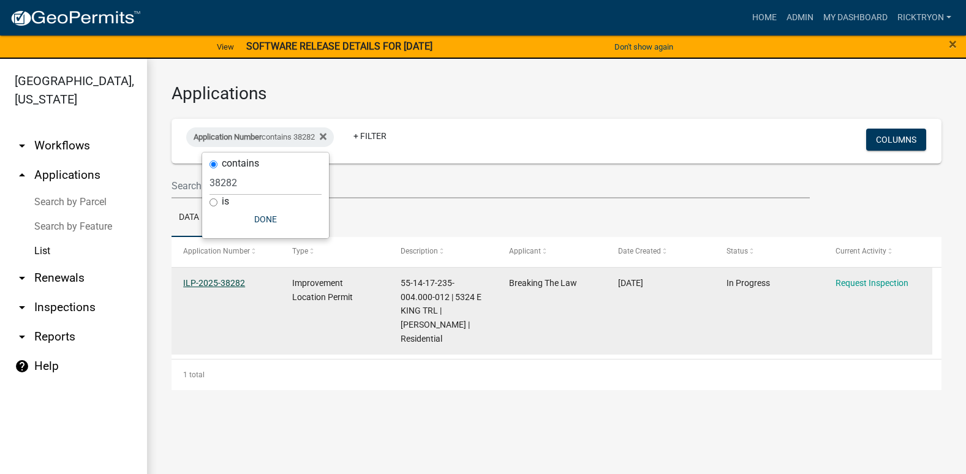
click at [227, 284] on link "ILP-2025-38282" at bounding box center [214, 283] width 62 height 10
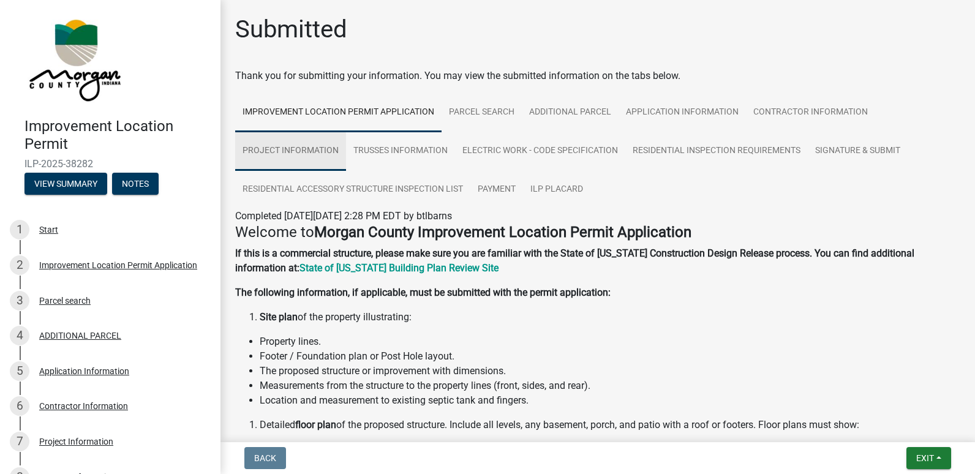
click at [281, 150] on link "Project Information" at bounding box center [290, 151] width 111 height 39
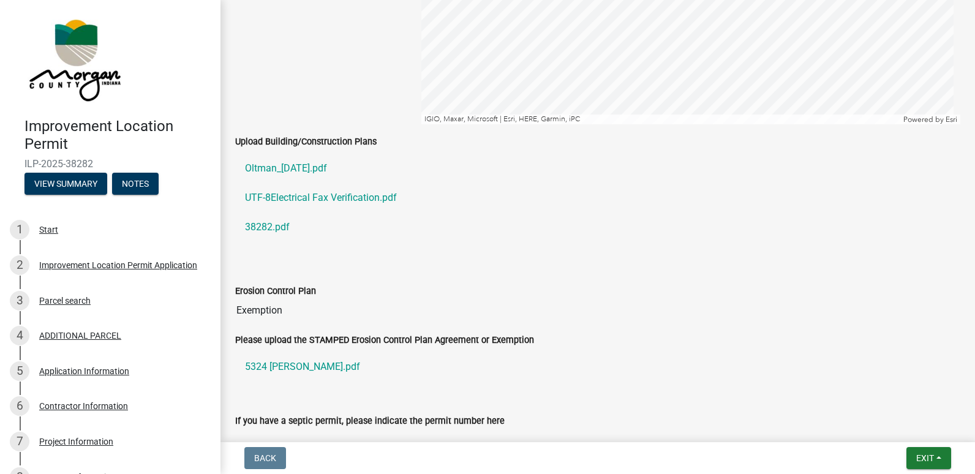
scroll to position [1899, 0]
click at [271, 170] on link "Oltman_01-29-2025.pdf" at bounding box center [597, 167] width 725 height 29
click at [257, 226] on link "38282.pdf" at bounding box center [597, 225] width 725 height 29
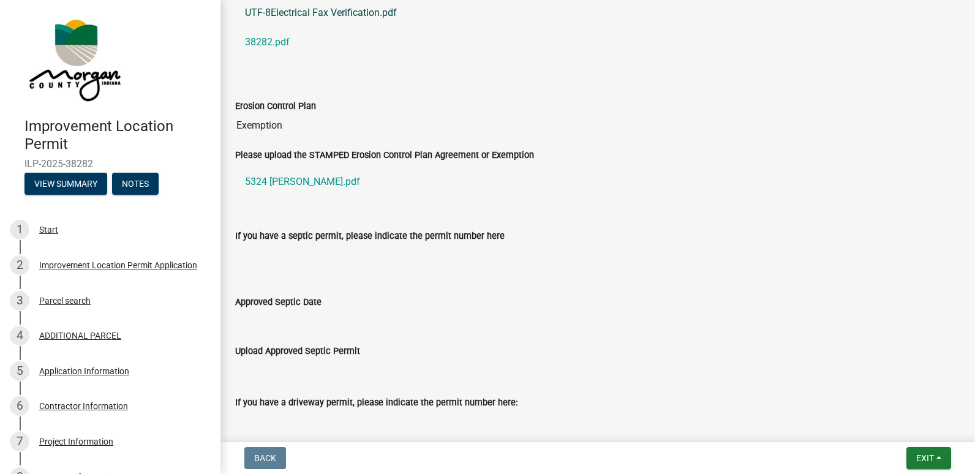
scroll to position [1837, 0]
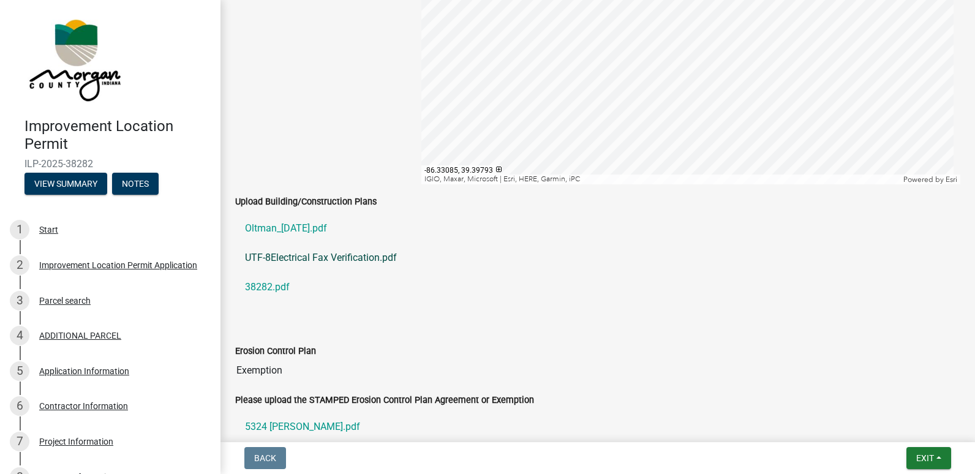
click at [334, 259] on link "UTF-8Electrical Fax Verification.pdf" at bounding box center [597, 257] width 725 height 29
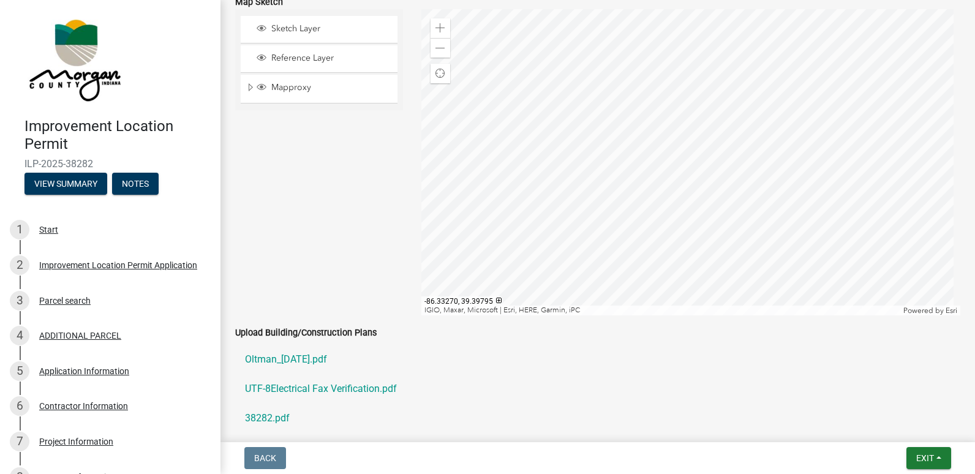
scroll to position [1715, 0]
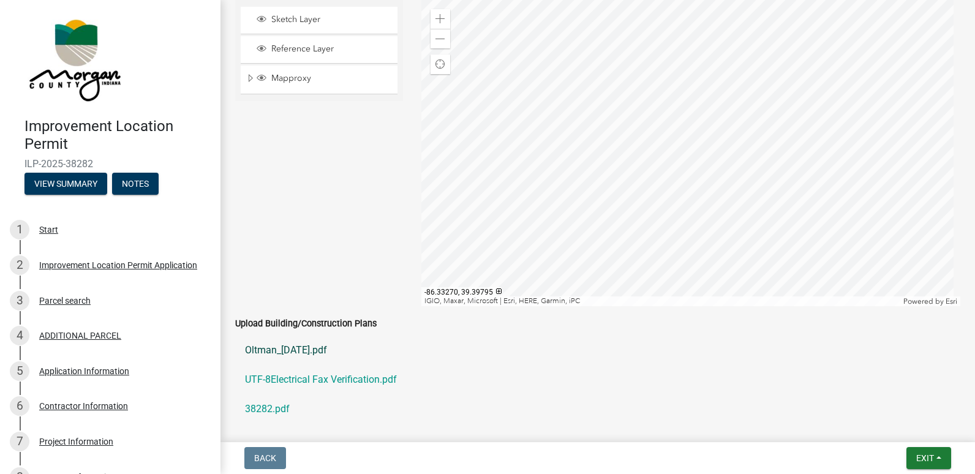
click at [271, 352] on link "Oltman_01-29-2025.pdf" at bounding box center [597, 350] width 725 height 29
click at [928, 454] on span "Exit" at bounding box center [925, 458] width 18 height 10
click at [897, 423] on button "Save & Exit" at bounding box center [902, 426] width 98 height 29
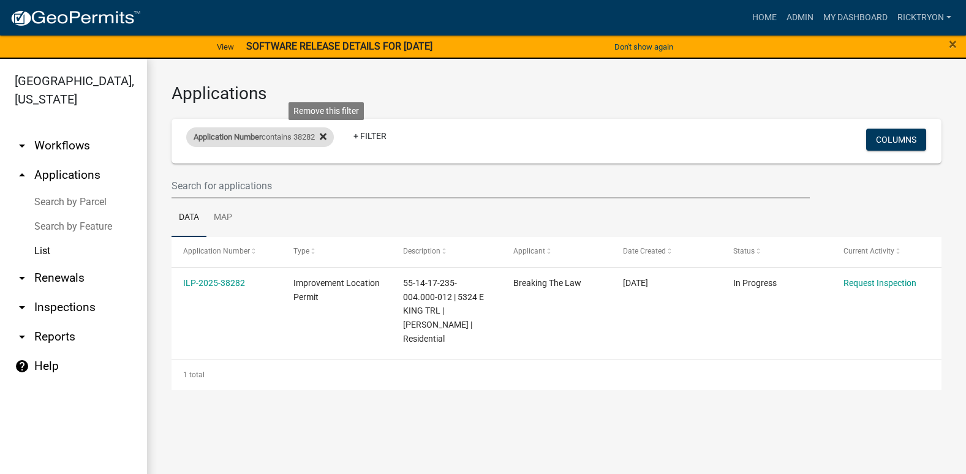
click at [326, 135] on icon at bounding box center [323, 137] width 7 height 7
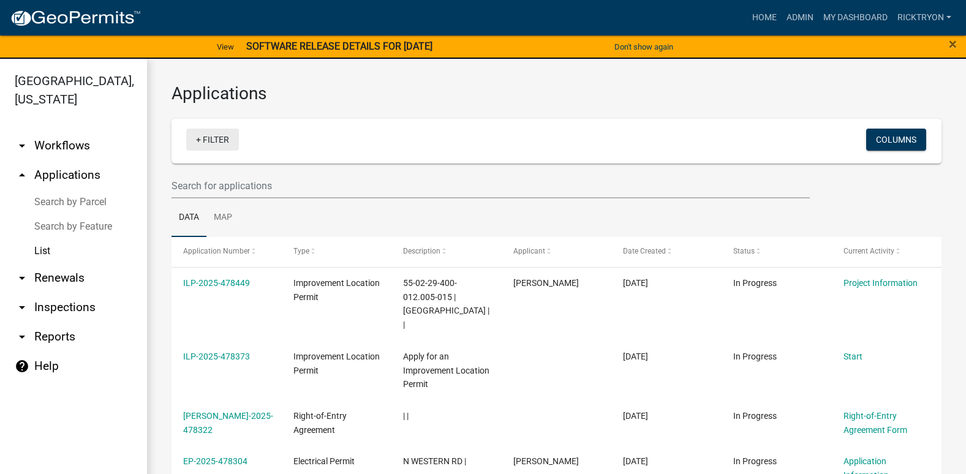
click at [213, 136] on link "+ Filter" at bounding box center [212, 140] width 53 height 22
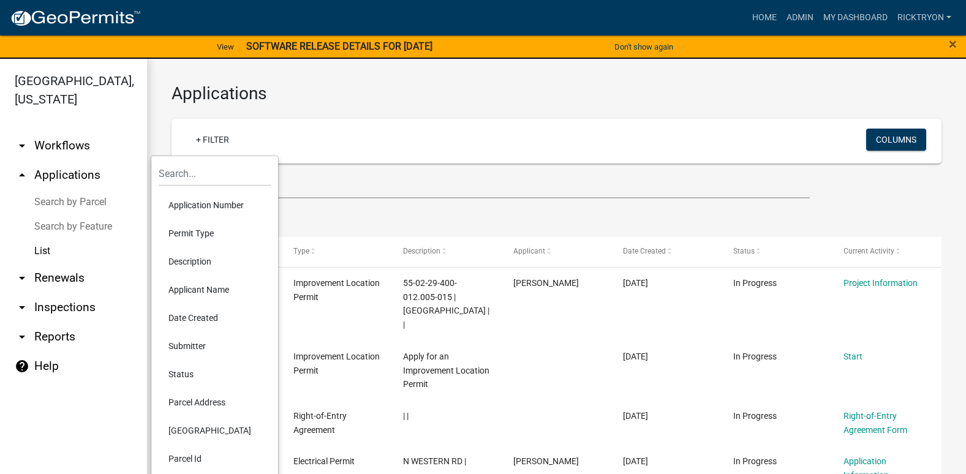
click at [190, 202] on li "Application Number" at bounding box center [215, 205] width 112 height 28
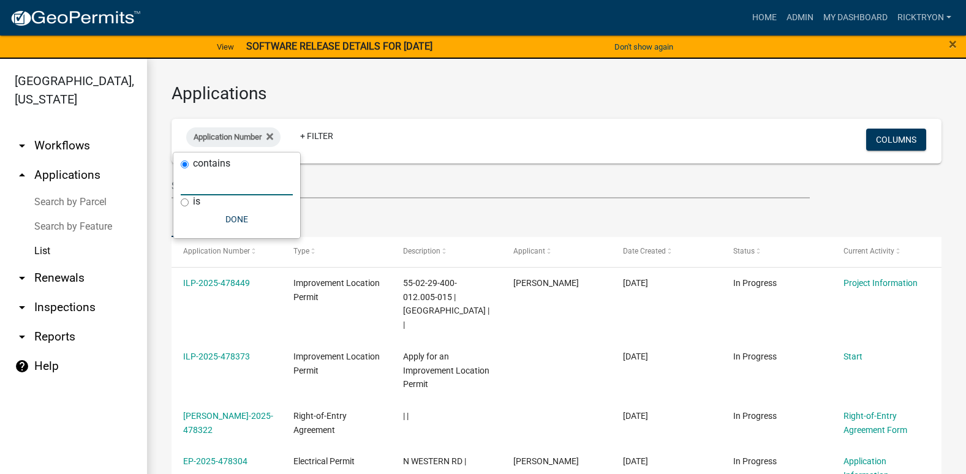
drag, startPoint x: 190, startPoint y: 202, endPoint x: 257, endPoint y: 185, distance: 68.9
click at [257, 185] on input "text" at bounding box center [237, 182] width 112 height 25
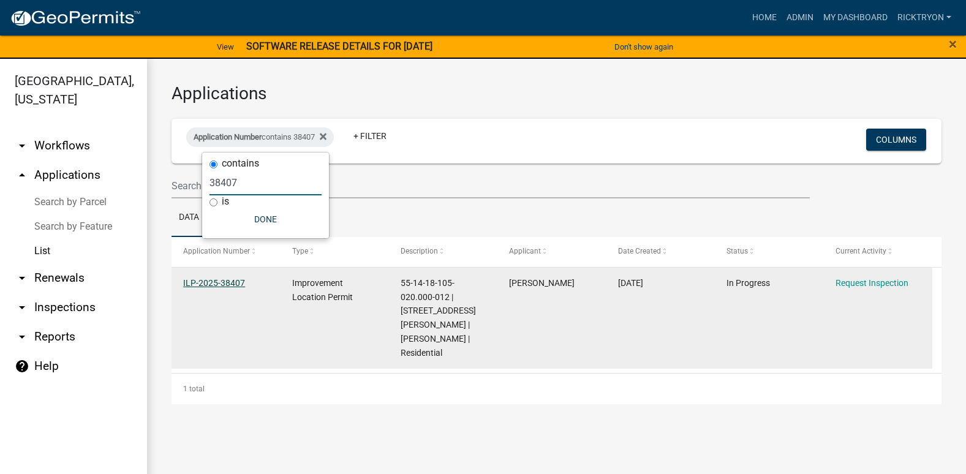
type input "38407"
click at [227, 284] on link "ILP-2025-38407" at bounding box center [214, 283] width 62 height 10
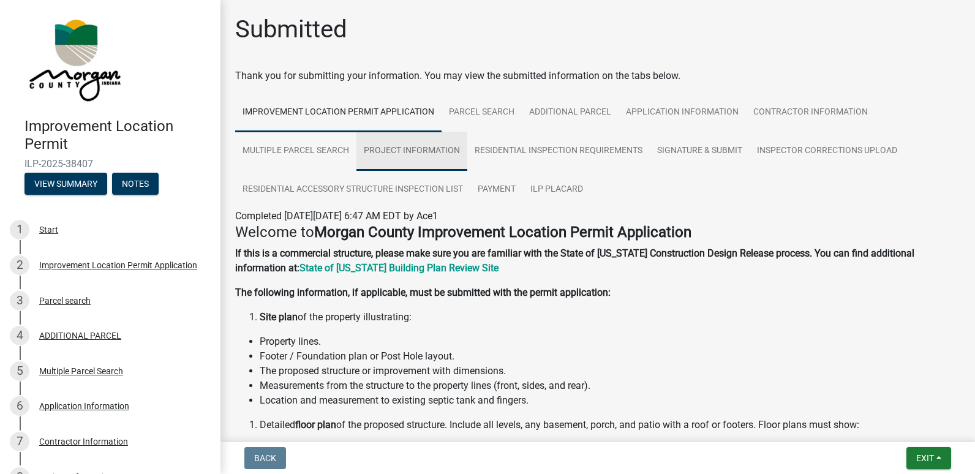
click at [395, 153] on link "Project Information" at bounding box center [411, 151] width 111 height 39
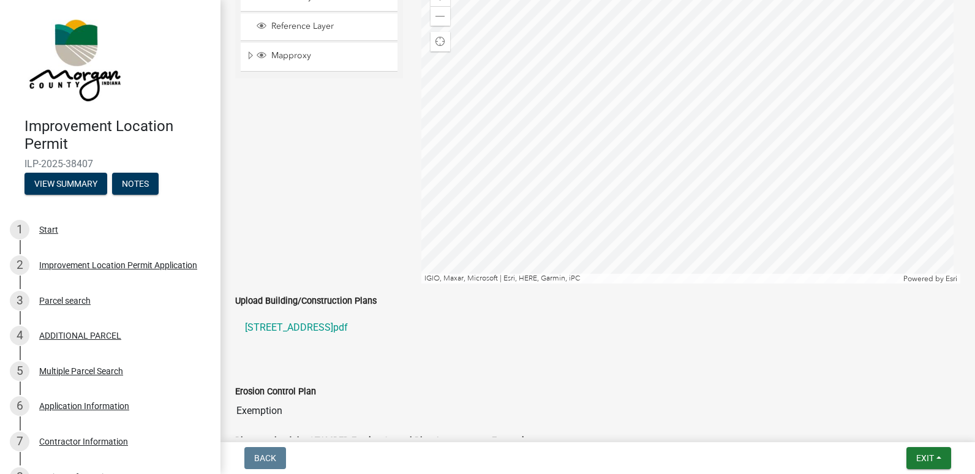
scroll to position [2083, 0]
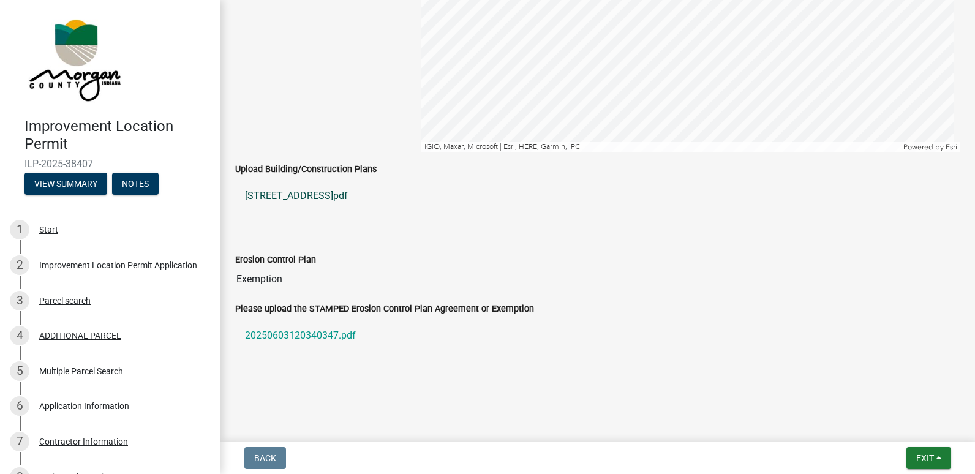
click at [301, 194] on link "3501 E Rembrandt Dr.pdf" at bounding box center [597, 195] width 725 height 29
click at [927, 455] on span "Exit" at bounding box center [925, 458] width 18 height 10
click at [888, 426] on button "Save & Exit" at bounding box center [902, 426] width 98 height 29
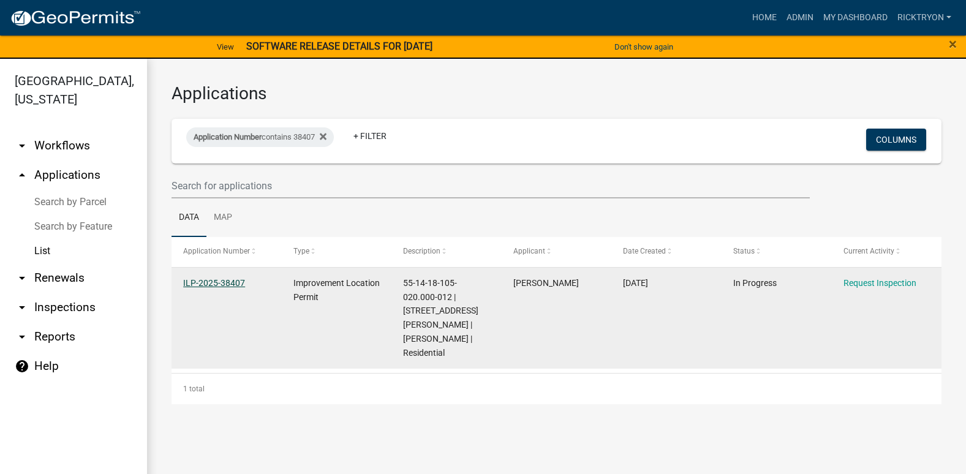
click at [201, 282] on link "ILP-2025-38407" at bounding box center [214, 283] width 62 height 10
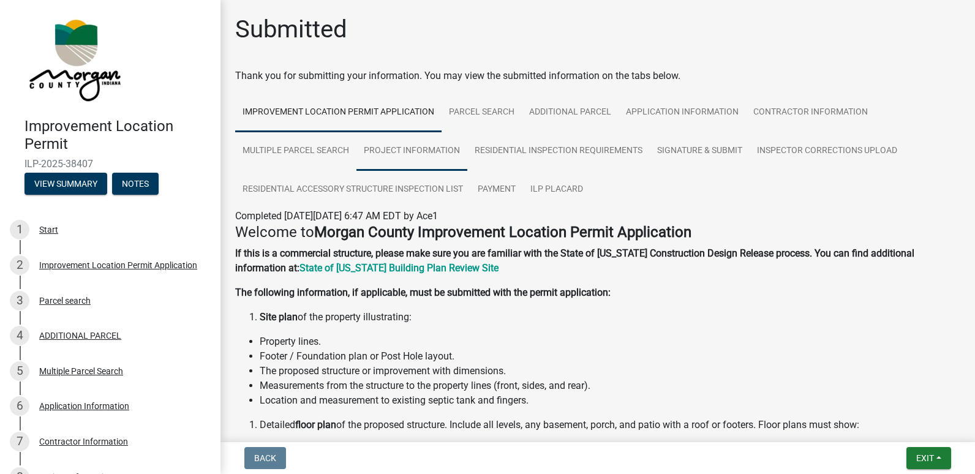
click at [424, 144] on link "Project Information" at bounding box center [411, 151] width 111 height 39
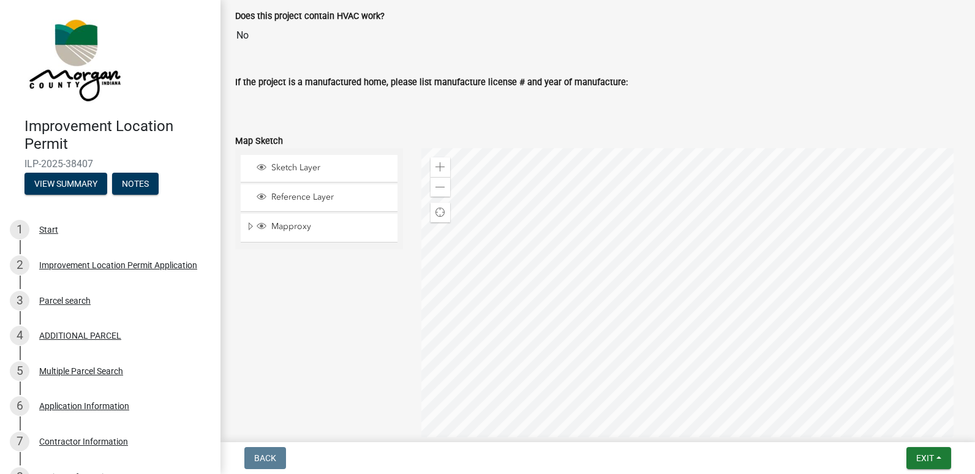
scroll to position [1960, 0]
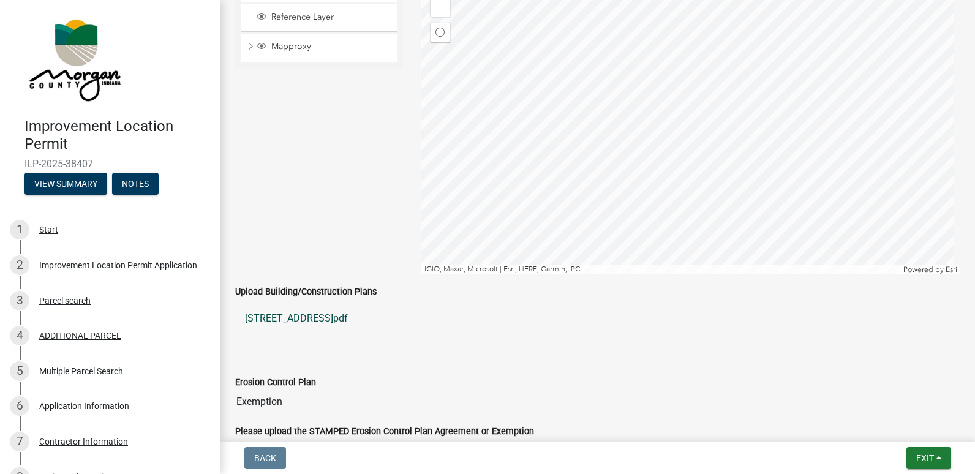
click at [320, 317] on link "3501 E Rembrandt Dr.pdf" at bounding box center [597, 318] width 725 height 29
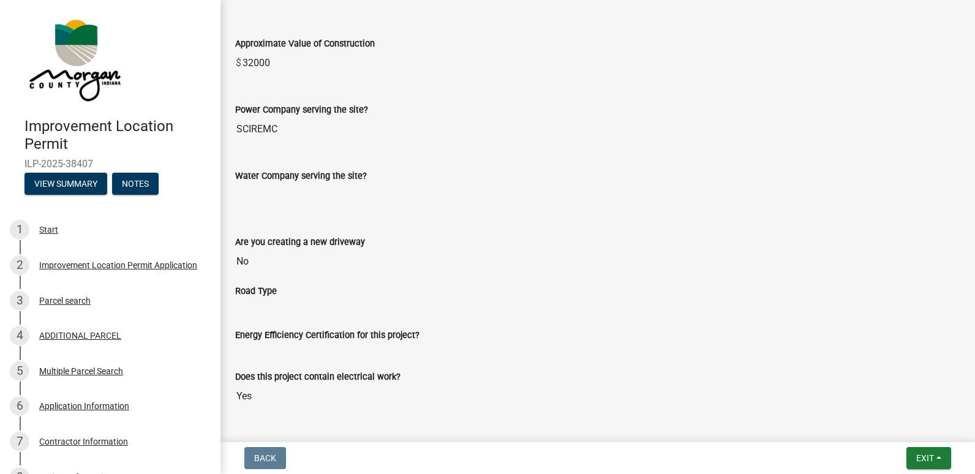
scroll to position [1042, 0]
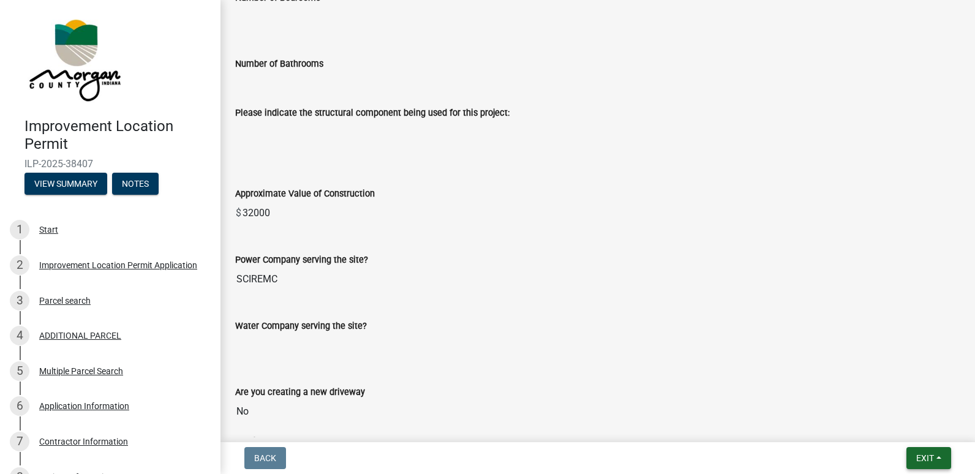
click at [922, 459] on span "Exit" at bounding box center [925, 458] width 18 height 10
click at [904, 429] on button "Save & Exit" at bounding box center [902, 426] width 98 height 29
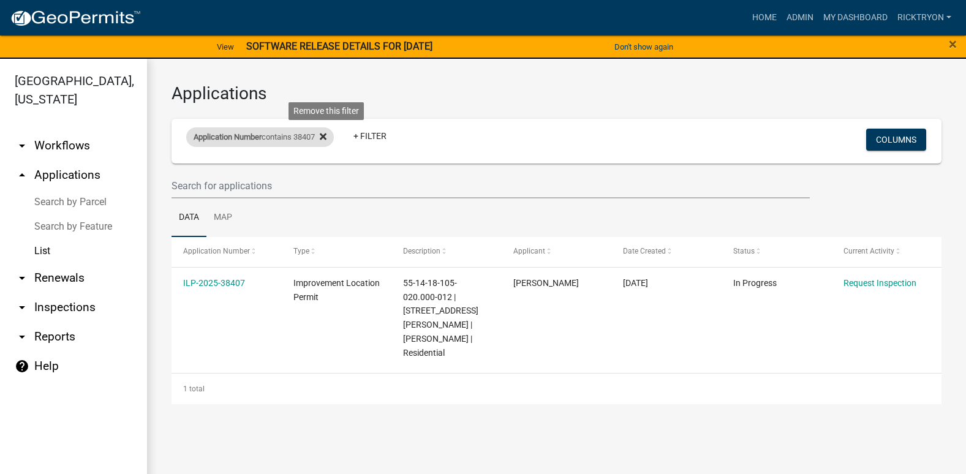
click at [326, 136] on icon at bounding box center [323, 137] width 7 height 7
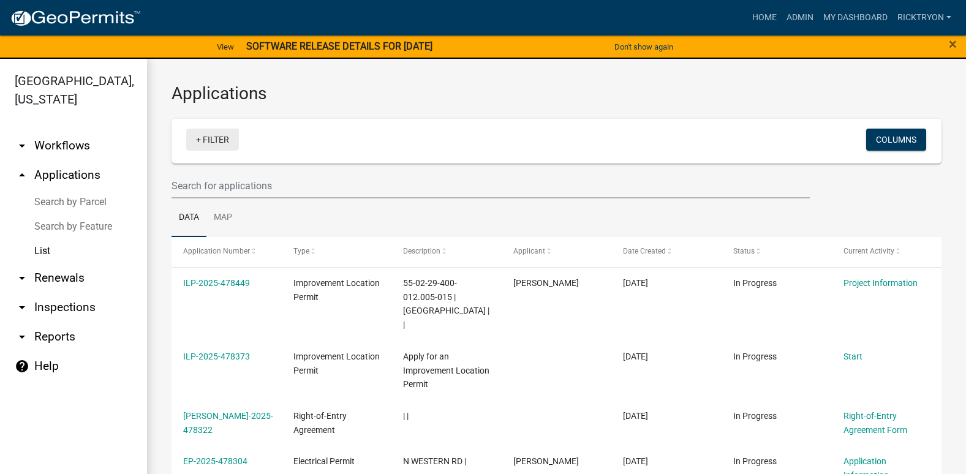
click at [216, 140] on link "+ Filter" at bounding box center [212, 140] width 53 height 22
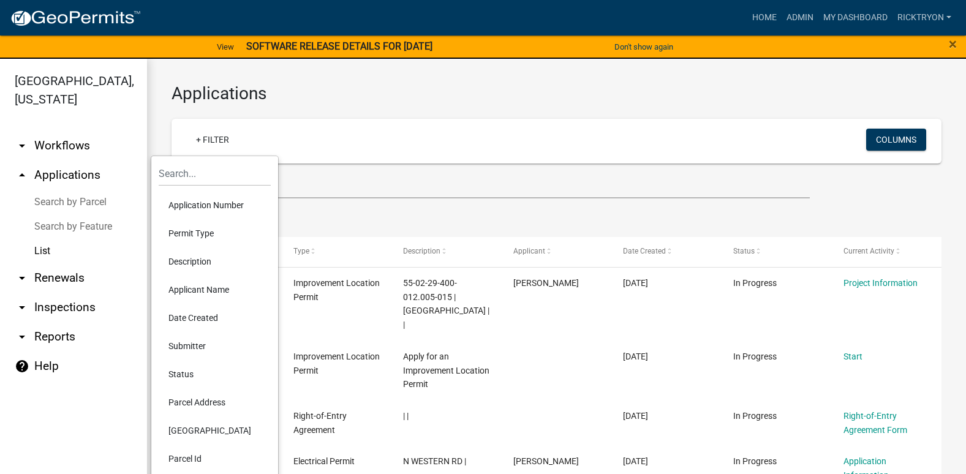
click at [195, 213] on li "Application Number" at bounding box center [215, 205] width 112 height 28
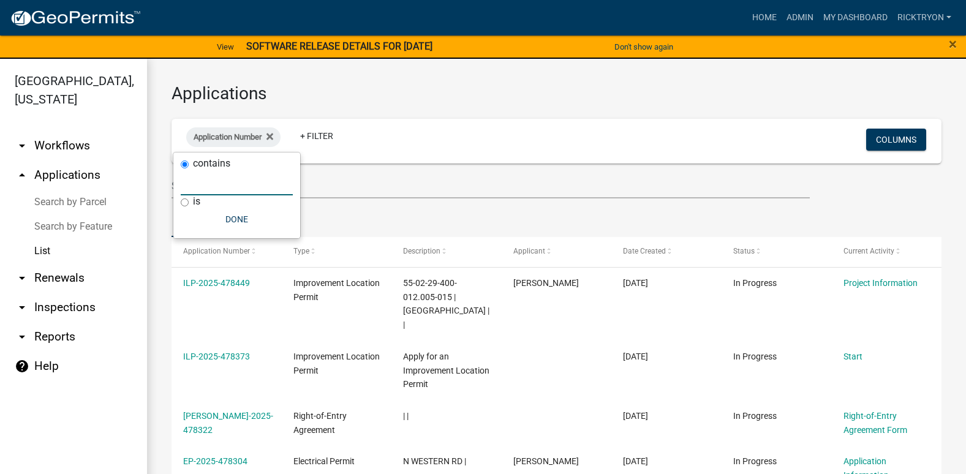
click at [194, 186] on input "text" at bounding box center [237, 182] width 112 height 25
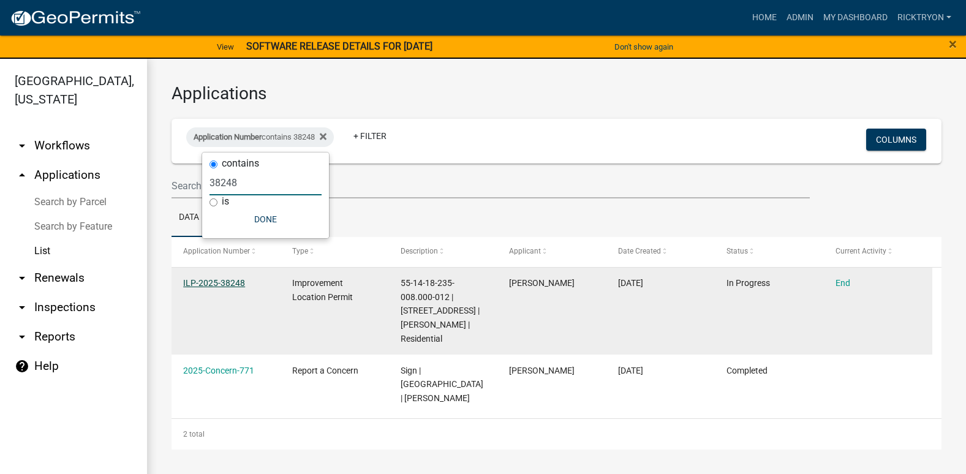
type input "38248"
click at [226, 281] on link "ILP-2025-38248" at bounding box center [214, 283] width 62 height 10
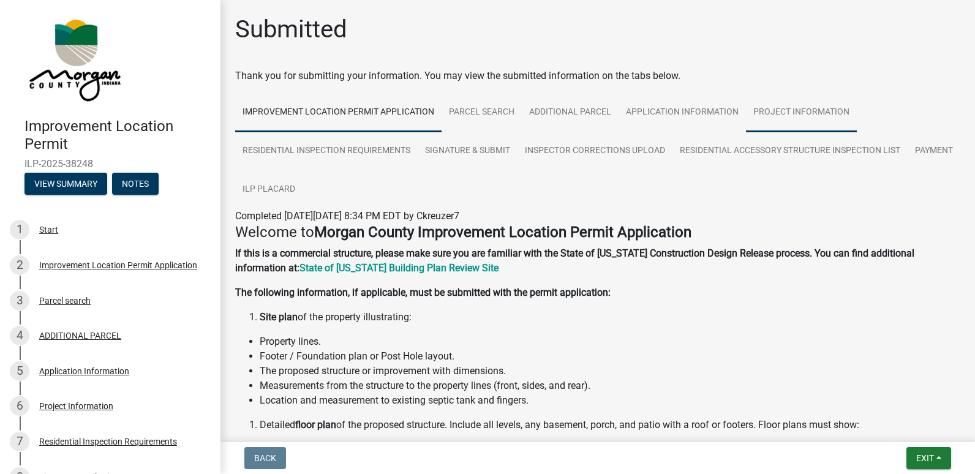
click at [762, 108] on link "Project Information" at bounding box center [801, 112] width 111 height 39
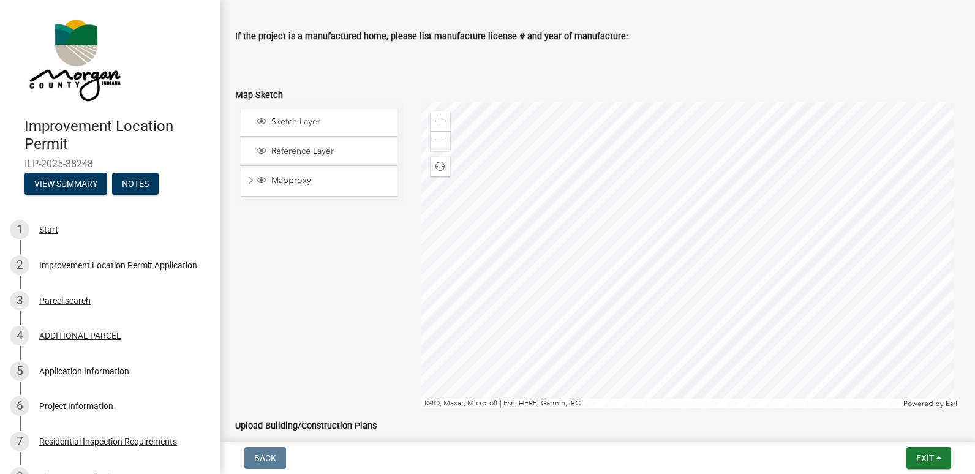
scroll to position [1899, 0]
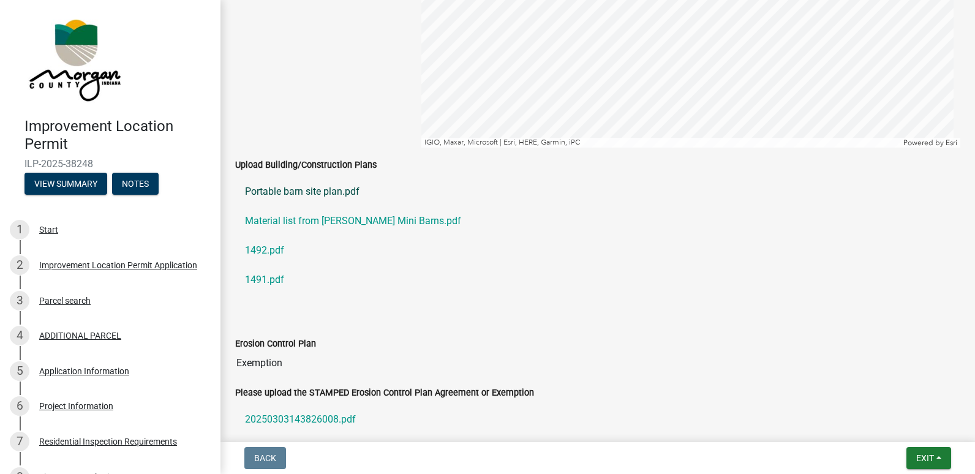
click at [296, 191] on link "Portable barn site plan.pdf" at bounding box center [597, 191] width 725 height 29
click at [272, 250] on link "1492.pdf" at bounding box center [597, 250] width 725 height 29
click at [269, 279] on link "1491.pdf" at bounding box center [597, 279] width 725 height 29
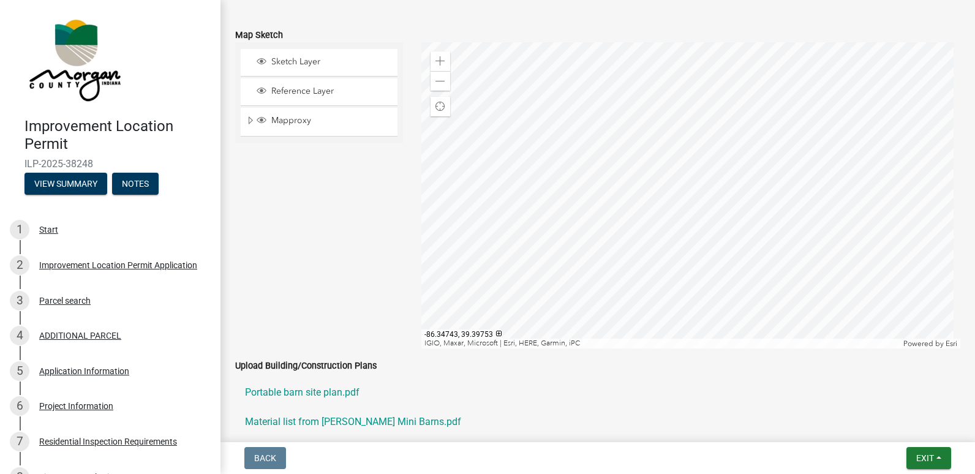
scroll to position [1715, 0]
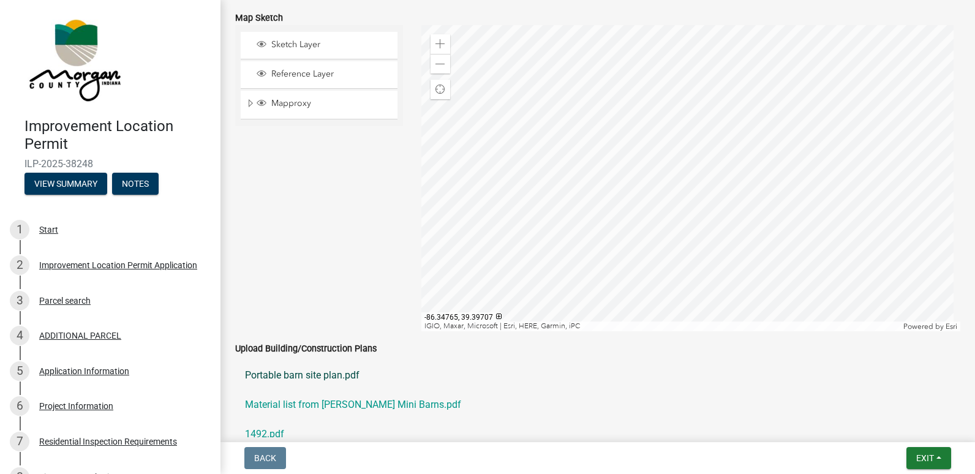
click at [301, 377] on link "Portable barn site plan.pdf" at bounding box center [597, 375] width 725 height 29
click at [920, 460] on span "Exit" at bounding box center [925, 458] width 18 height 10
click at [886, 425] on button "Save & Exit" at bounding box center [902, 426] width 98 height 29
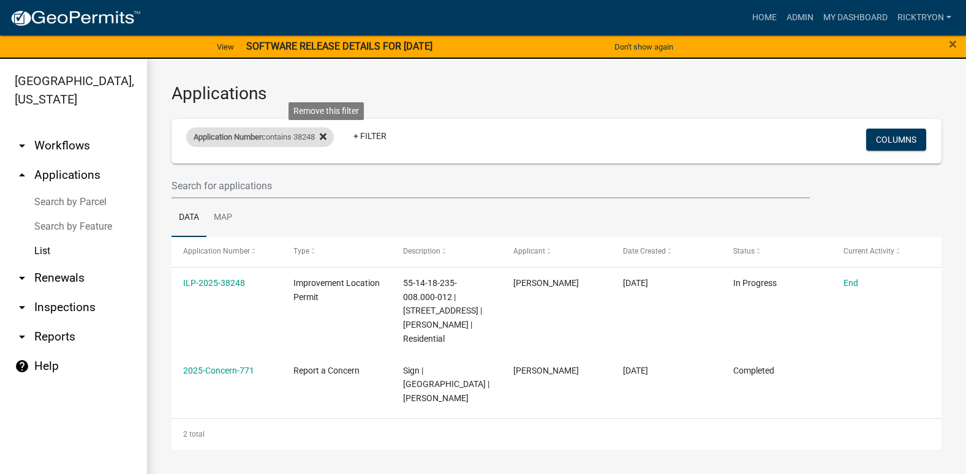
click at [326, 135] on icon at bounding box center [323, 137] width 7 height 7
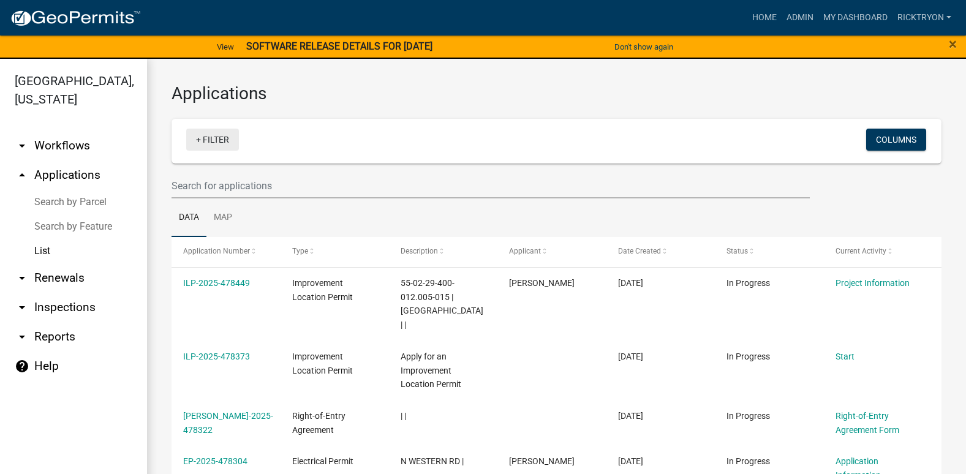
click at [218, 140] on link "+ Filter" at bounding box center [212, 140] width 53 height 22
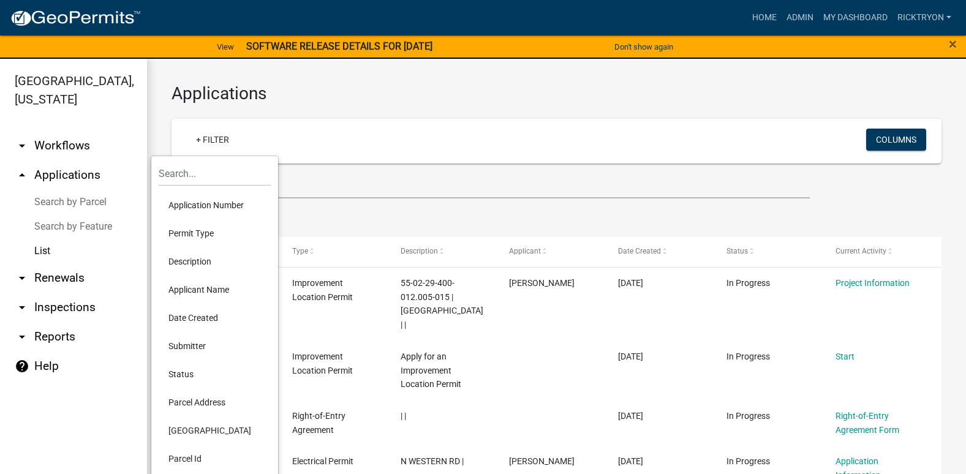
click at [194, 200] on li "Application Number" at bounding box center [215, 205] width 112 height 28
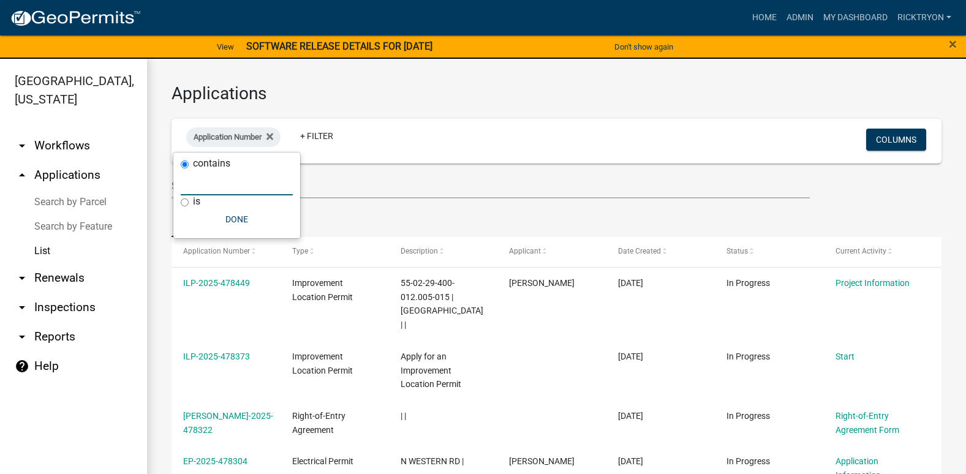
click at [209, 184] on input "text" at bounding box center [237, 182] width 112 height 25
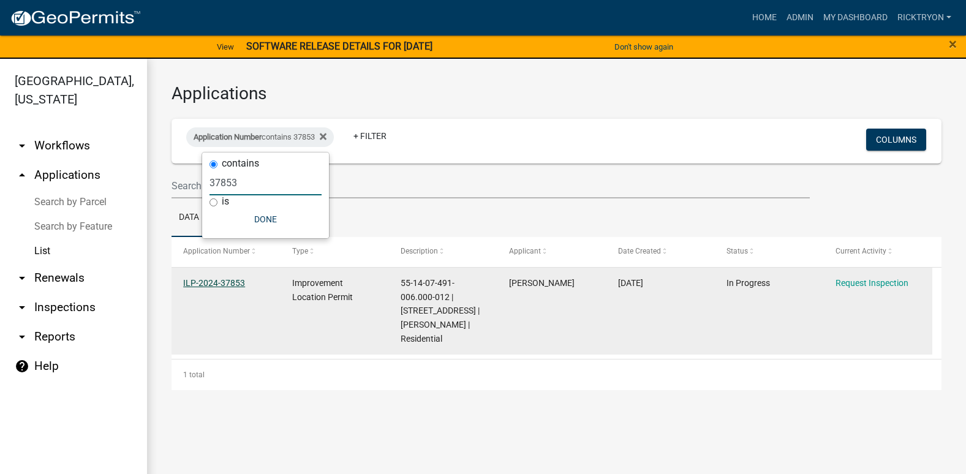
type input "37853"
click at [223, 280] on link "ILP-2024-37853" at bounding box center [214, 283] width 62 height 10
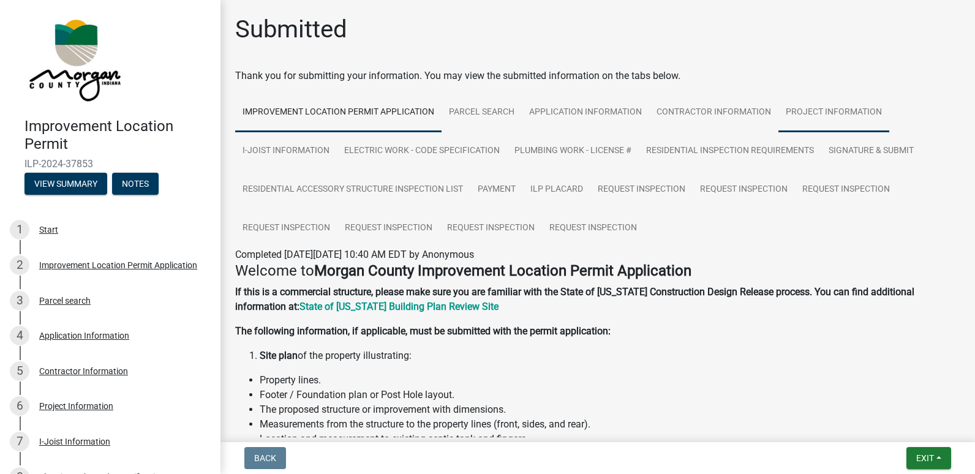
click at [829, 108] on link "Project Information" at bounding box center [833, 112] width 111 height 39
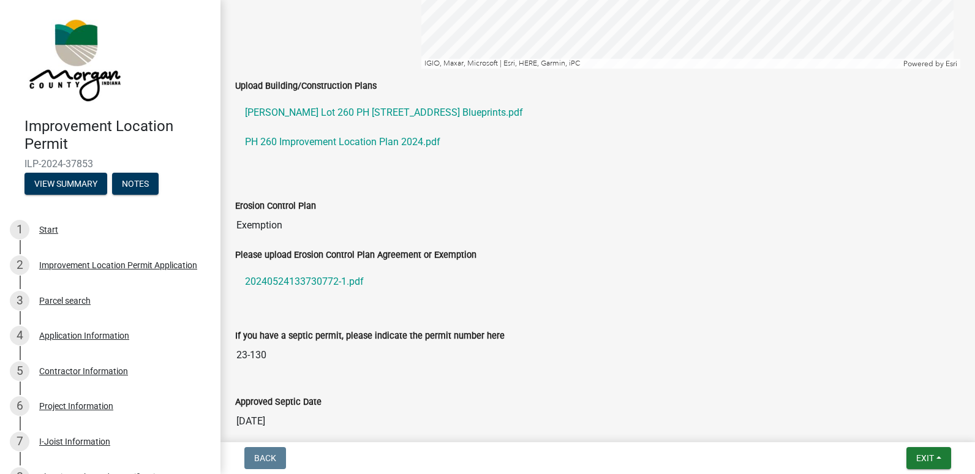
scroll to position [2082, 0]
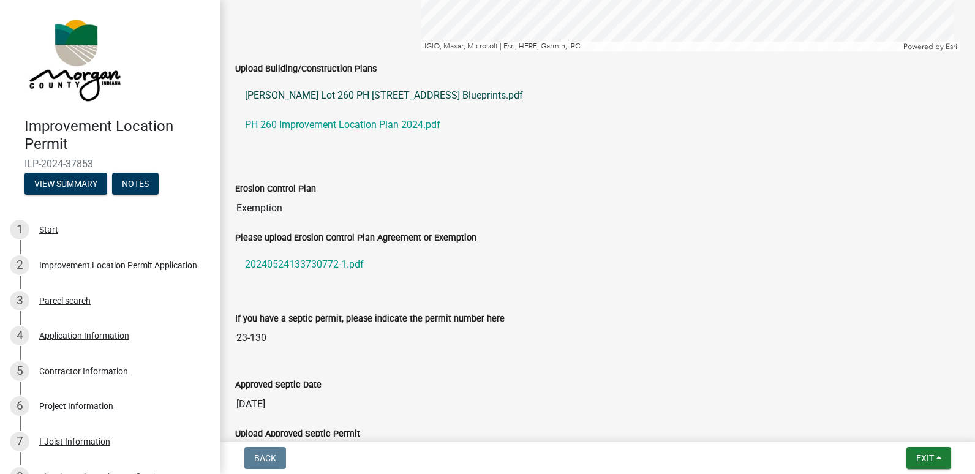
click at [306, 91] on link "Kenney Lot 260 PH 4274 Lakeview Dr E Blueprints.pdf" at bounding box center [597, 95] width 725 height 29
click at [328, 122] on link "PH 260 Improvement Location Plan 2024.pdf" at bounding box center [597, 124] width 725 height 29
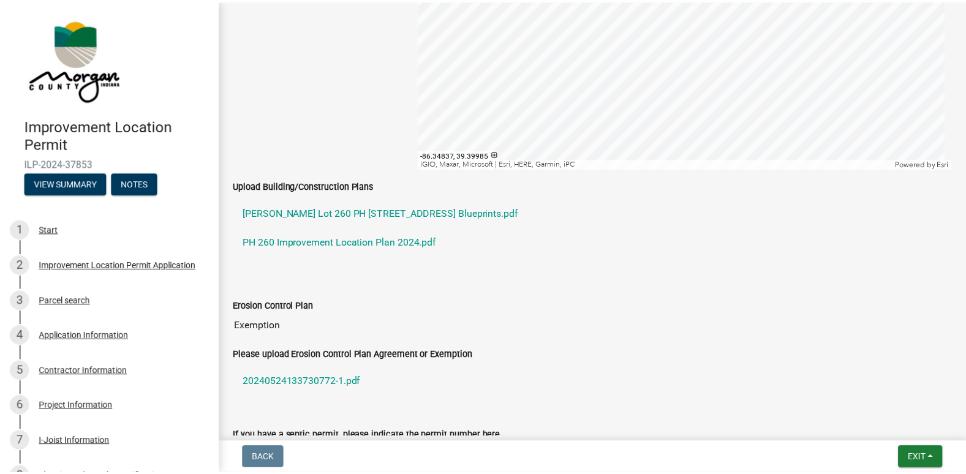
scroll to position [1960, 0]
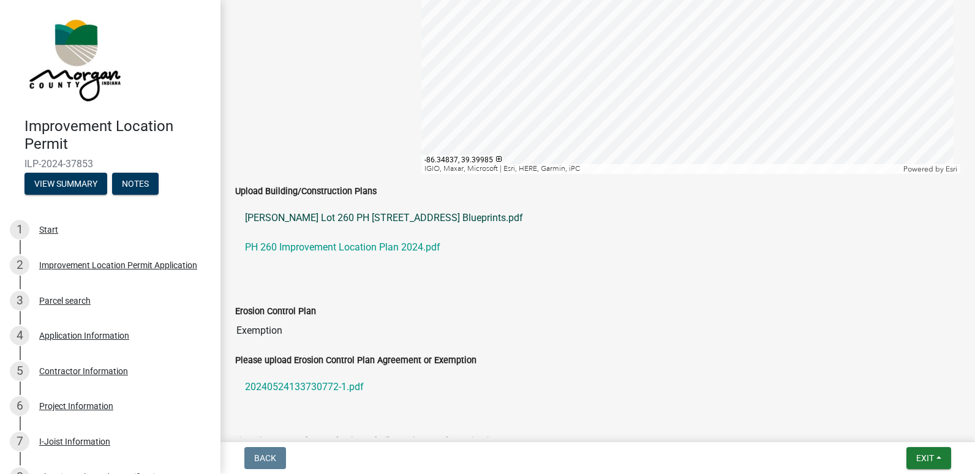
click at [361, 217] on link "Kenney Lot 260 PH 4274 Lakeview Dr E Blueprints.pdf" at bounding box center [597, 217] width 725 height 29
click at [931, 457] on span "Exit" at bounding box center [925, 458] width 18 height 10
click at [889, 427] on button "Save & Exit" at bounding box center [902, 426] width 98 height 29
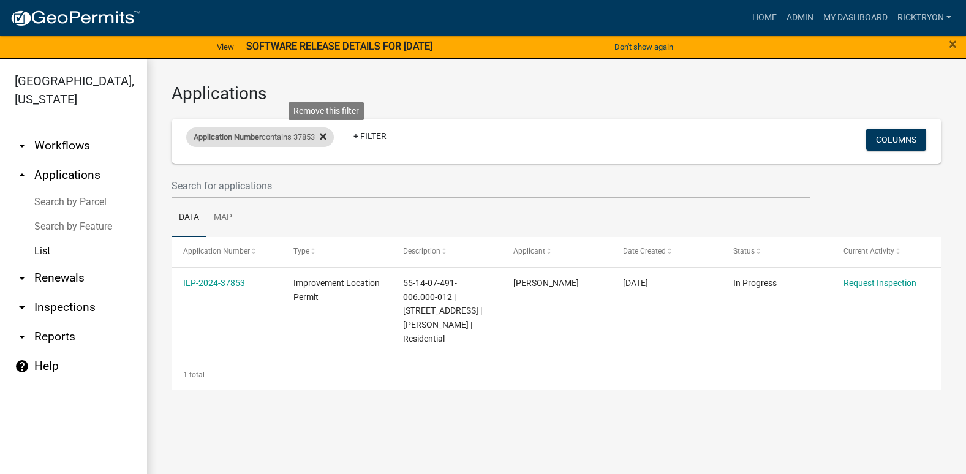
click at [326, 137] on icon at bounding box center [323, 137] width 7 height 7
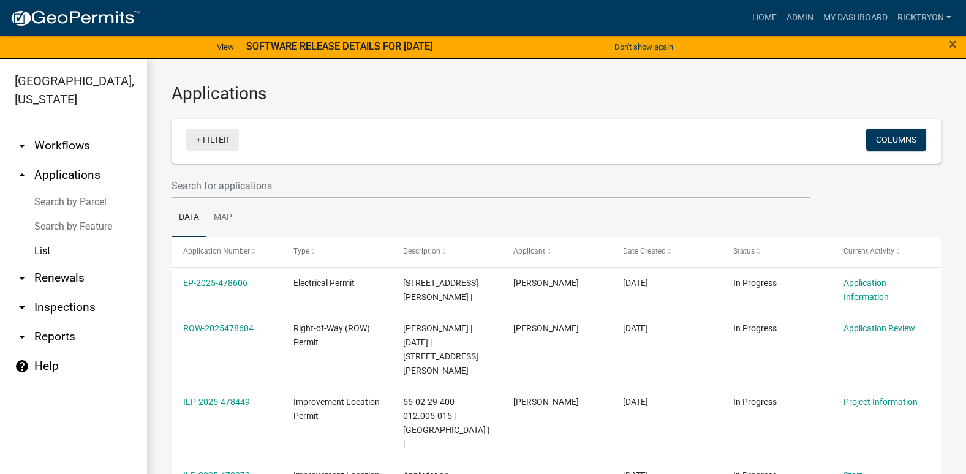
drag, startPoint x: 222, startPoint y: 130, endPoint x: 220, endPoint y: 138, distance: 8.2
click at [222, 133] on link "+ Filter" at bounding box center [212, 140] width 53 height 22
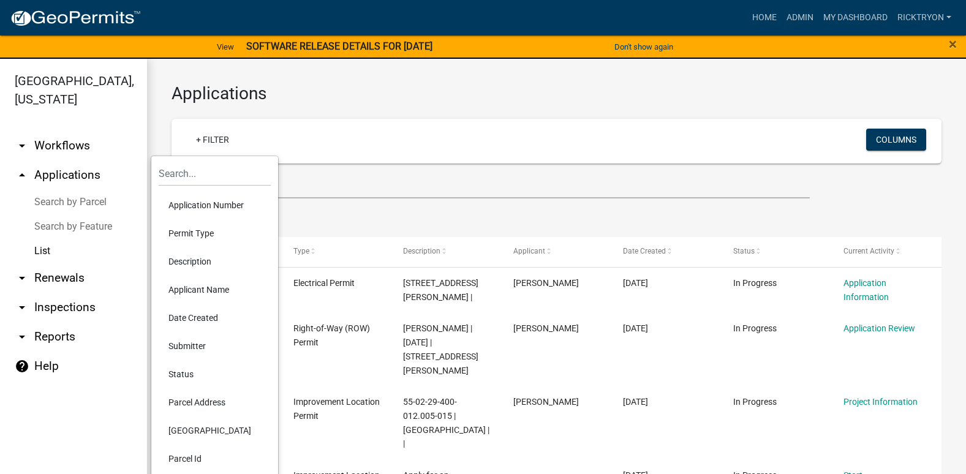
click at [186, 203] on li "Application Number" at bounding box center [215, 205] width 112 height 28
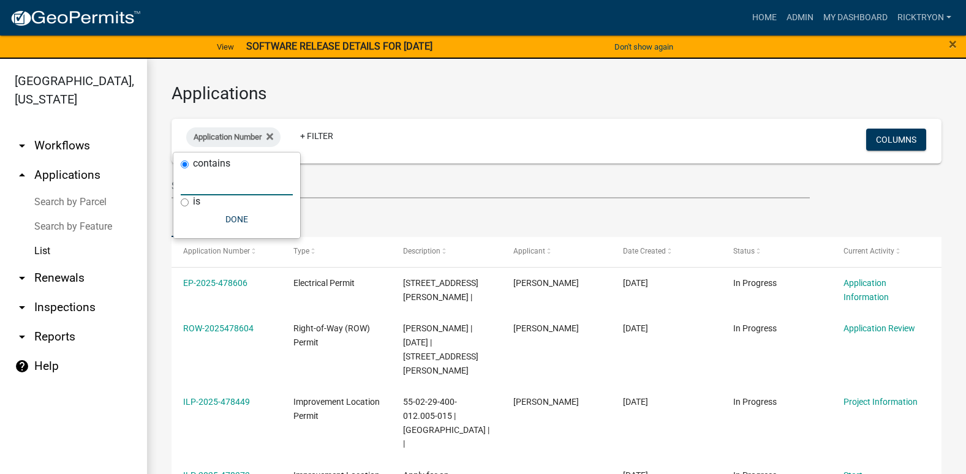
click at [197, 186] on input "text" at bounding box center [237, 182] width 112 height 25
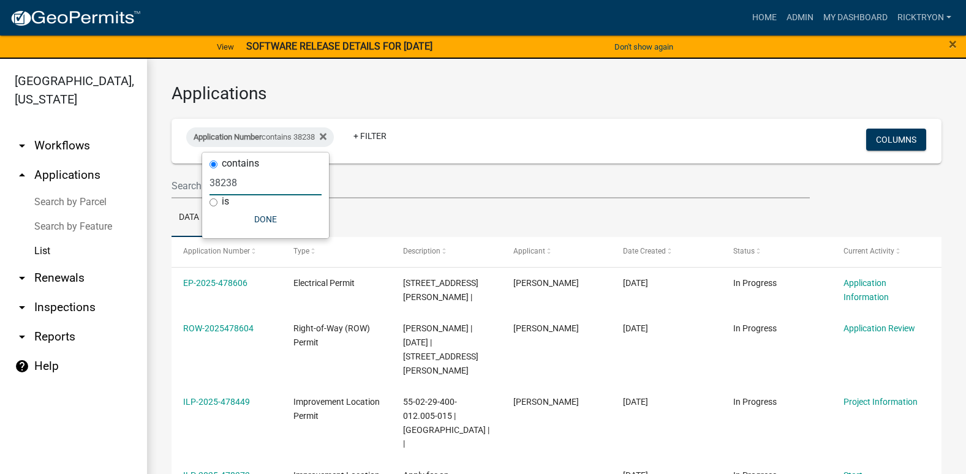
type input "38238"
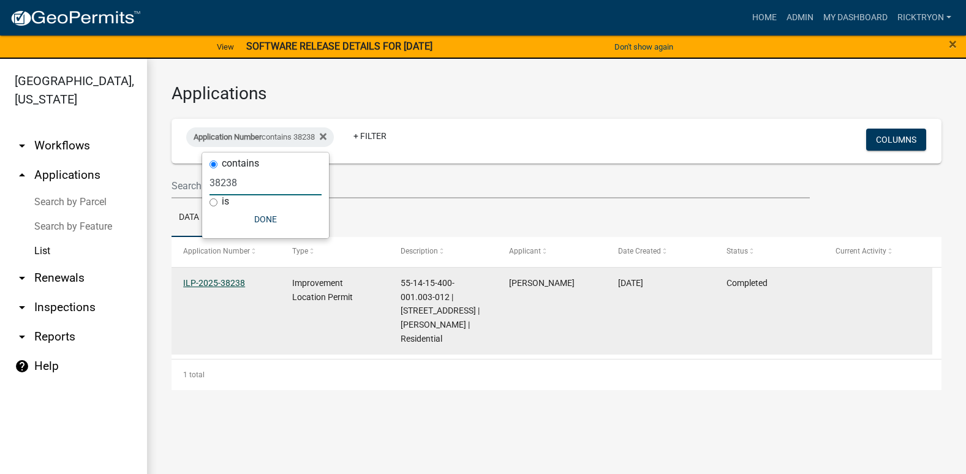
click at [222, 285] on link "ILP-2025-38238" at bounding box center [214, 283] width 62 height 10
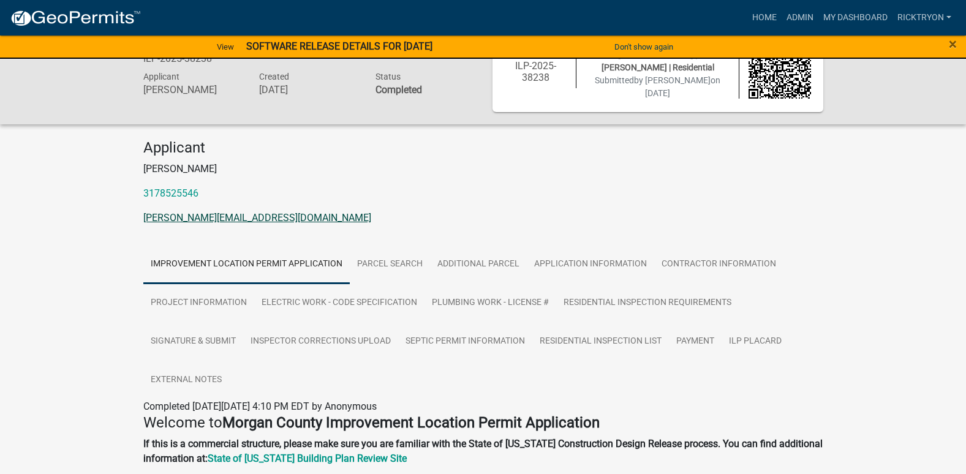
scroll to position [122, 0]
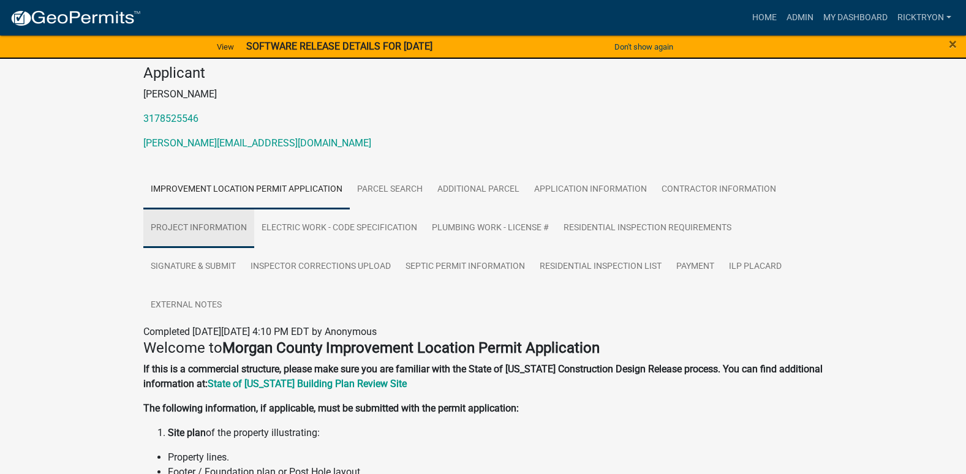
click at [188, 225] on link "Project Information" at bounding box center [198, 228] width 111 height 39
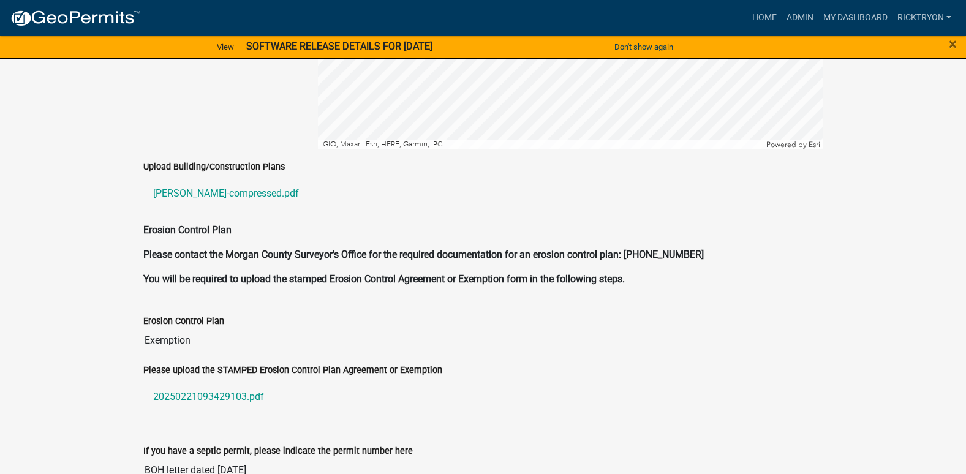
scroll to position [2589, 0]
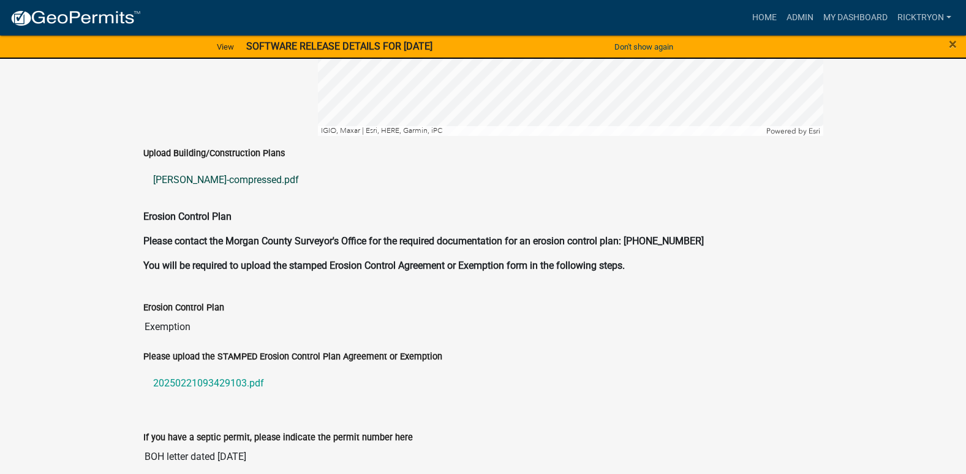
click at [215, 167] on link "Wang_Remodel_PermitDrawings-compressed.pdf" at bounding box center [483, 179] width 680 height 29
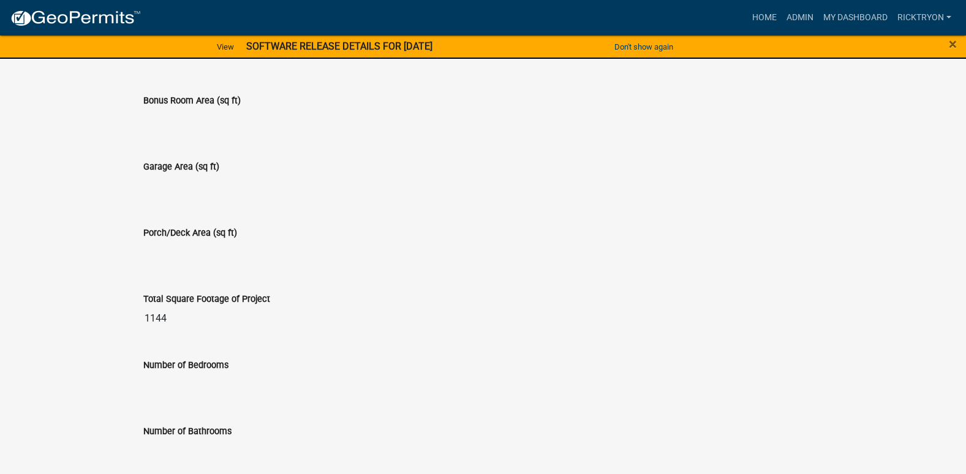
scroll to position [936, 0]
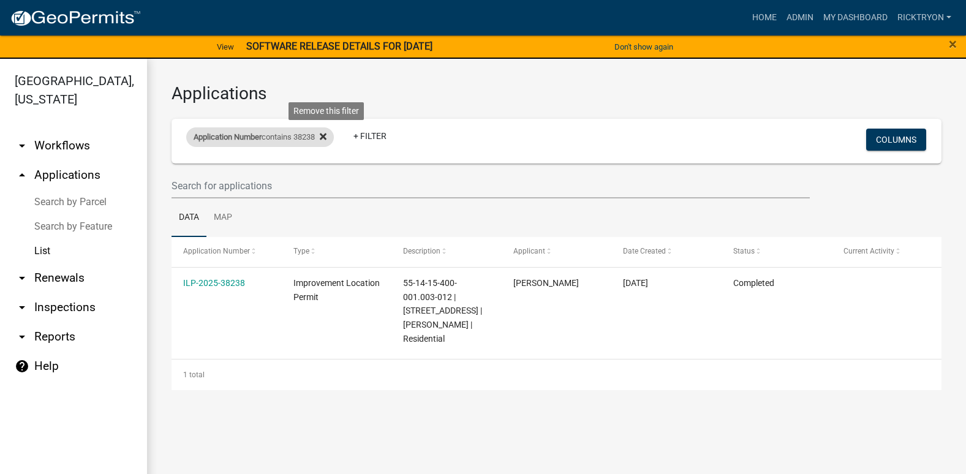
click at [326, 137] on icon at bounding box center [323, 137] width 7 height 7
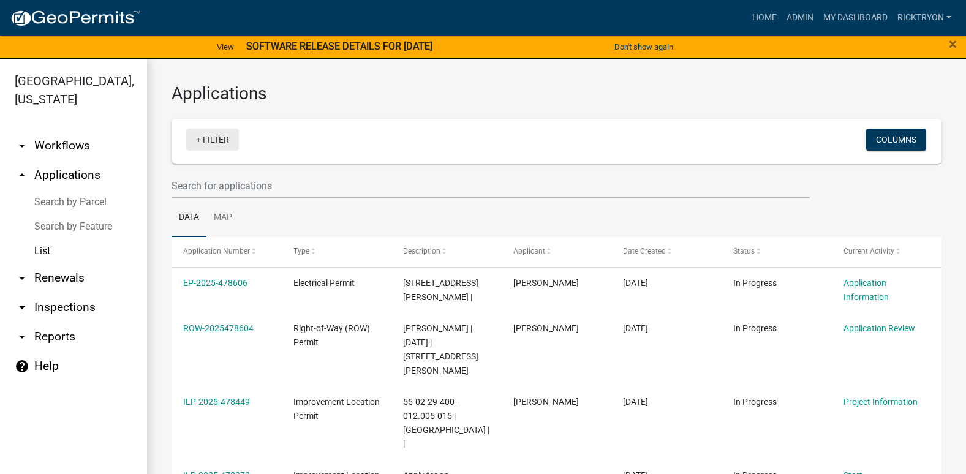
drag, startPoint x: 213, startPoint y: 136, endPoint x: 215, endPoint y: 142, distance: 6.6
click at [213, 135] on link "+ Filter" at bounding box center [212, 140] width 53 height 22
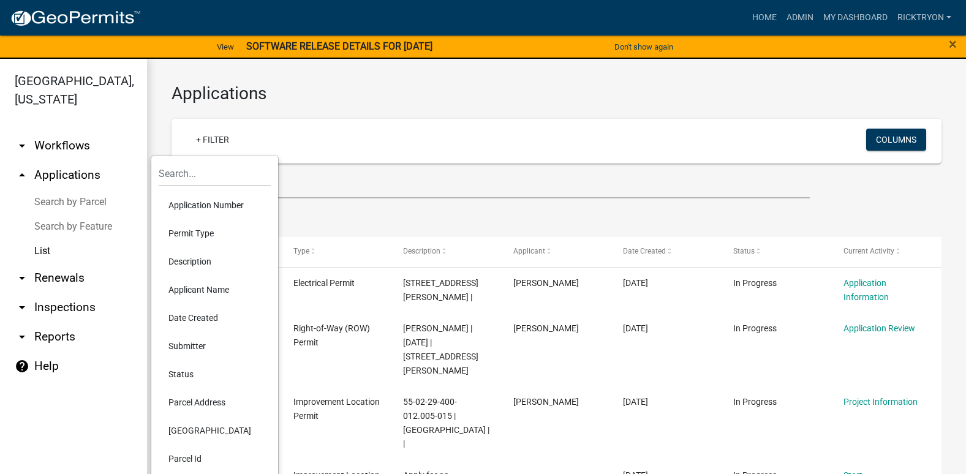
click at [216, 205] on li "Application Number" at bounding box center [215, 205] width 112 height 28
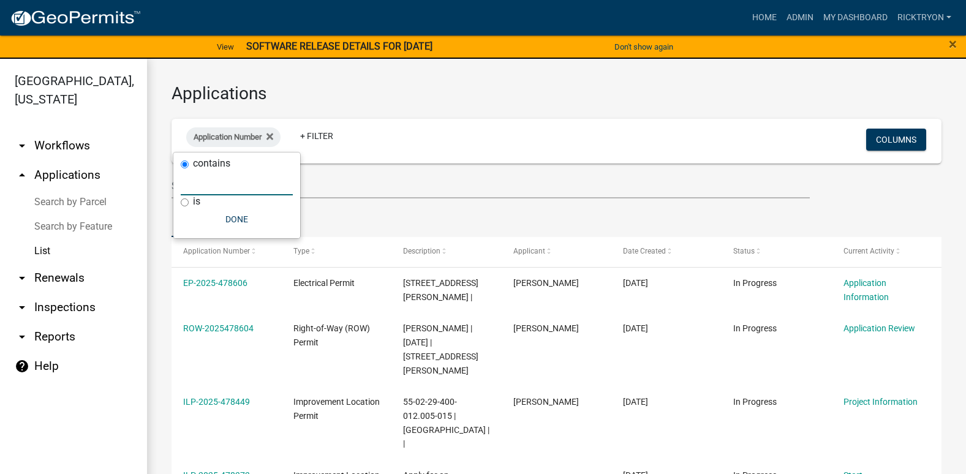
click at [216, 182] on input "text" at bounding box center [237, 182] width 112 height 25
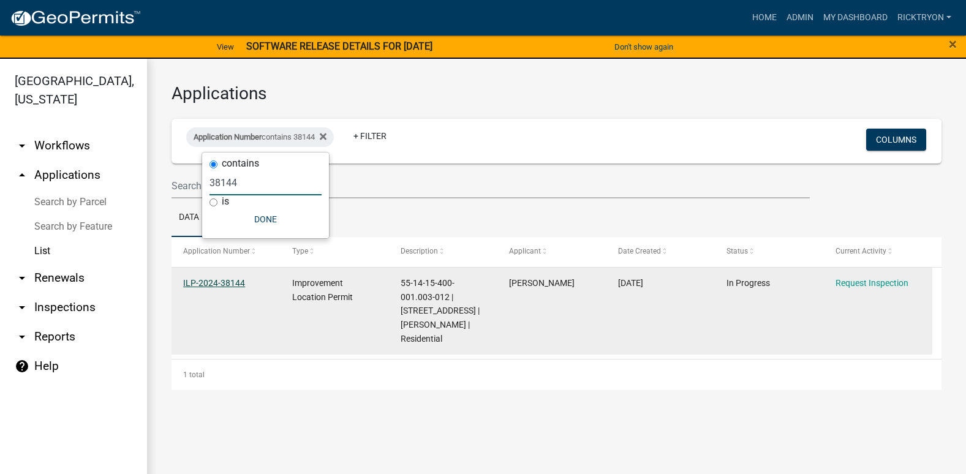
type input "38144"
click at [216, 279] on link "ILP-2024-38144" at bounding box center [214, 283] width 62 height 10
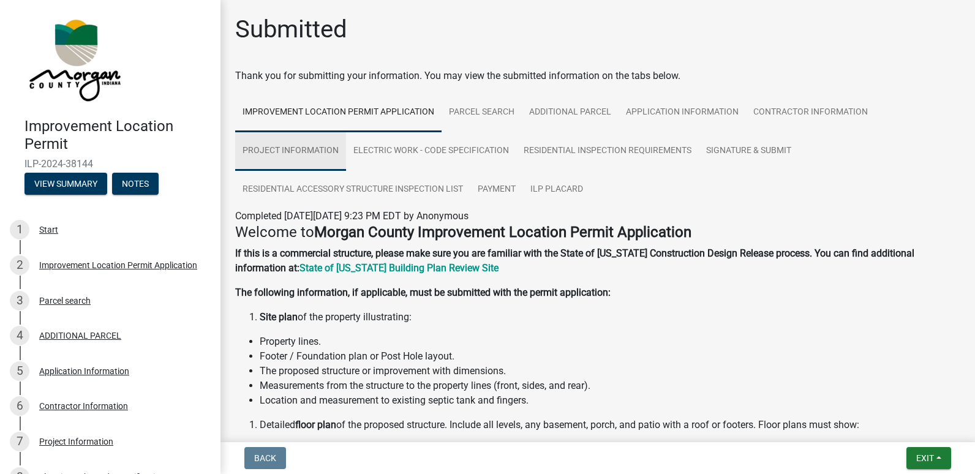
click at [288, 151] on link "Project Information" at bounding box center [290, 151] width 111 height 39
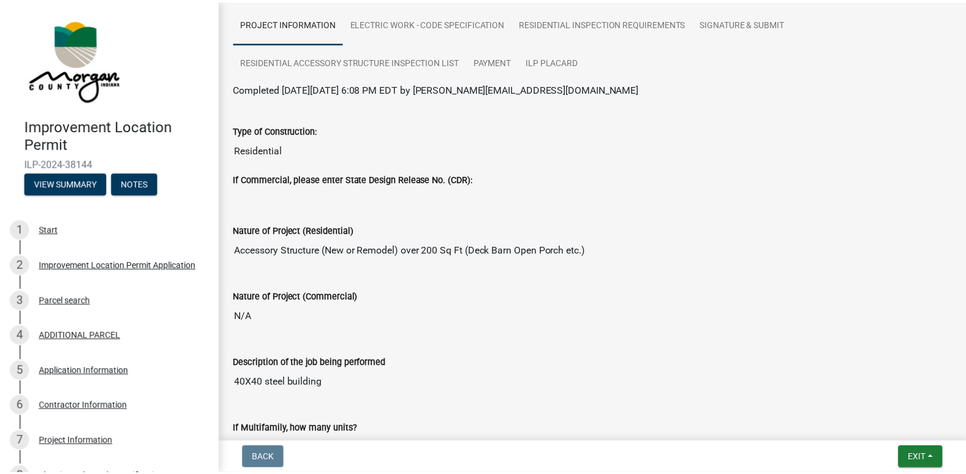
scroll to position [122, 0]
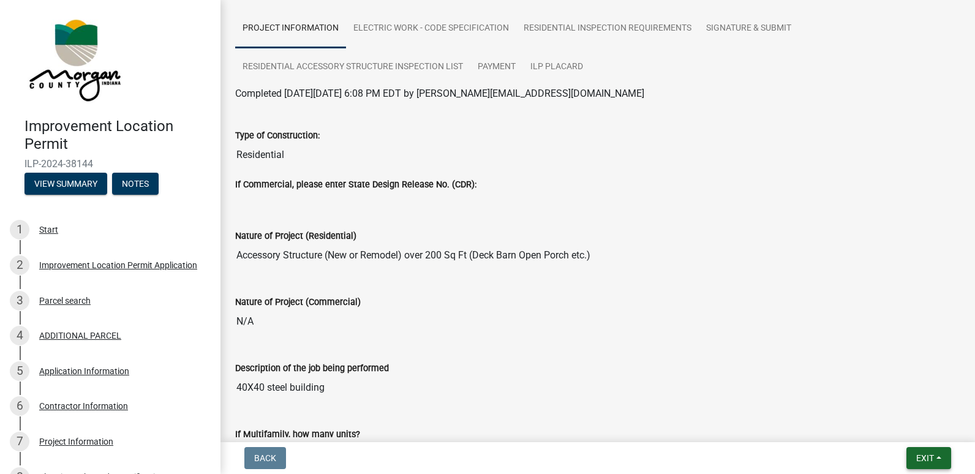
click at [925, 459] on span "Exit" at bounding box center [925, 458] width 18 height 10
click at [895, 427] on button "Save & Exit" at bounding box center [902, 426] width 98 height 29
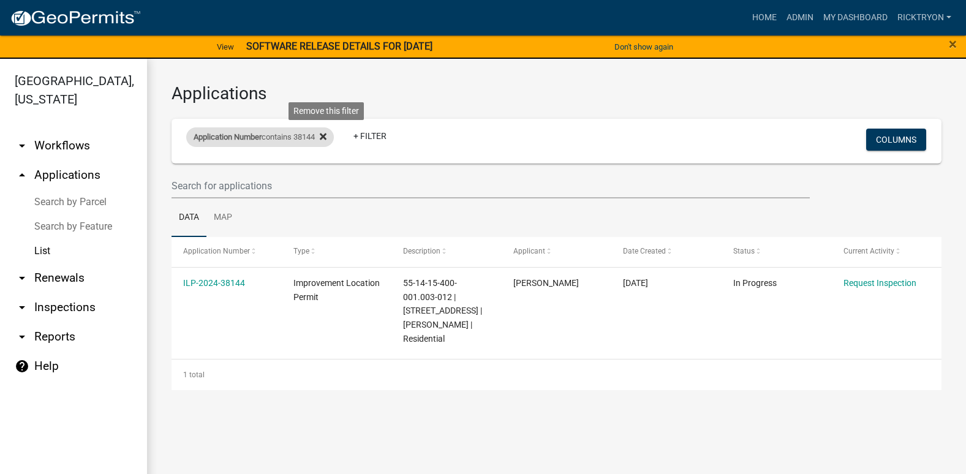
click at [326, 134] on icon at bounding box center [323, 137] width 7 height 7
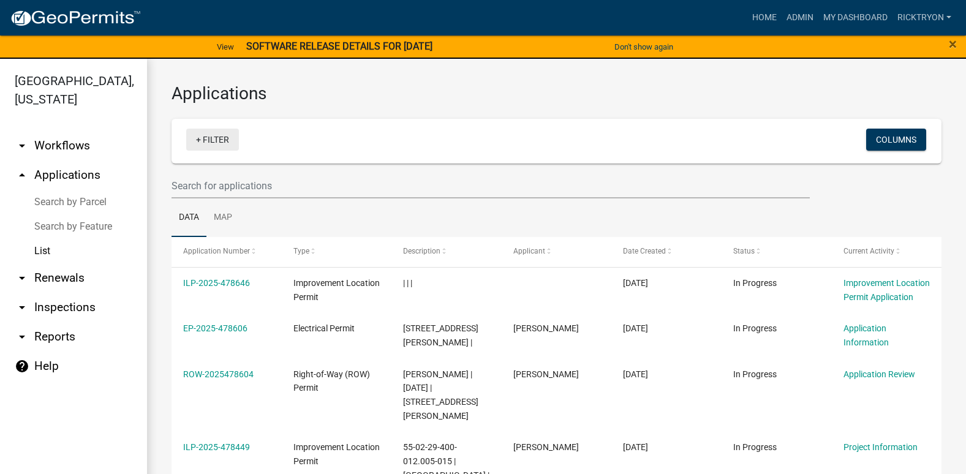
click at [223, 136] on link "+ Filter" at bounding box center [212, 140] width 53 height 22
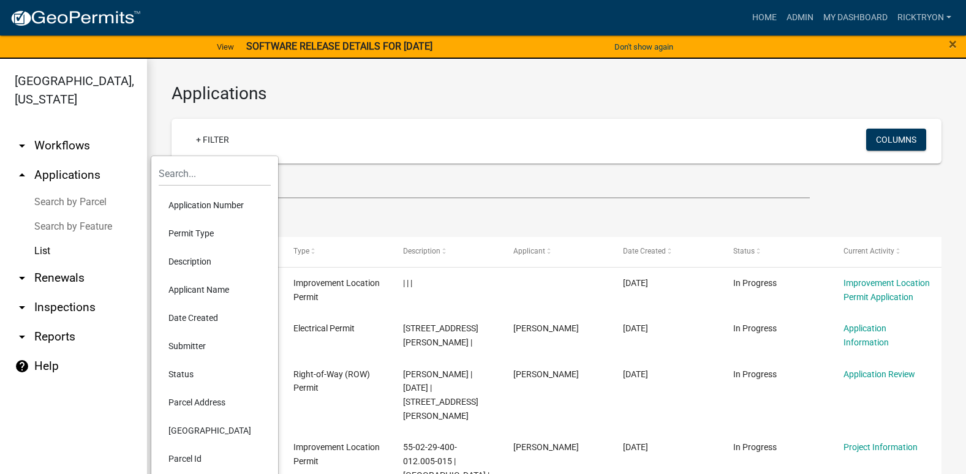
click at [200, 206] on li "Application Number" at bounding box center [215, 205] width 112 height 28
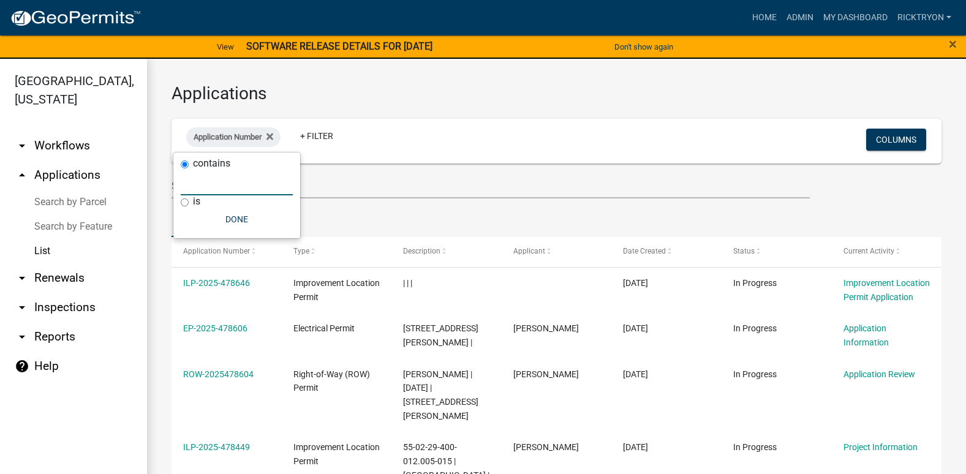
click at [203, 188] on input "text" at bounding box center [237, 182] width 112 height 25
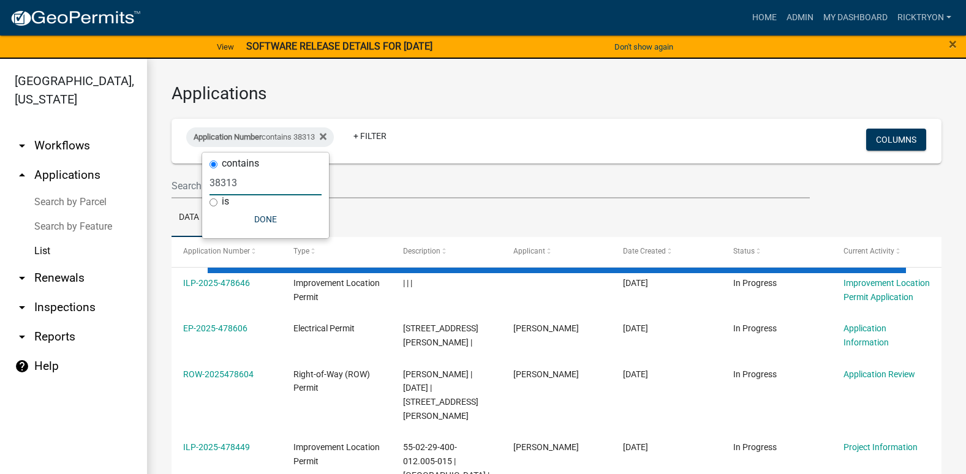
type input "38313"
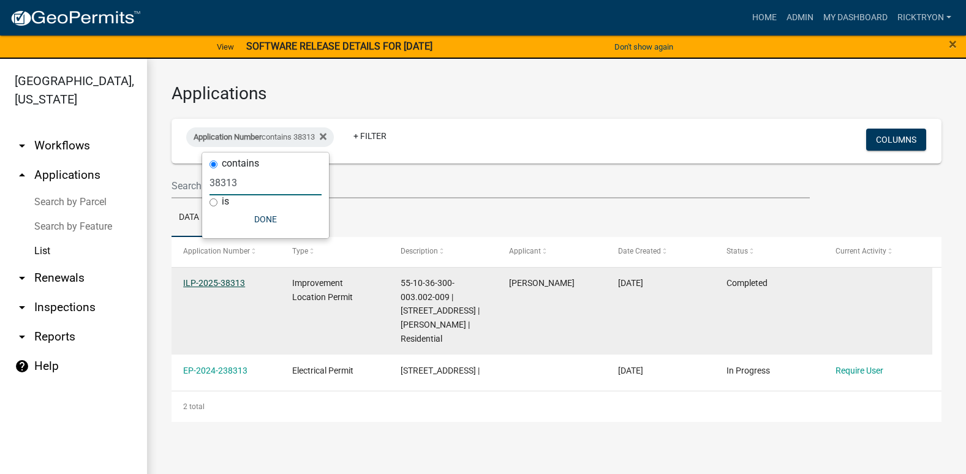
click at [218, 278] on link "ILP-2025-38313" at bounding box center [214, 283] width 62 height 10
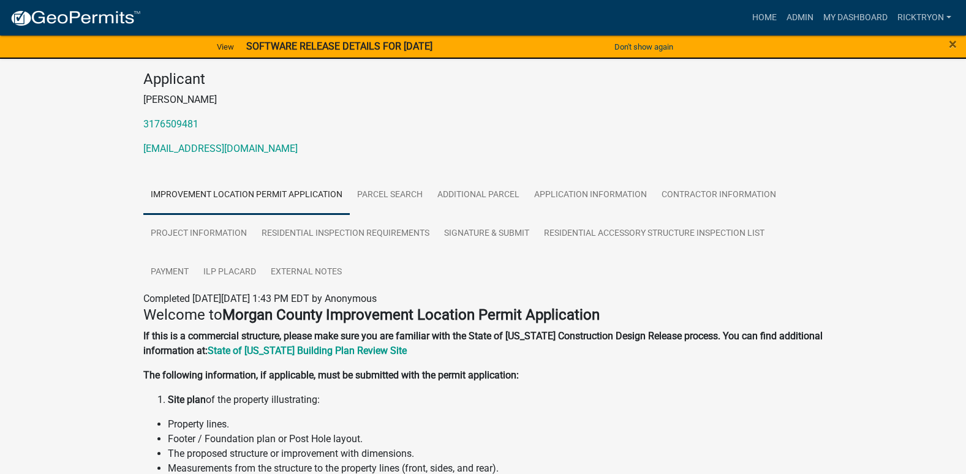
scroll to position [122, 0]
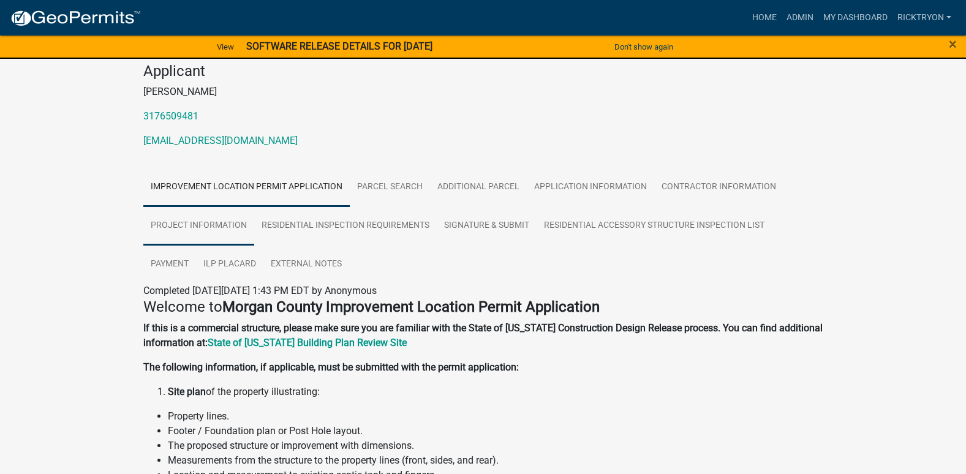
click at [195, 226] on link "Project Information" at bounding box center [198, 225] width 111 height 39
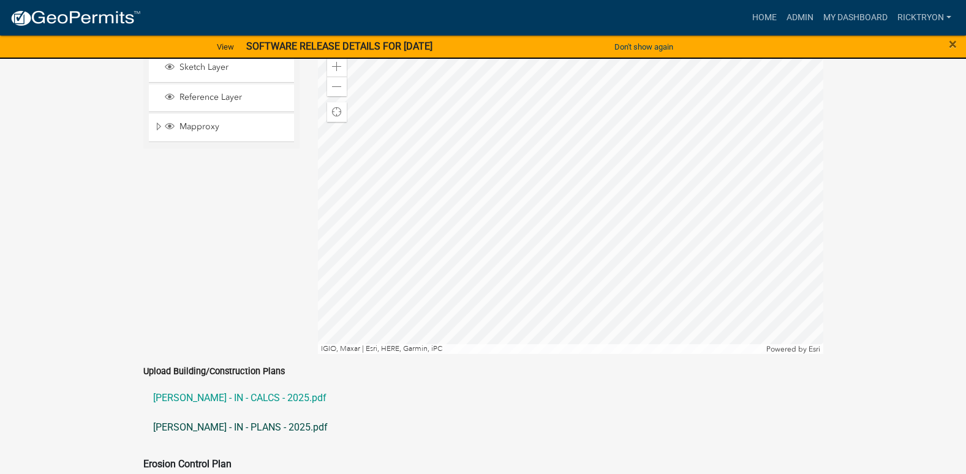
scroll to position [2266, 0]
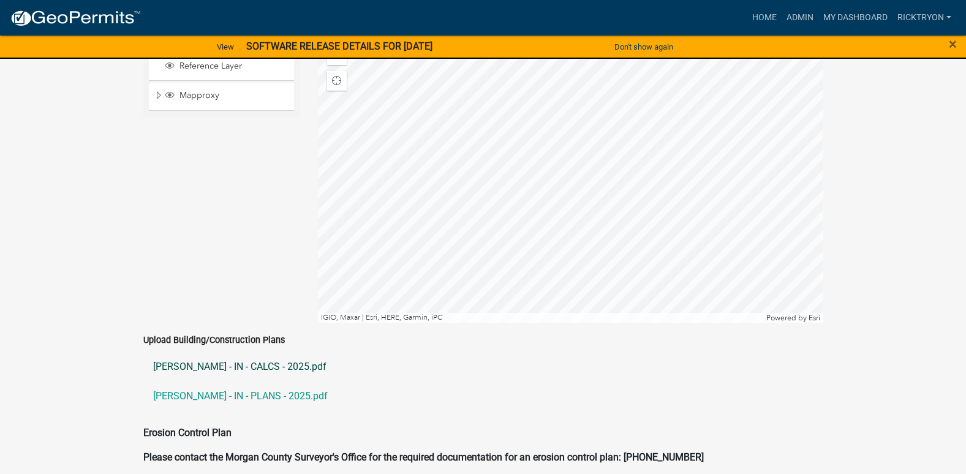
click at [207, 355] on link "CHRIS KIDD - IN - CALCS - 2025.pdf" at bounding box center [483, 366] width 680 height 29
click at [216, 382] on link "CHRIS KIDD - IN - PLANS - 2025.pdf" at bounding box center [483, 396] width 680 height 29
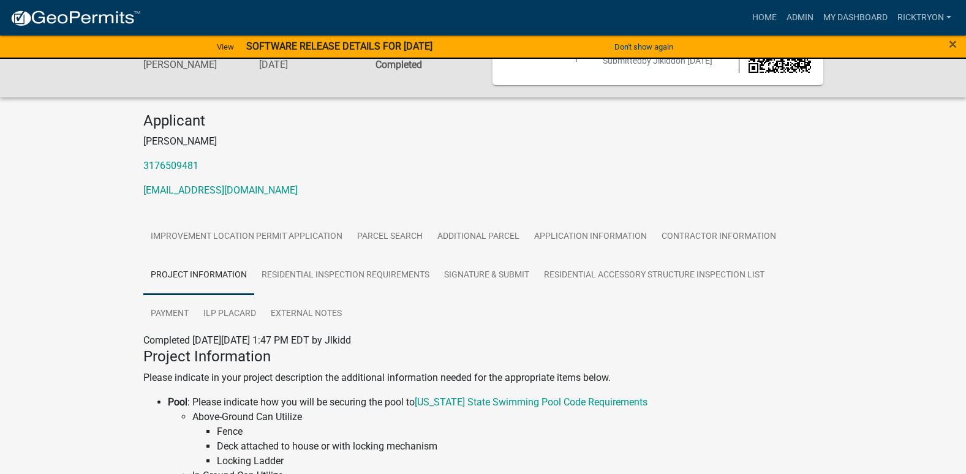
scroll to position [0, 0]
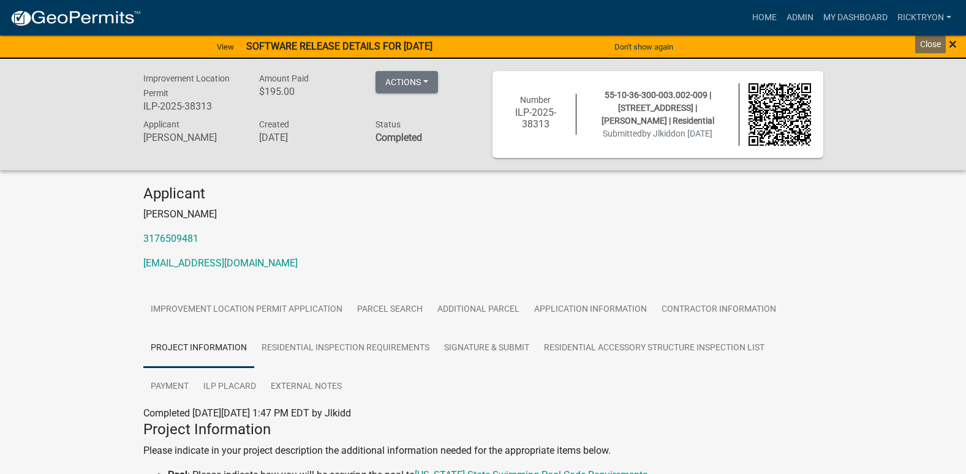
click at [954, 43] on span "×" at bounding box center [953, 44] width 8 height 17
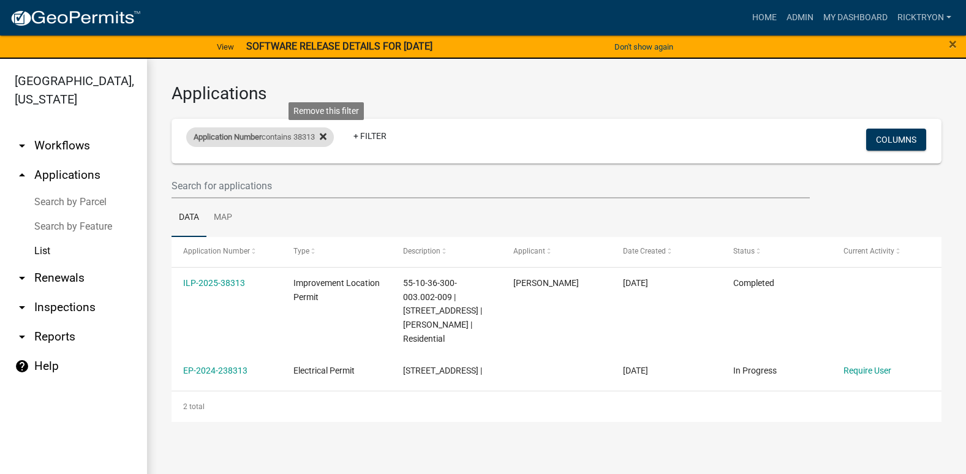
click at [326, 137] on icon at bounding box center [323, 137] width 7 height 10
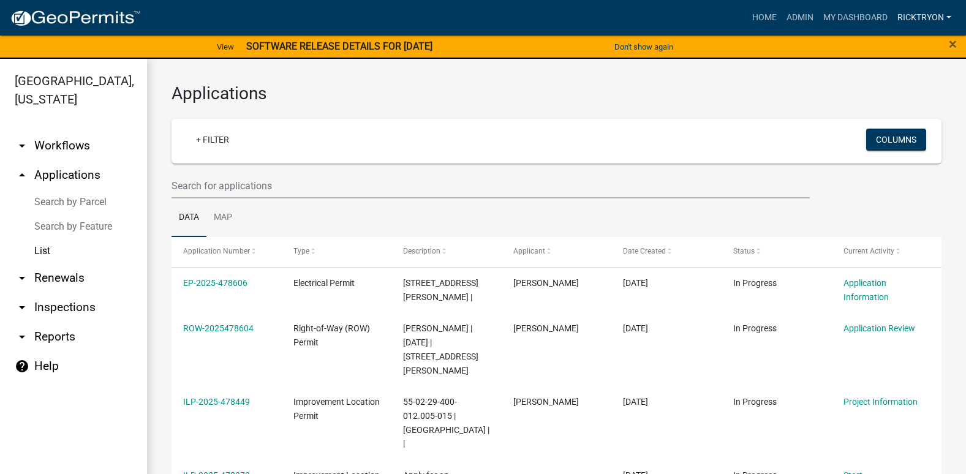
click at [918, 17] on link "ricktryon" at bounding box center [924, 17] width 64 height 23
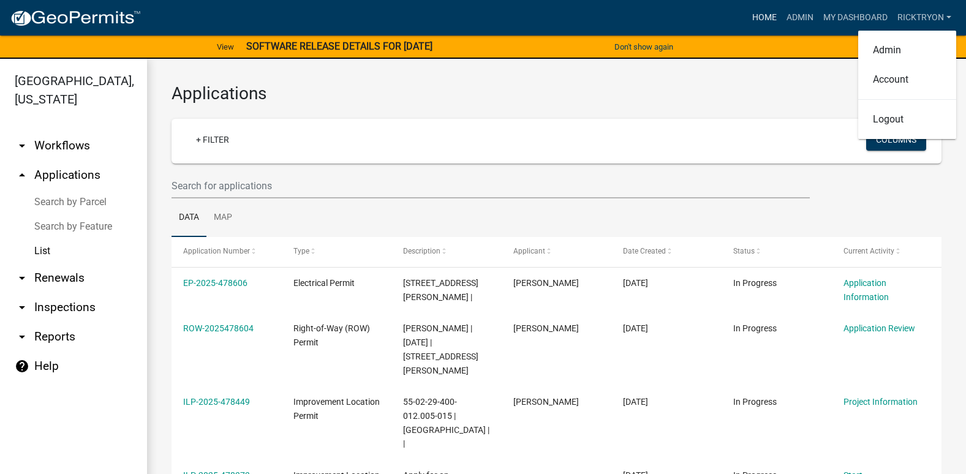
click at [761, 15] on link "Home" at bounding box center [764, 17] width 34 height 23
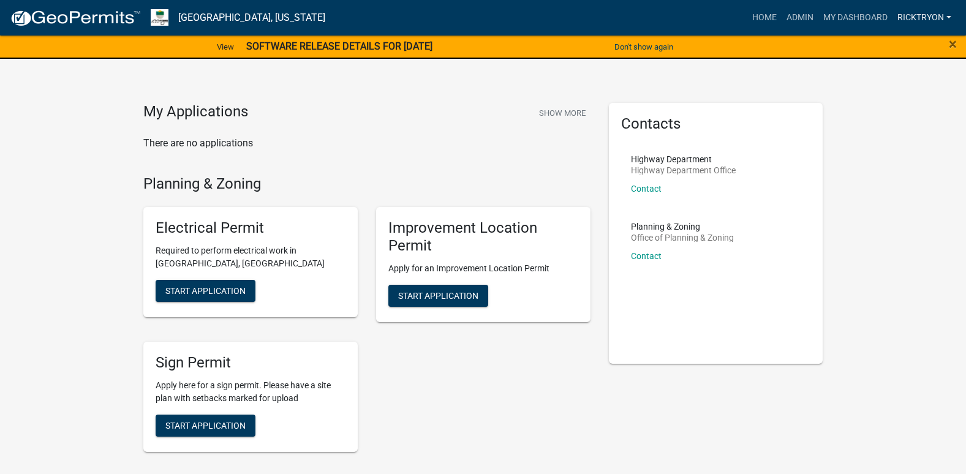
click at [919, 20] on link "ricktryon" at bounding box center [924, 17] width 64 height 23
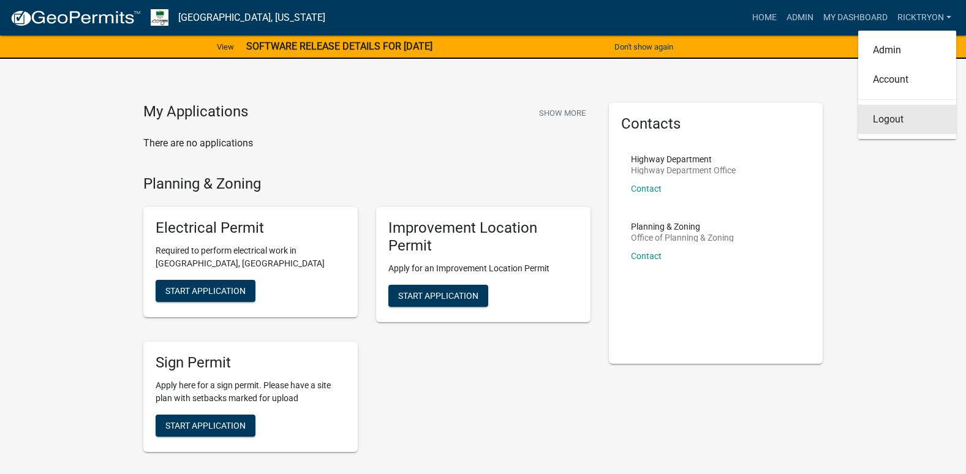
click at [889, 119] on link "Logout" at bounding box center [907, 119] width 98 height 29
